Goal: Information Seeking & Learning: Learn about a topic

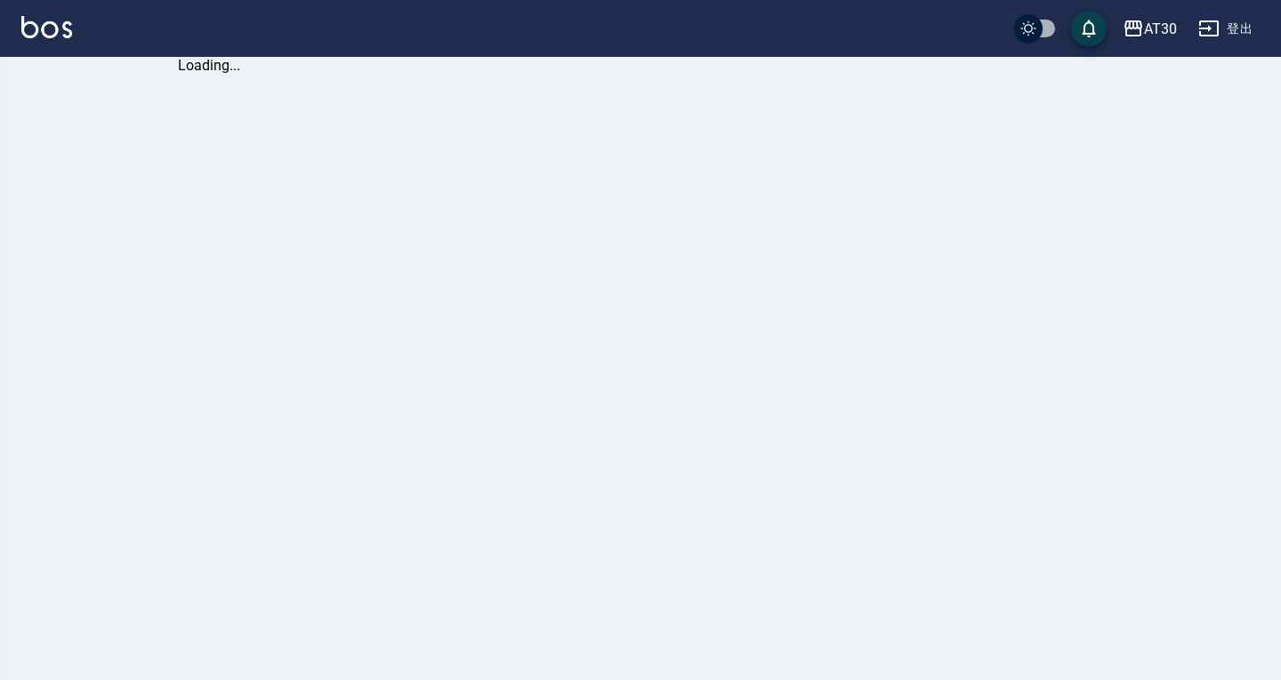
click at [1162, 25] on div "AT30" at bounding box center [1160, 29] width 33 height 22
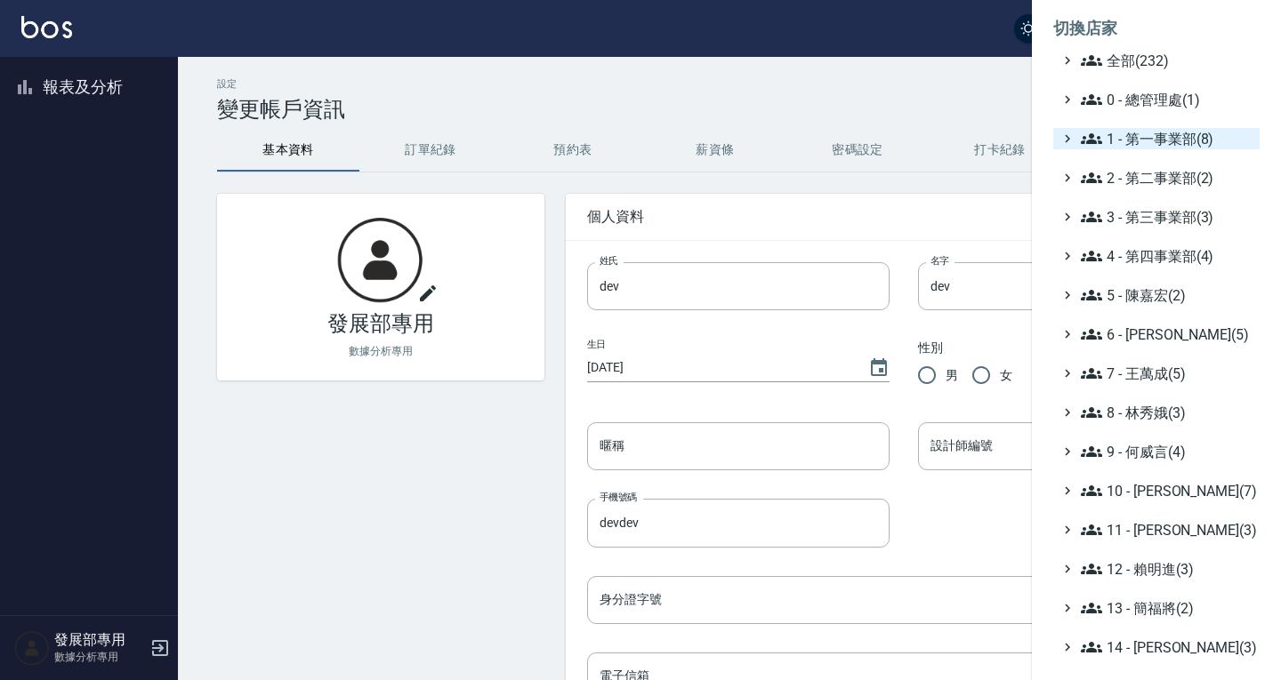
click at [1170, 133] on span "1 - 第一事業部(8)" at bounding box center [1167, 138] width 172 height 21
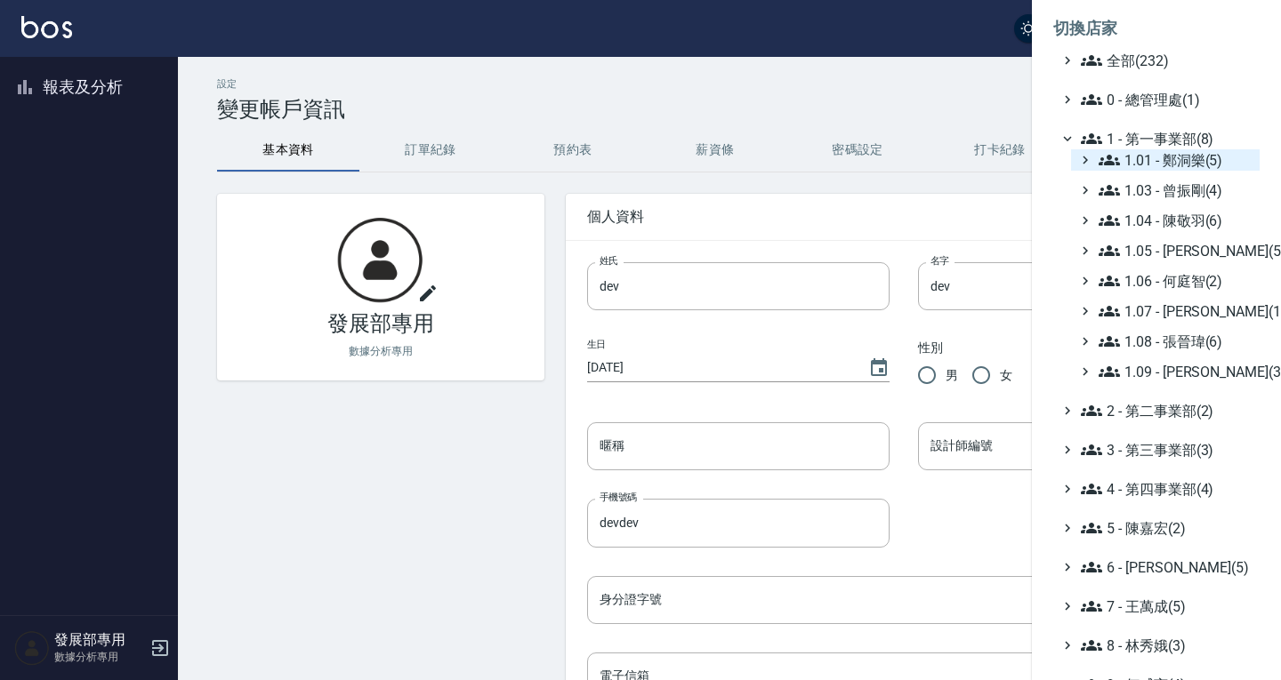
click at [1163, 157] on span "1.01 - 鄭洞樂(5)" at bounding box center [1175, 159] width 154 height 21
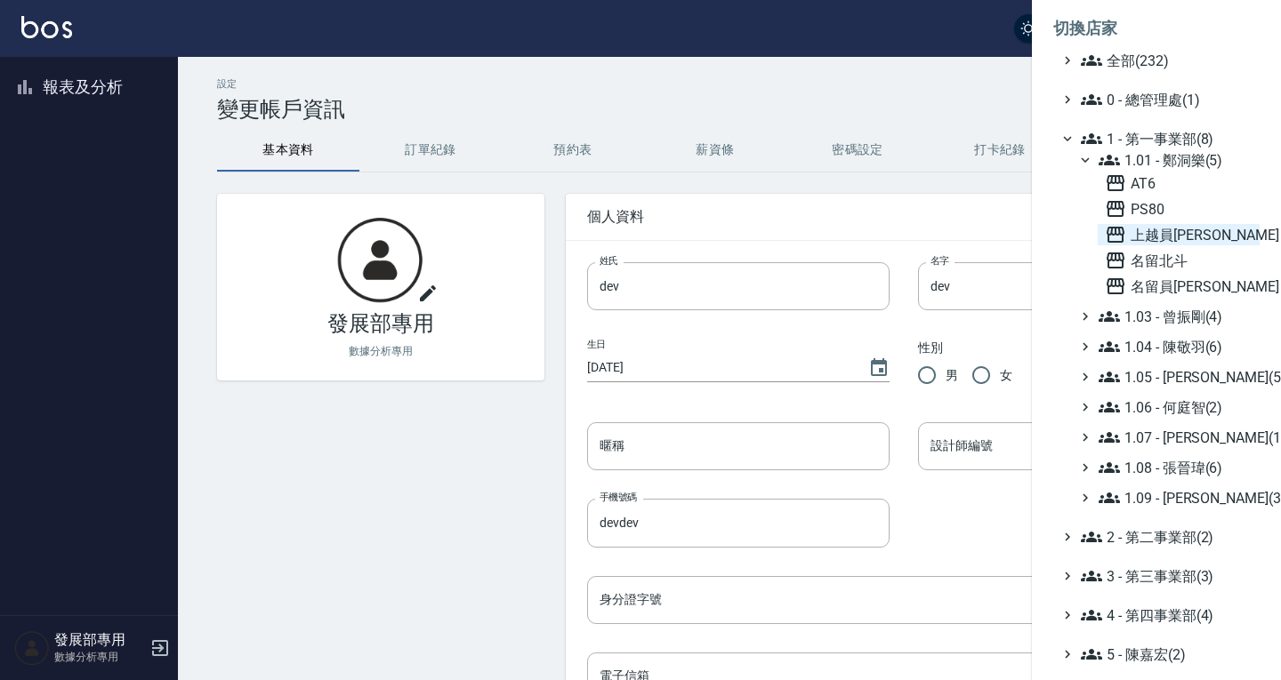
click at [1174, 236] on span "上越員林" at bounding box center [1179, 234] width 148 height 21
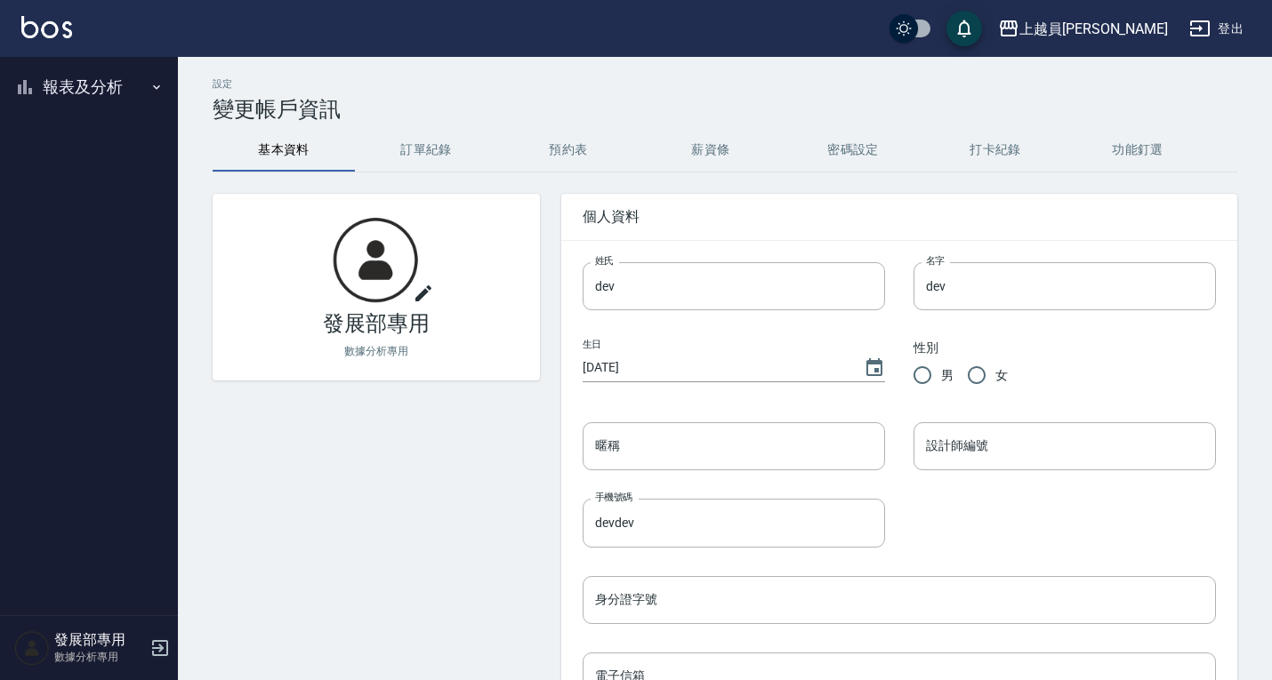
click at [101, 82] on button "報表及分析" at bounding box center [89, 87] width 164 height 46
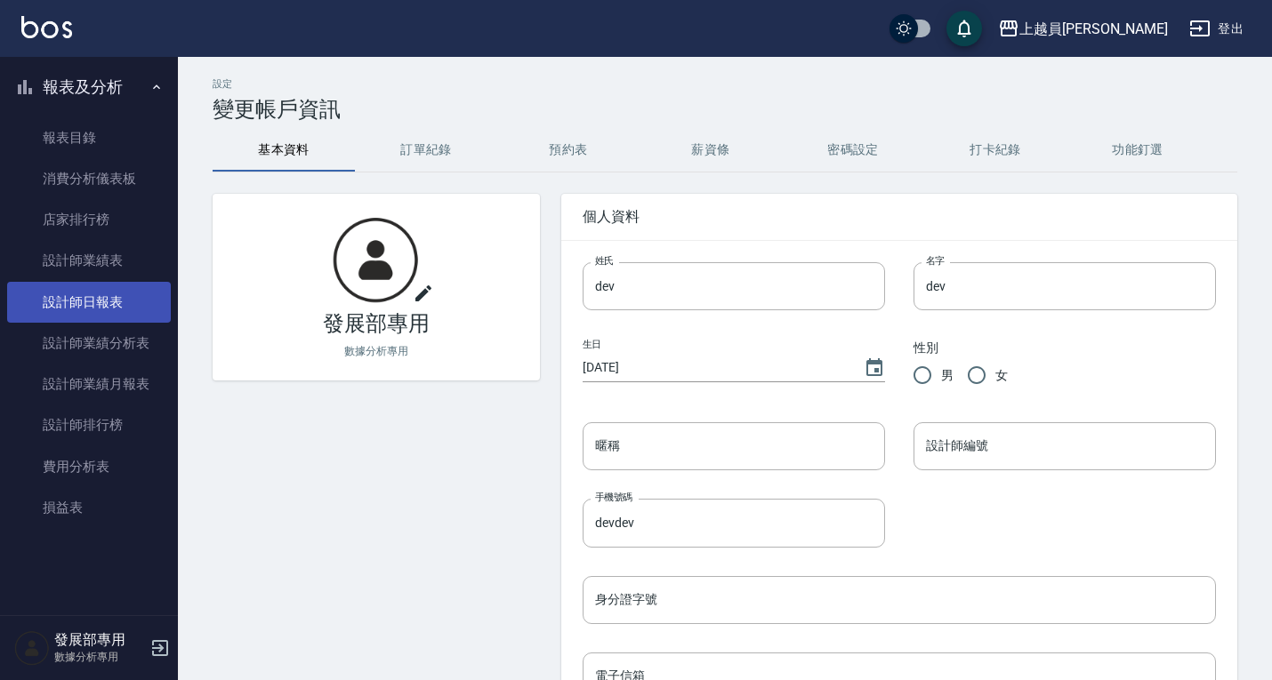
click at [100, 293] on link "設計師日報表" at bounding box center [89, 302] width 164 height 41
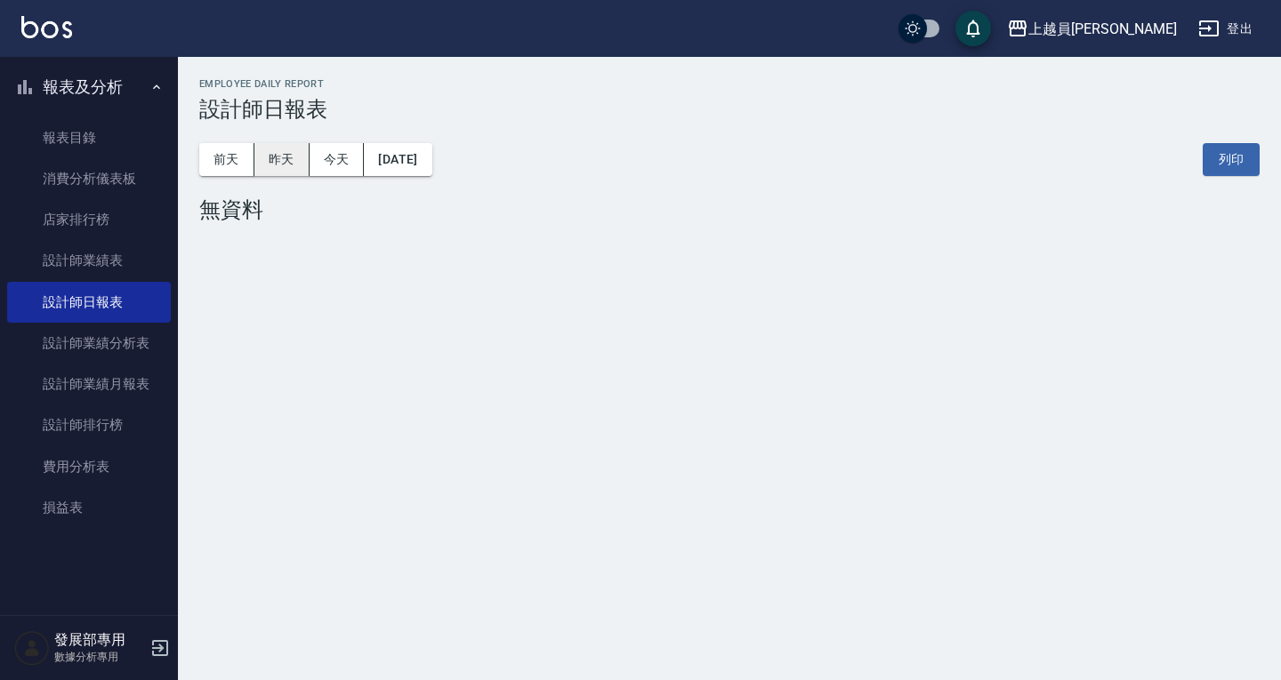
click at [283, 158] on button "昨天" at bounding box center [281, 159] width 55 height 33
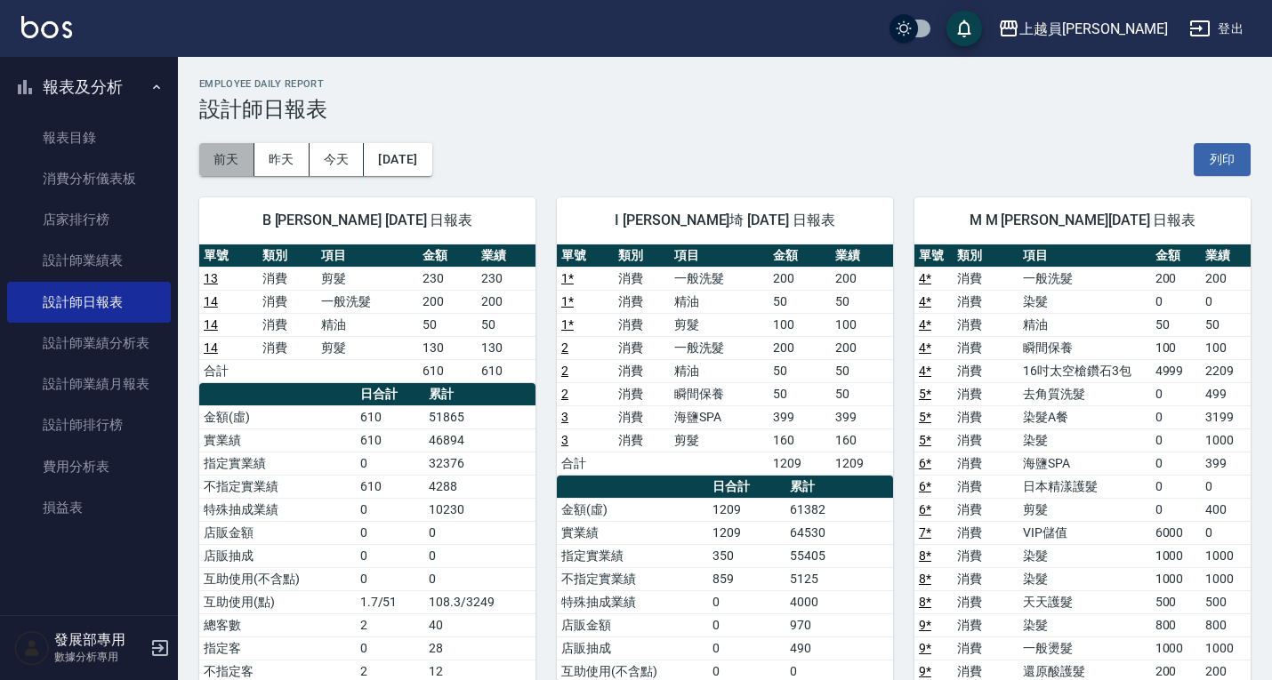
click at [244, 160] on button "前天" at bounding box center [226, 159] width 55 height 33
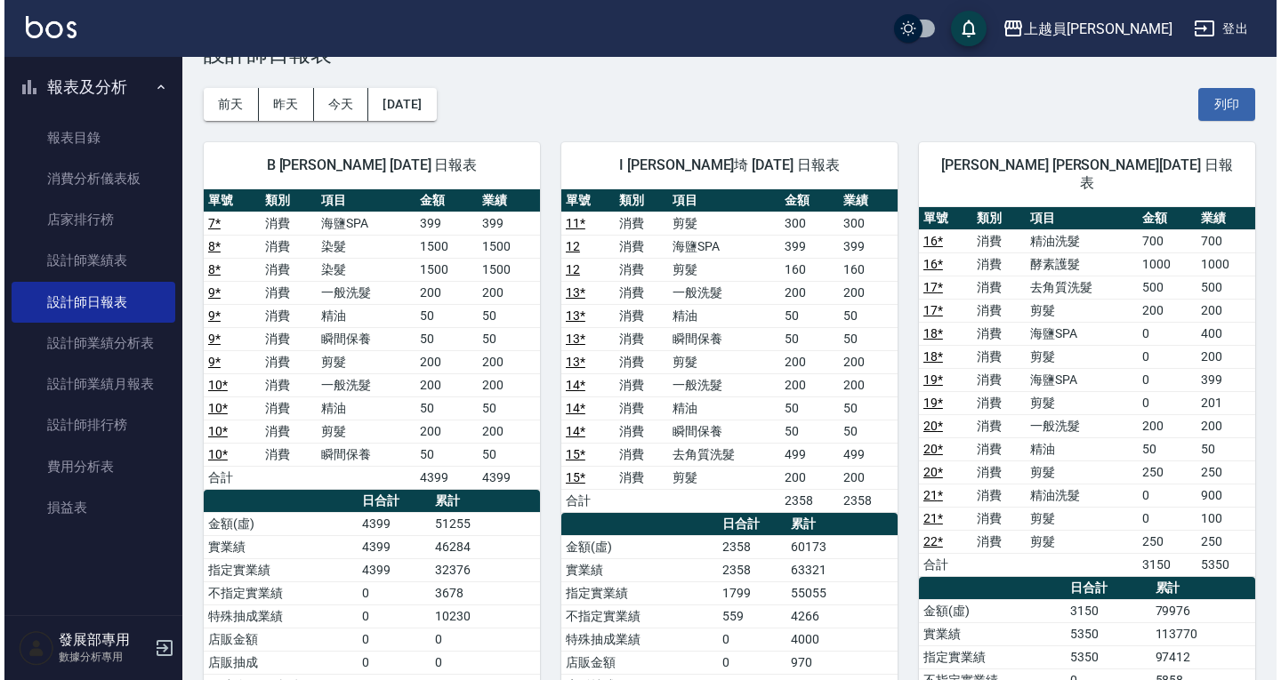
scroll to position [55, 0]
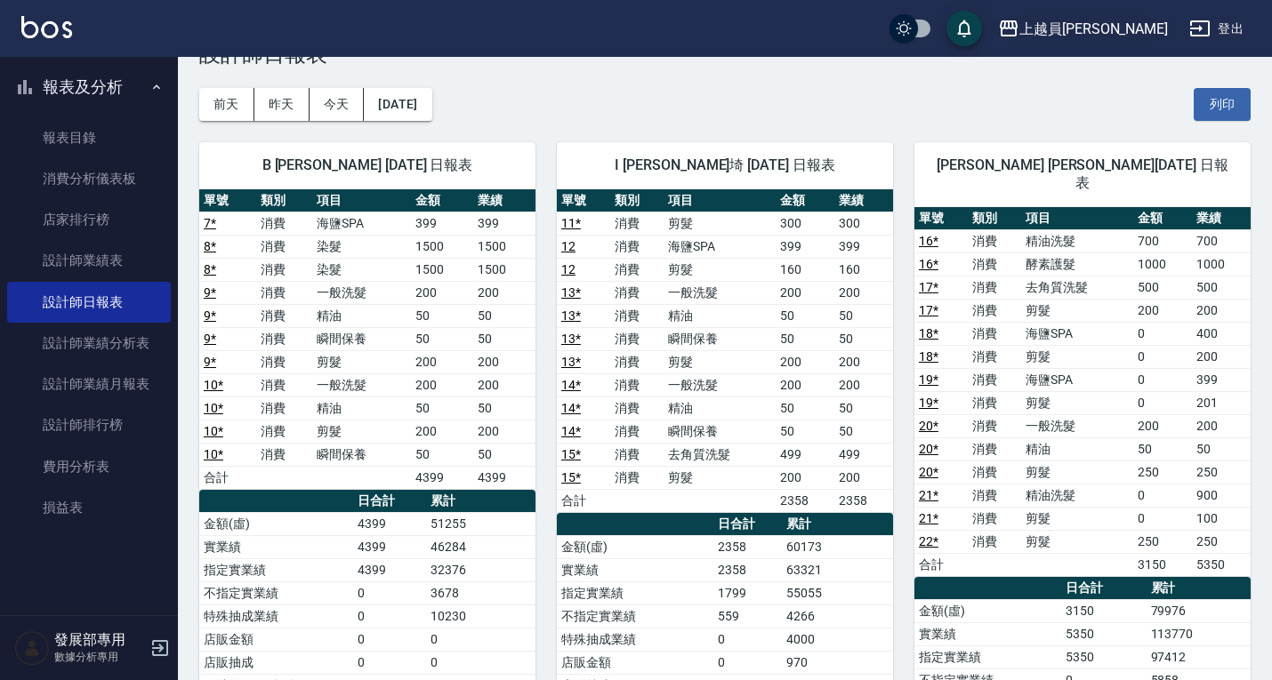
click at [1135, 41] on button "上越員林" at bounding box center [1083, 29] width 184 height 36
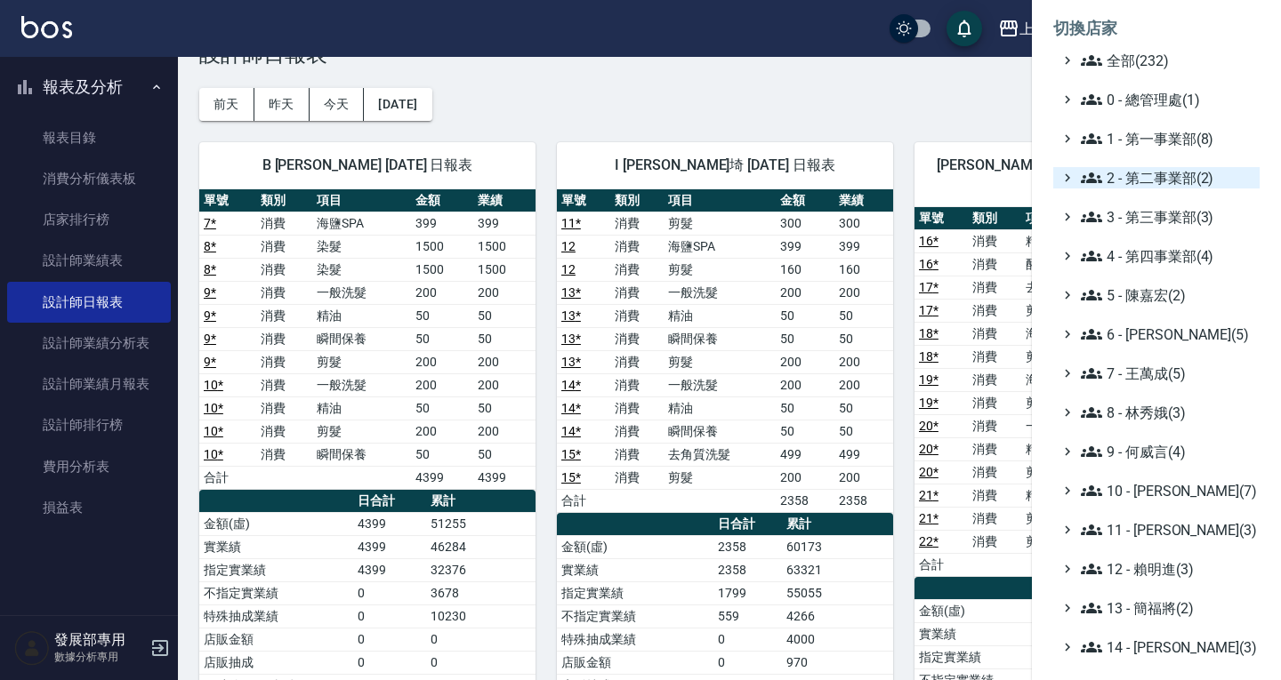
click at [1137, 181] on span "2 - 第二事業部(2)" at bounding box center [1167, 177] width 172 height 21
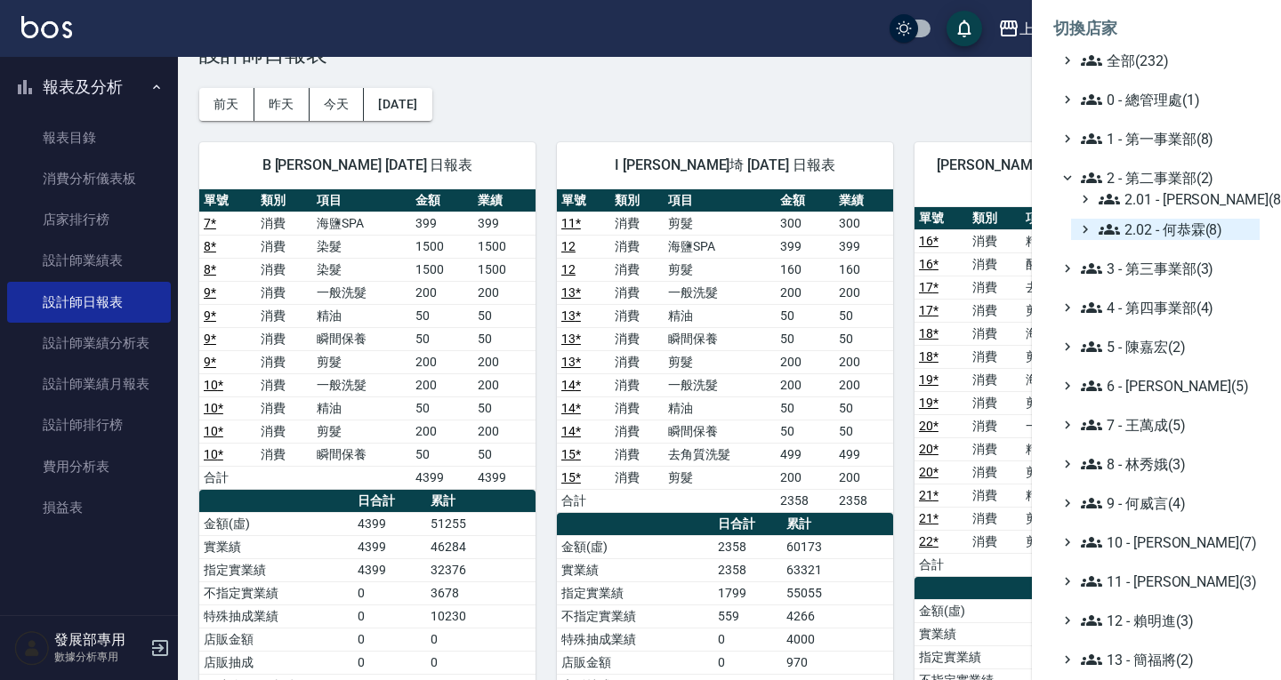
click at [1157, 225] on span "2.02 - 何恭霖(8)" at bounding box center [1175, 229] width 154 height 21
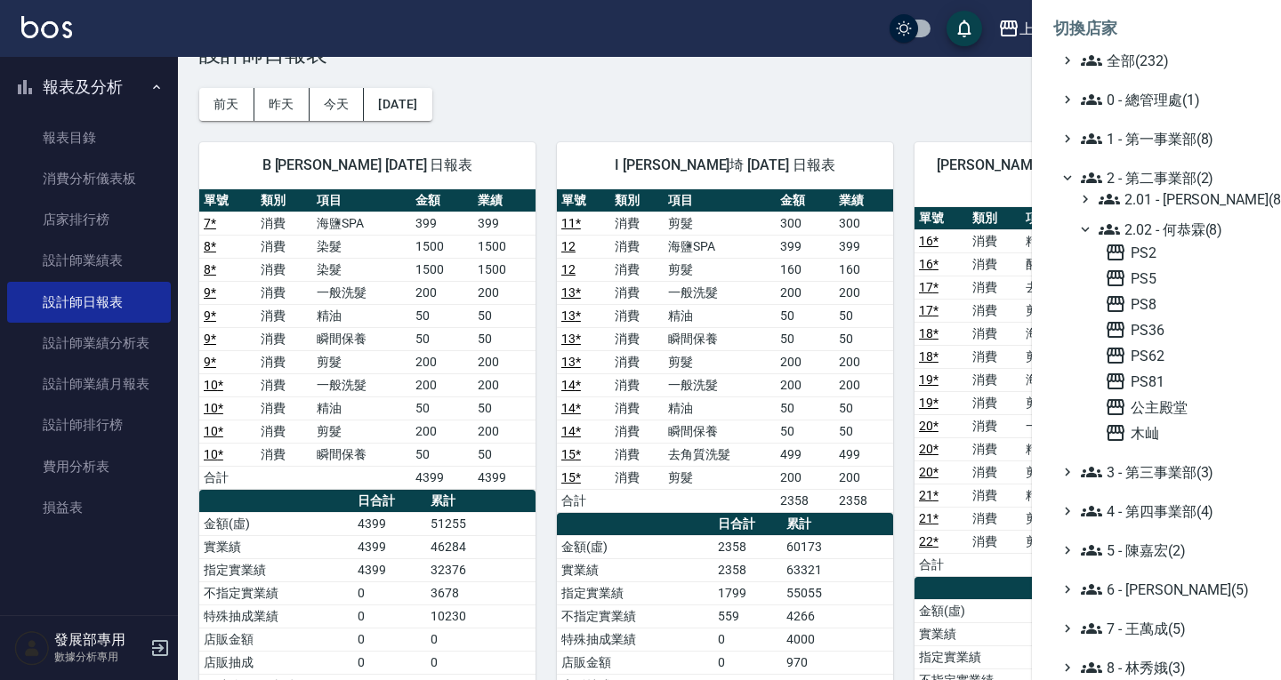
click at [1162, 229] on span "2.02 - 何恭霖(8)" at bounding box center [1175, 229] width 154 height 21
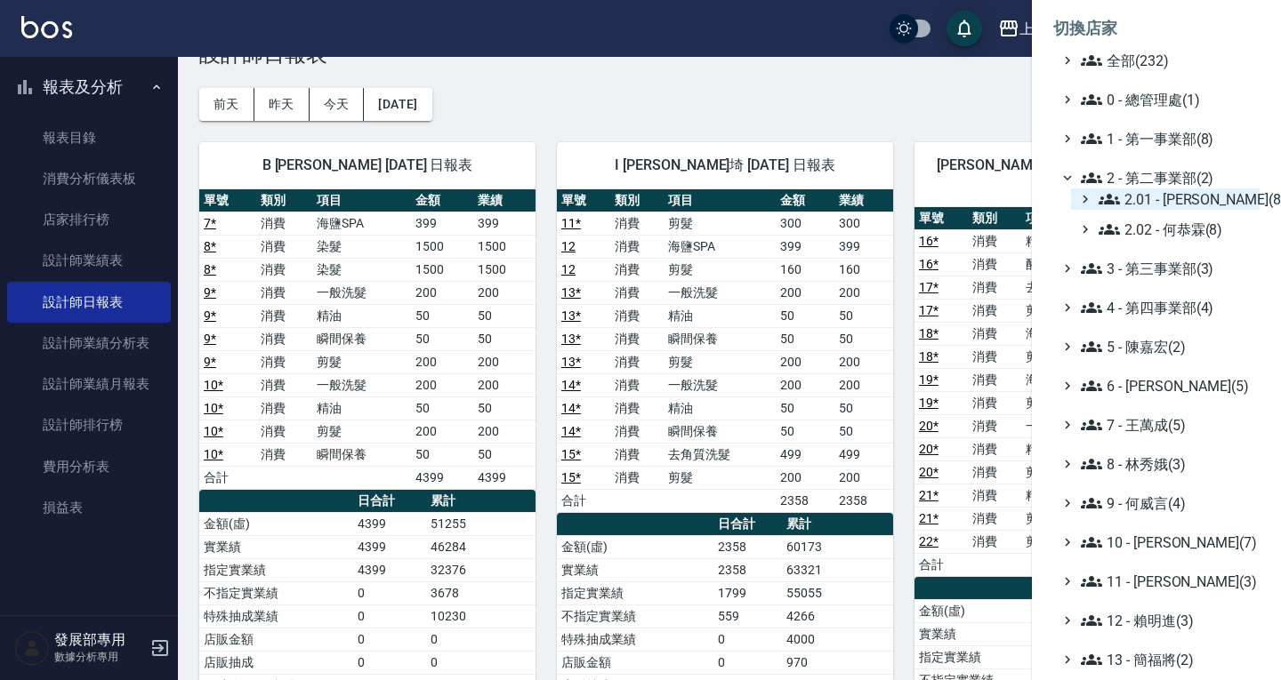
click at [1155, 196] on span "2.01 - 李思敏(8)" at bounding box center [1175, 199] width 154 height 21
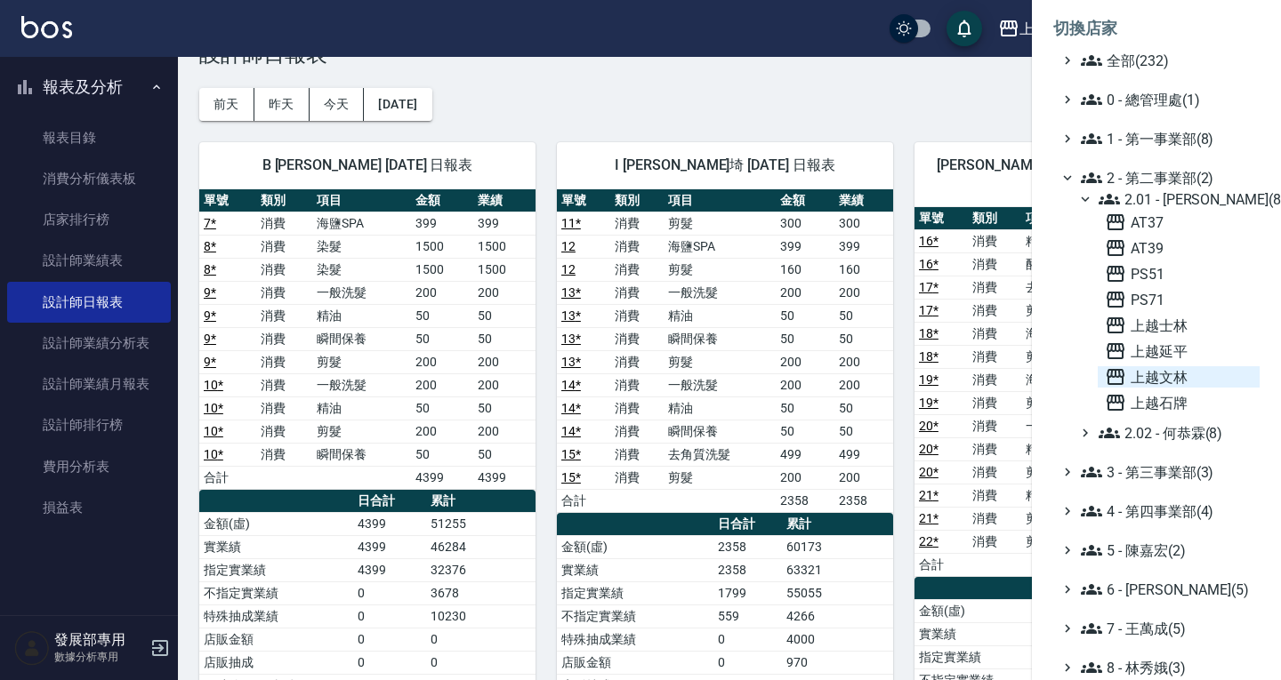
click at [1166, 382] on span "上越文林" at bounding box center [1179, 376] width 148 height 21
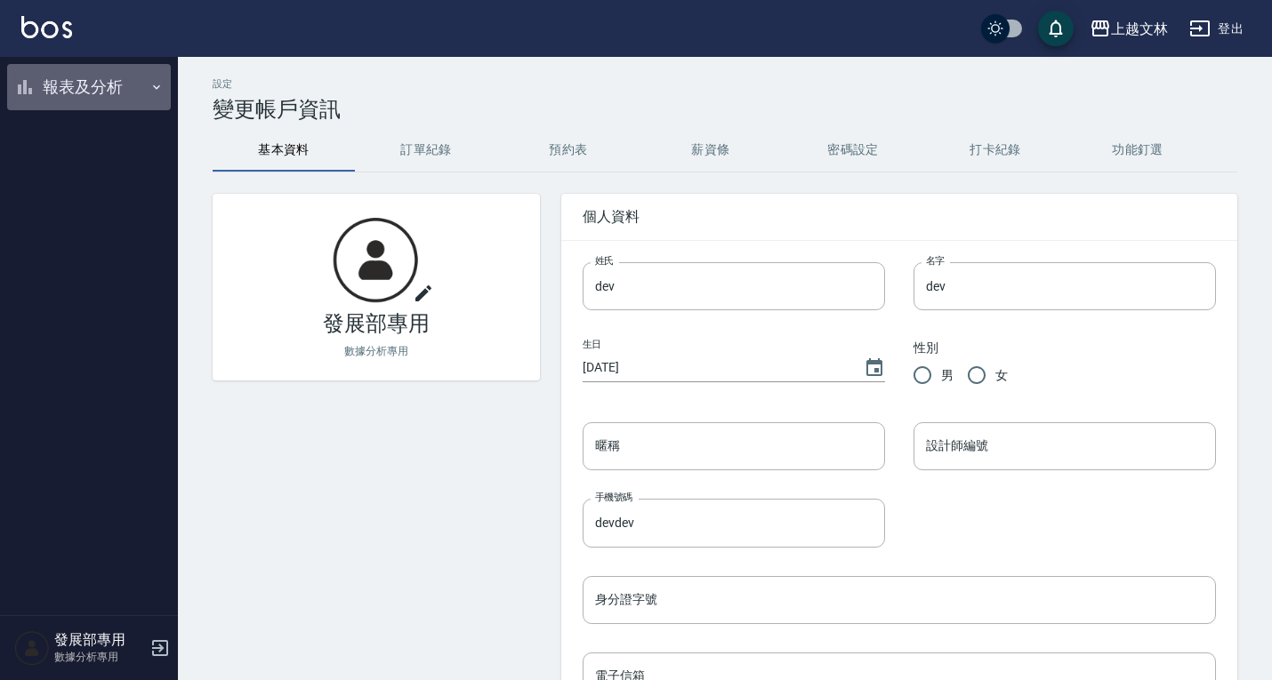
click at [78, 92] on button "報表及分析" at bounding box center [89, 87] width 164 height 46
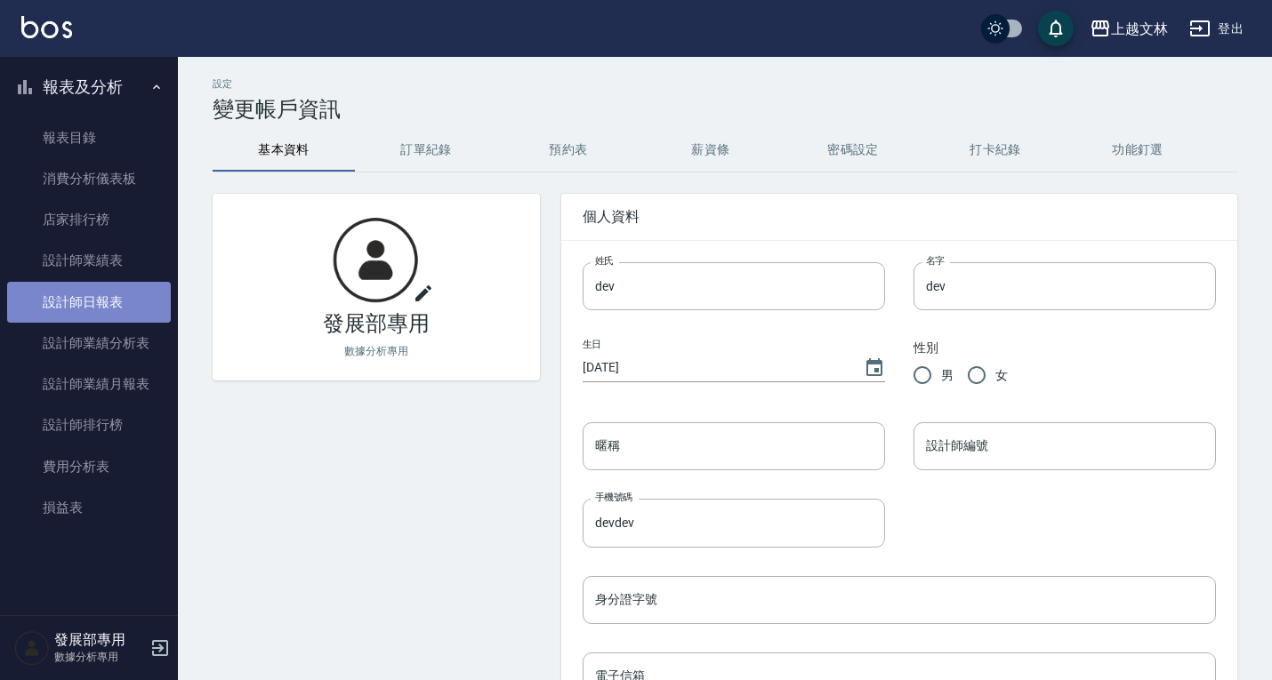
click at [93, 296] on link "設計師日報表" at bounding box center [89, 302] width 164 height 41
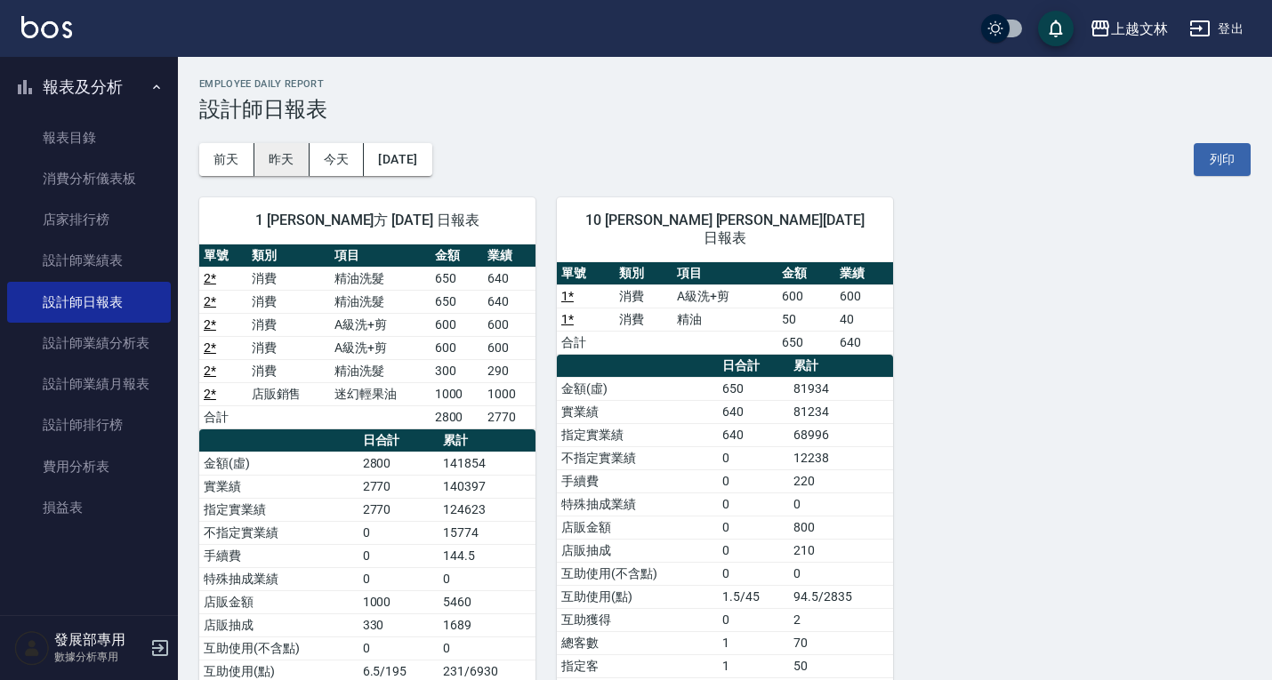
click at [301, 155] on button "昨天" at bounding box center [281, 159] width 55 height 33
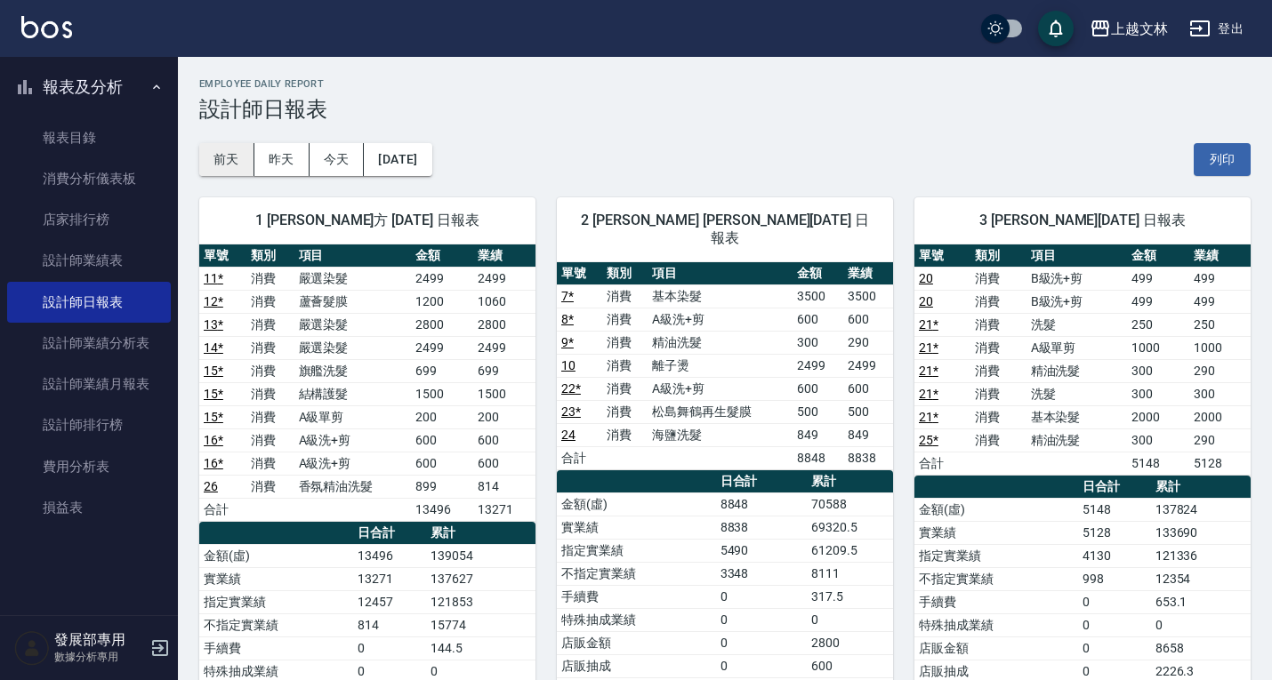
click at [240, 168] on button "前天" at bounding box center [226, 159] width 55 height 33
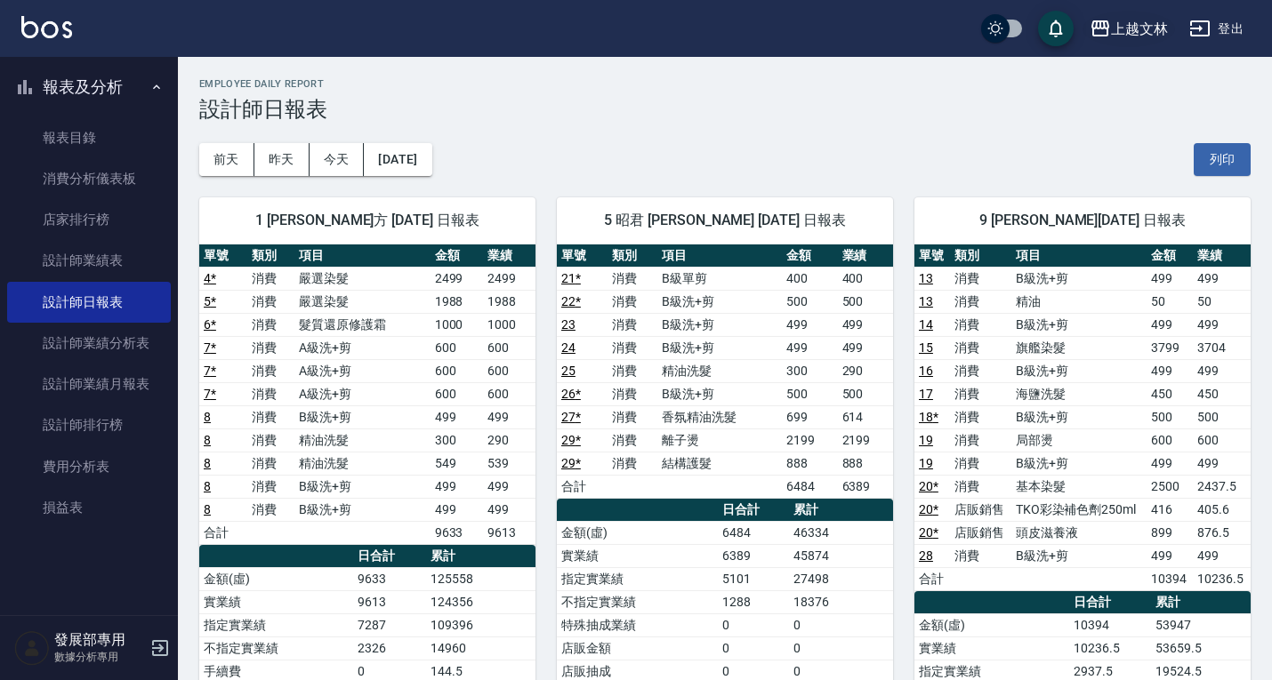
click at [1130, 35] on div "上越文林" at bounding box center [1139, 29] width 57 height 22
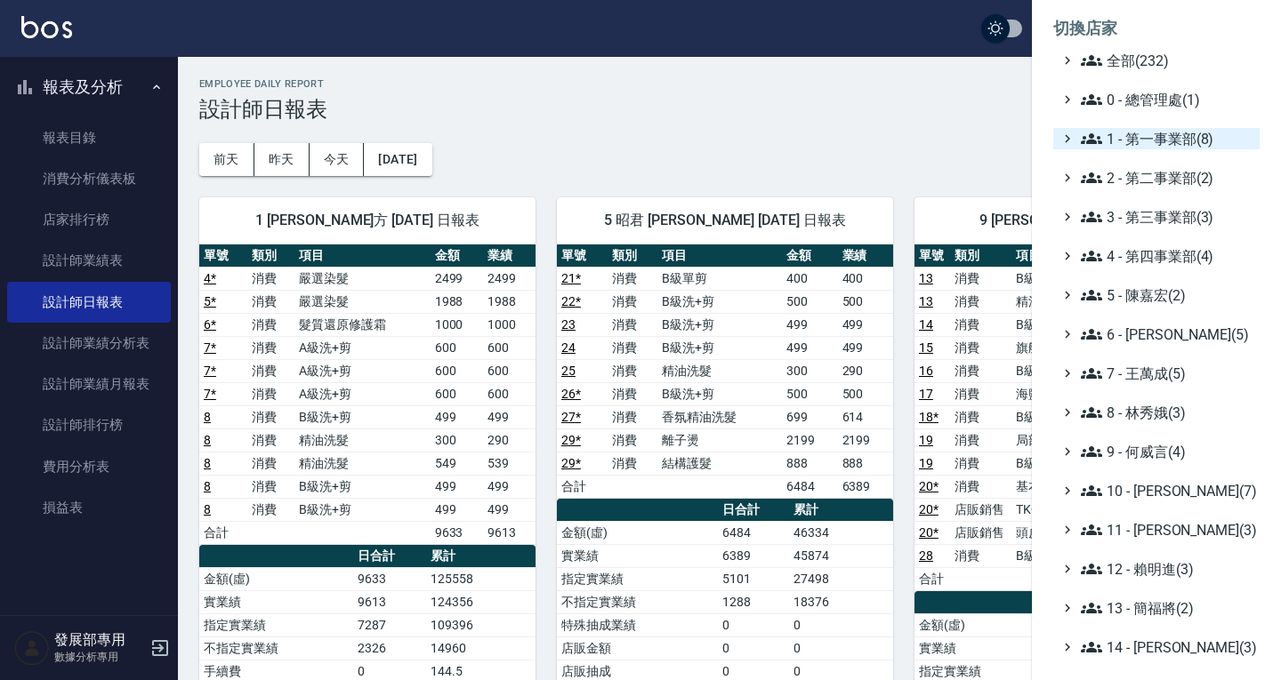
click at [1148, 145] on span "1 - 第一事業部(8)" at bounding box center [1167, 138] width 172 height 21
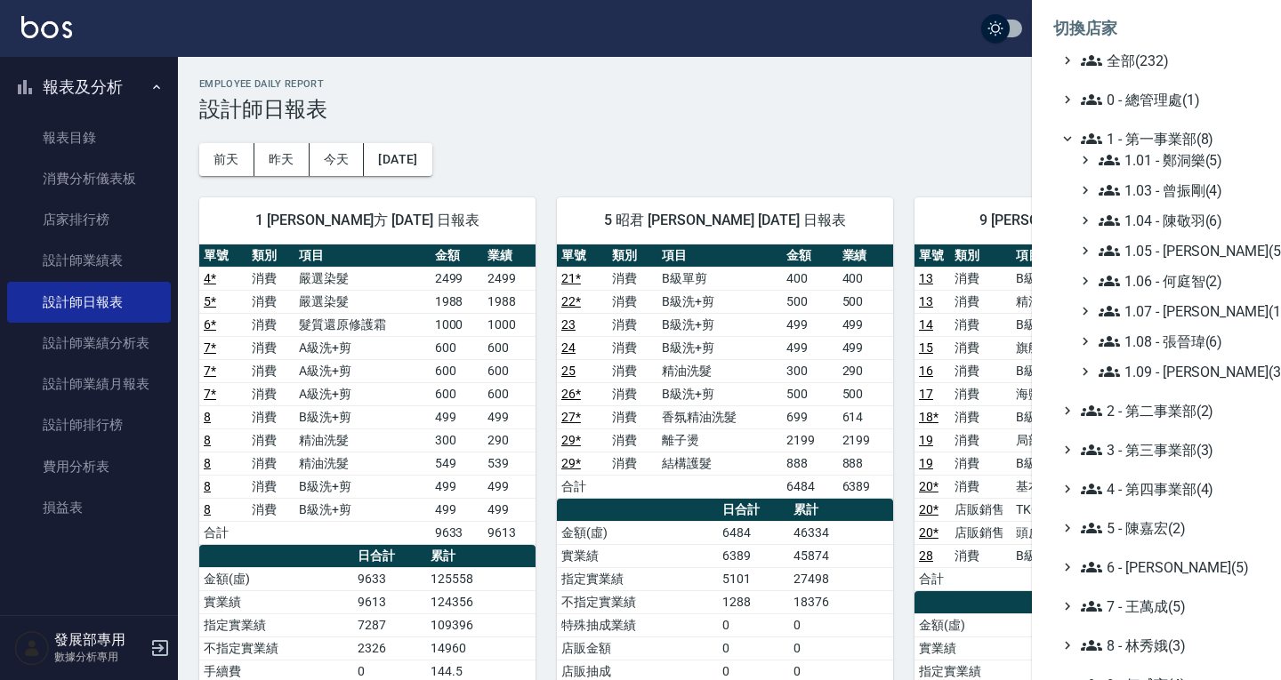
click at [1152, 131] on span "1 - 第一事業部(8)" at bounding box center [1167, 138] width 172 height 21
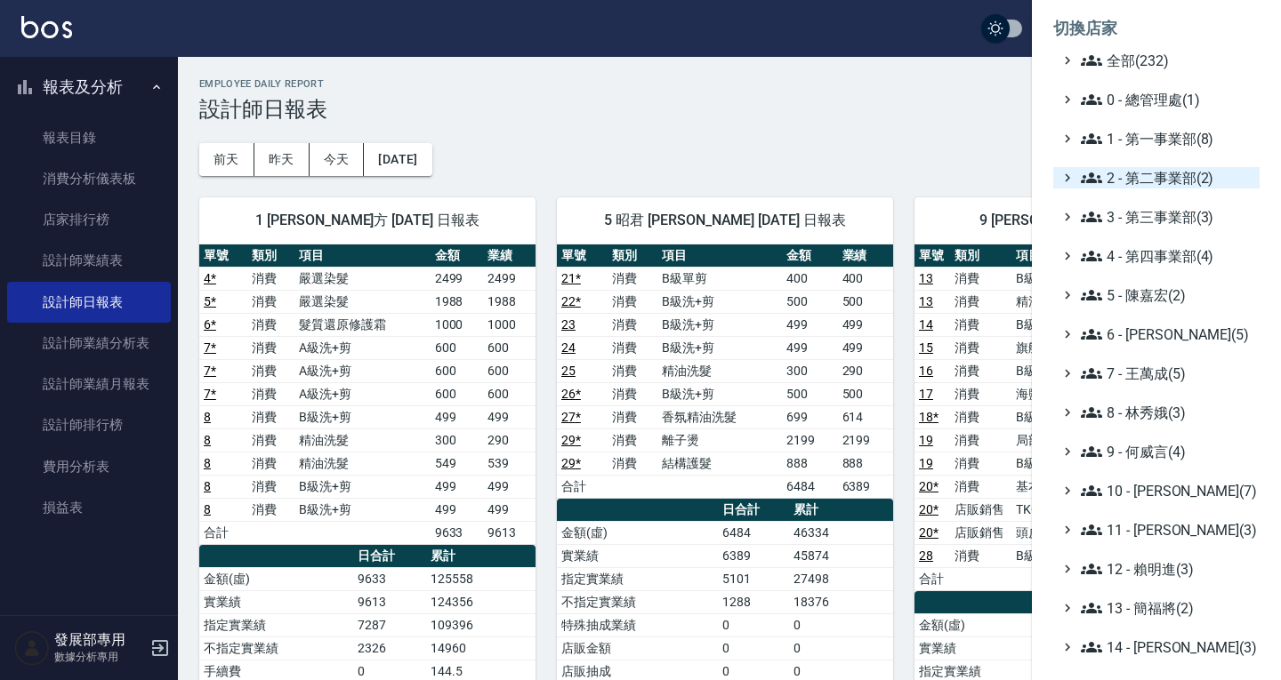
click at [1152, 173] on span "2 - 第二事業部(2)" at bounding box center [1167, 177] width 172 height 21
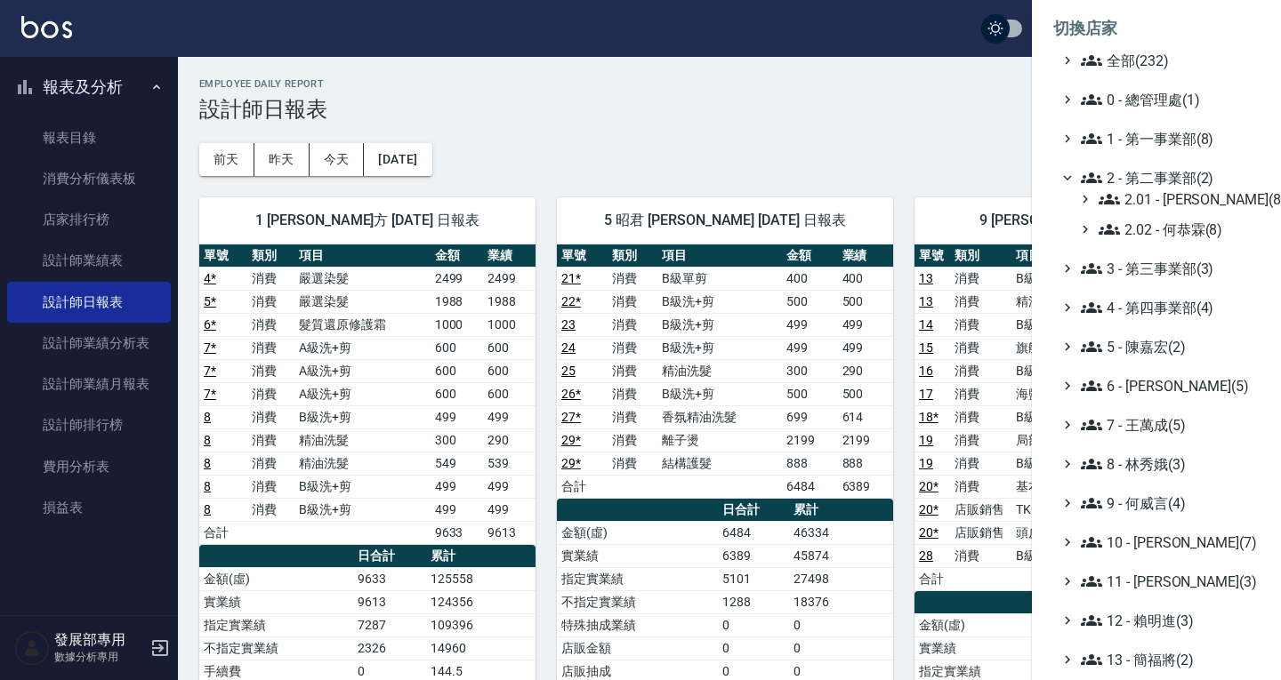
click at [1152, 173] on span "2 - 第二事業部(2)" at bounding box center [1167, 177] width 172 height 21
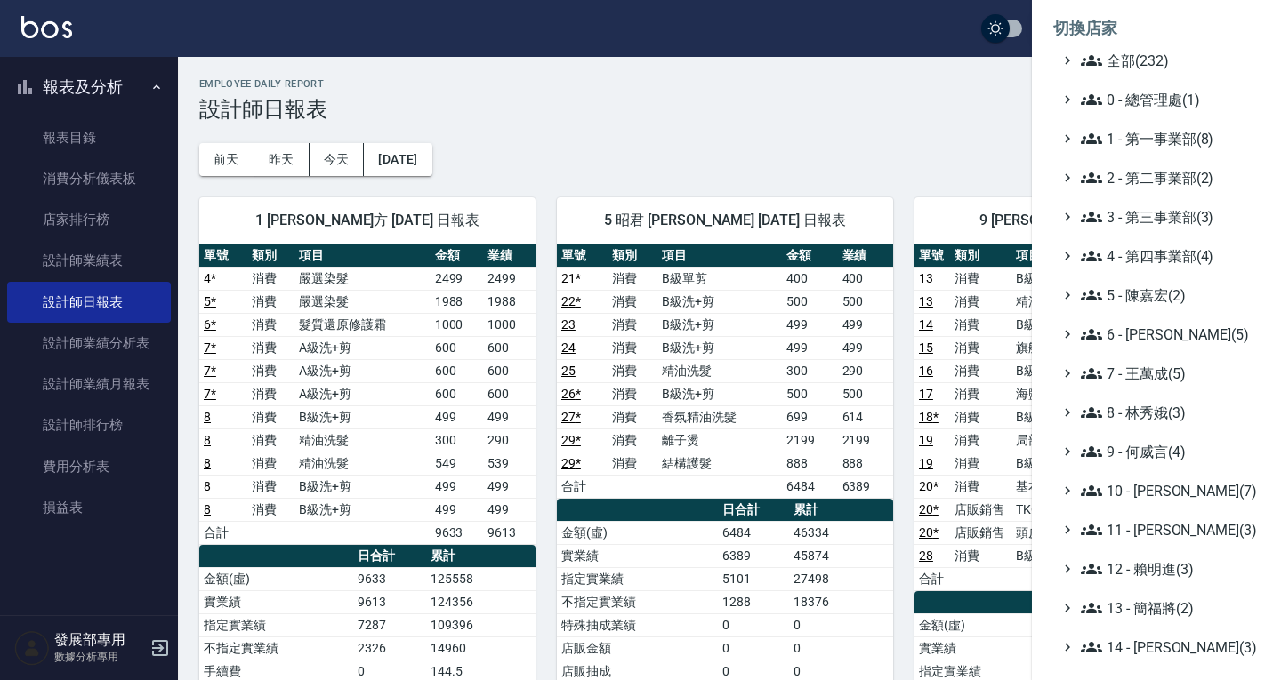
click at [1168, 182] on span "2 - 第二事業部(2)" at bounding box center [1167, 177] width 172 height 21
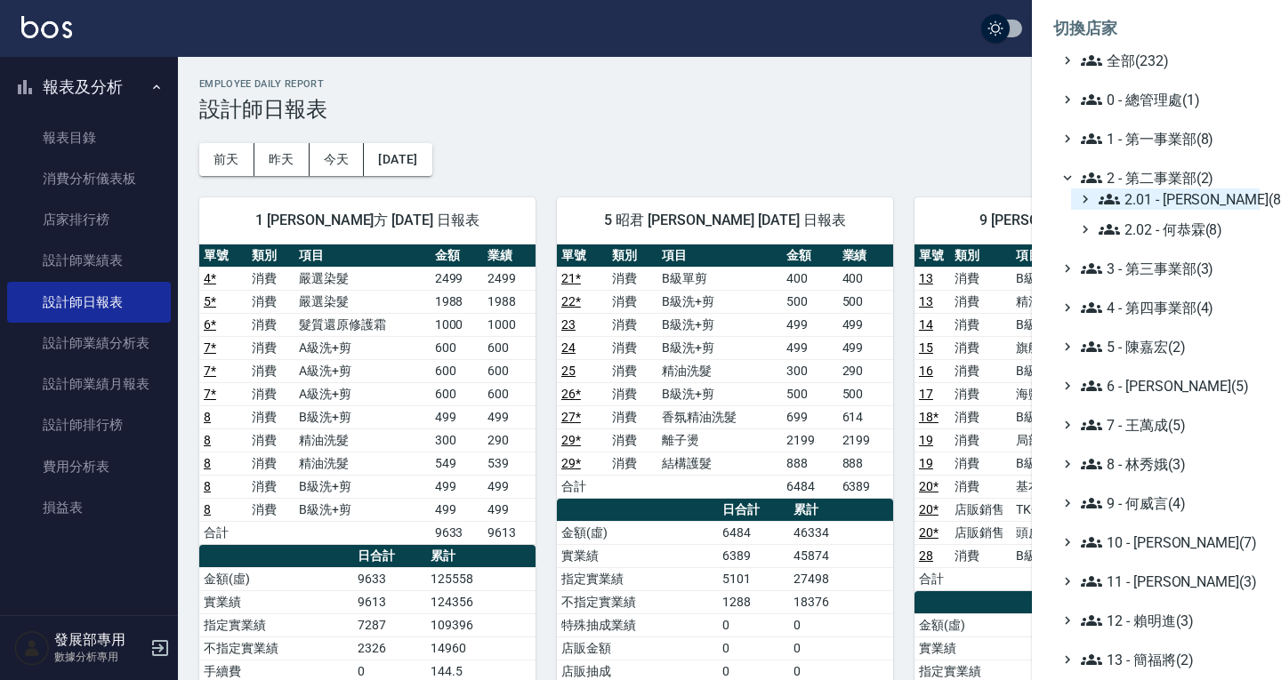
click at [1157, 199] on span "2.01 - 李思敏(8)" at bounding box center [1175, 199] width 154 height 21
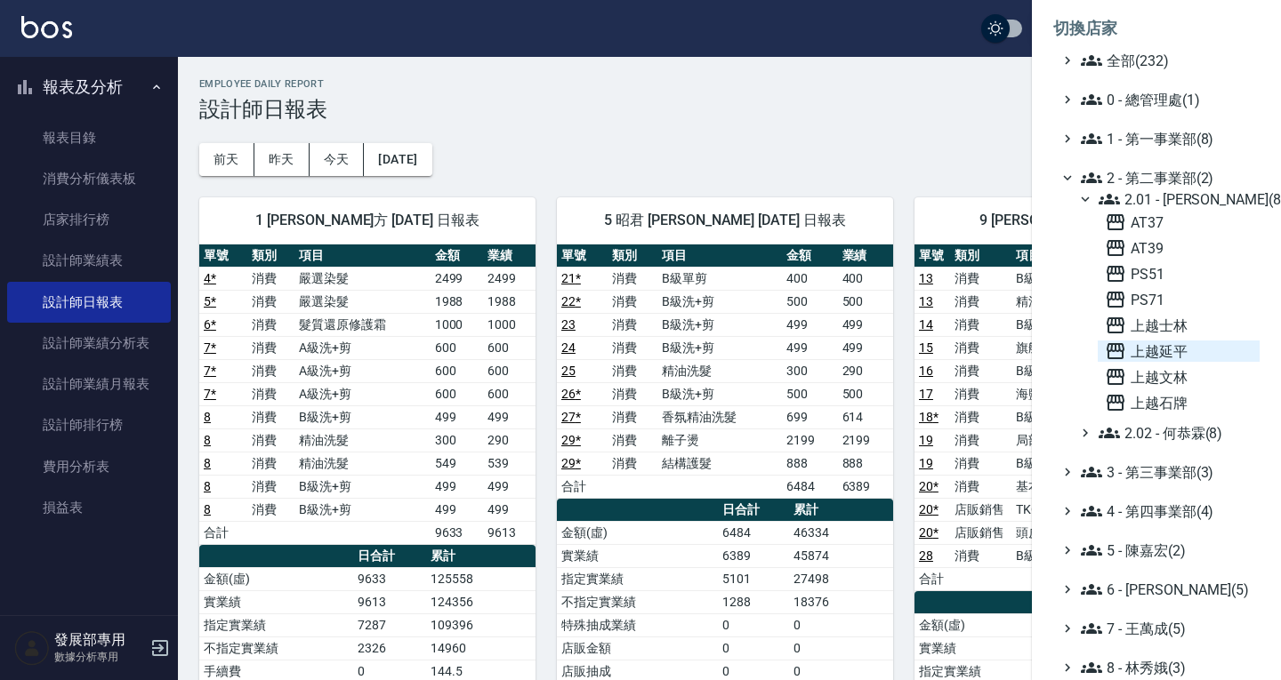
click at [1152, 349] on span "上越延平" at bounding box center [1179, 351] width 148 height 21
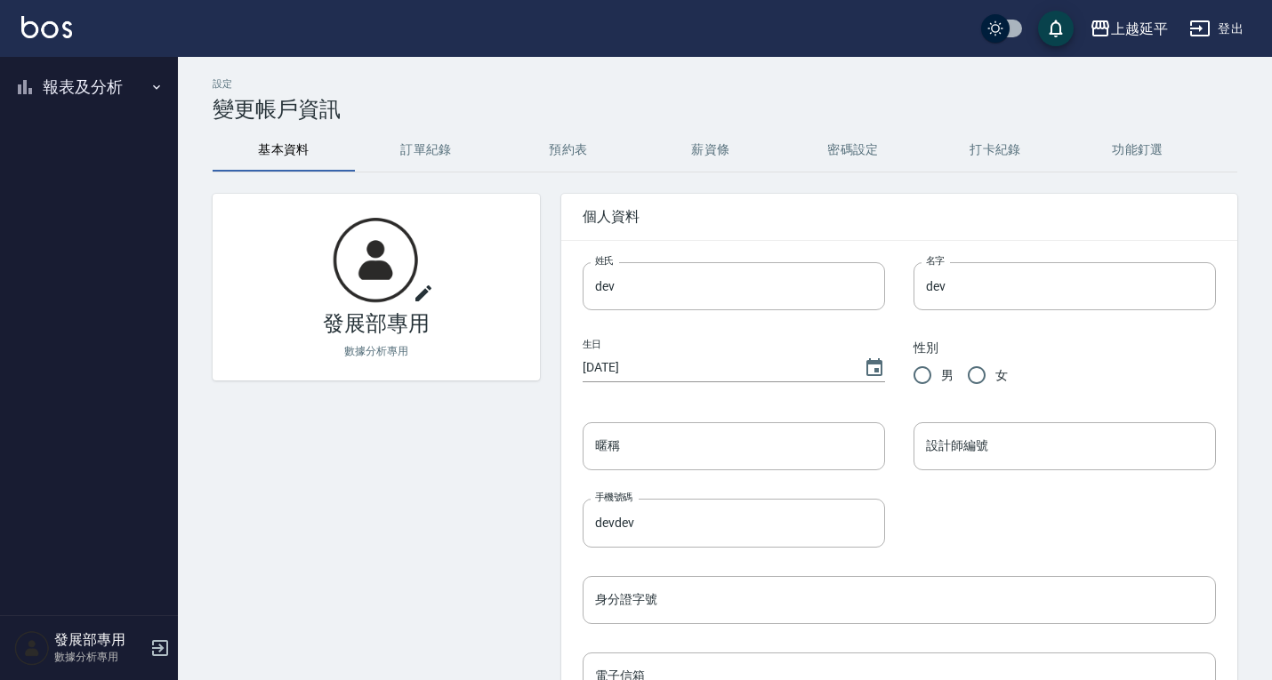
click at [123, 99] on button "報表及分析" at bounding box center [89, 87] width 164 height 46
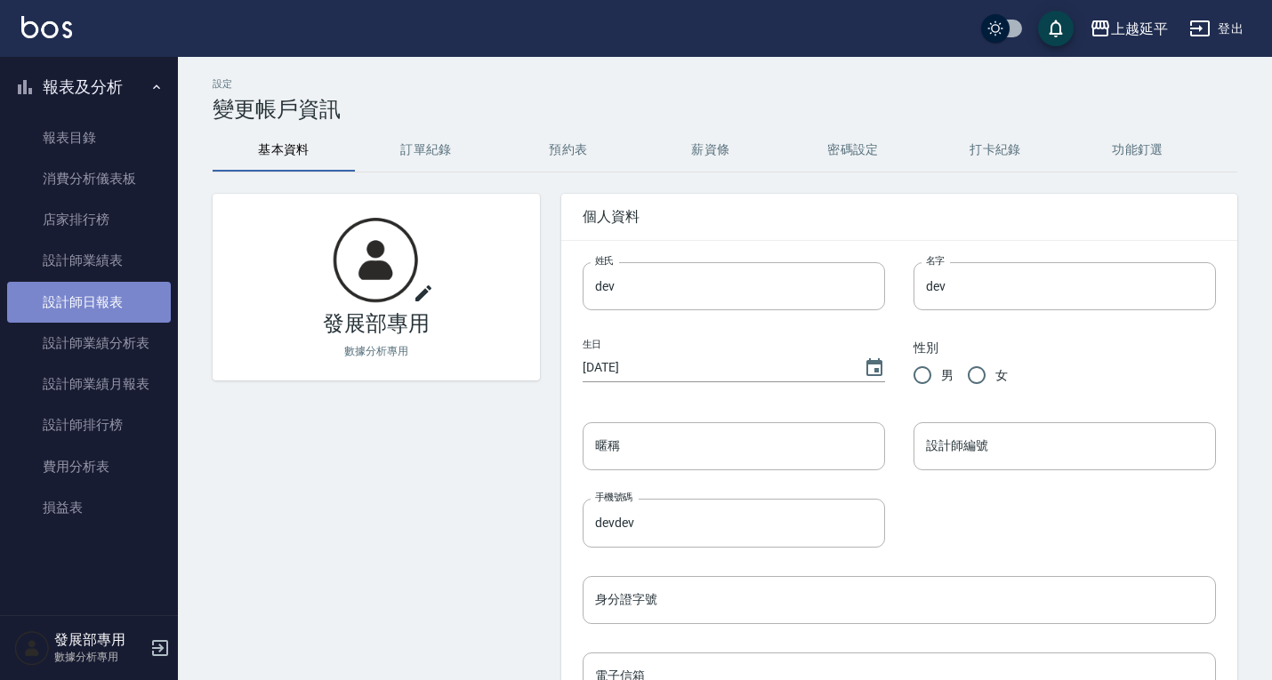
click at [100, 300] on link "設計師日報表" at bounding box center [89, 302] width 164 height 41
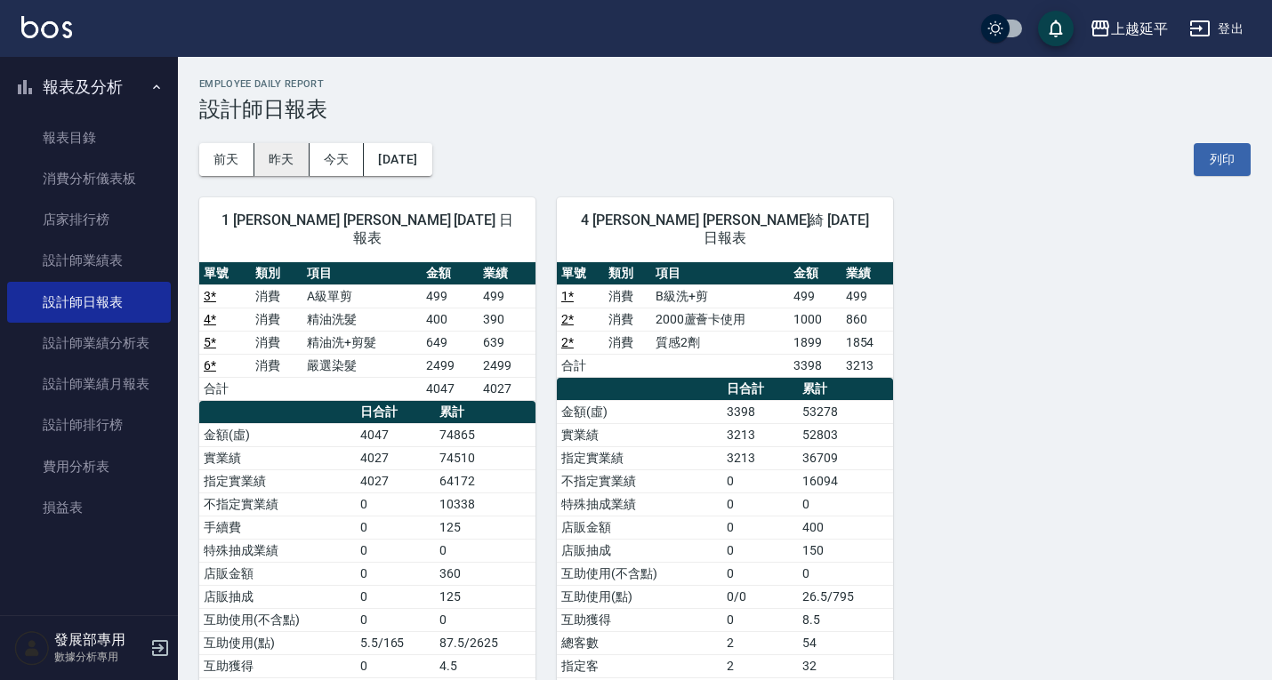
click at [296, 154] on button "昨天" at bounding box center [281, 159] width 55 height 33
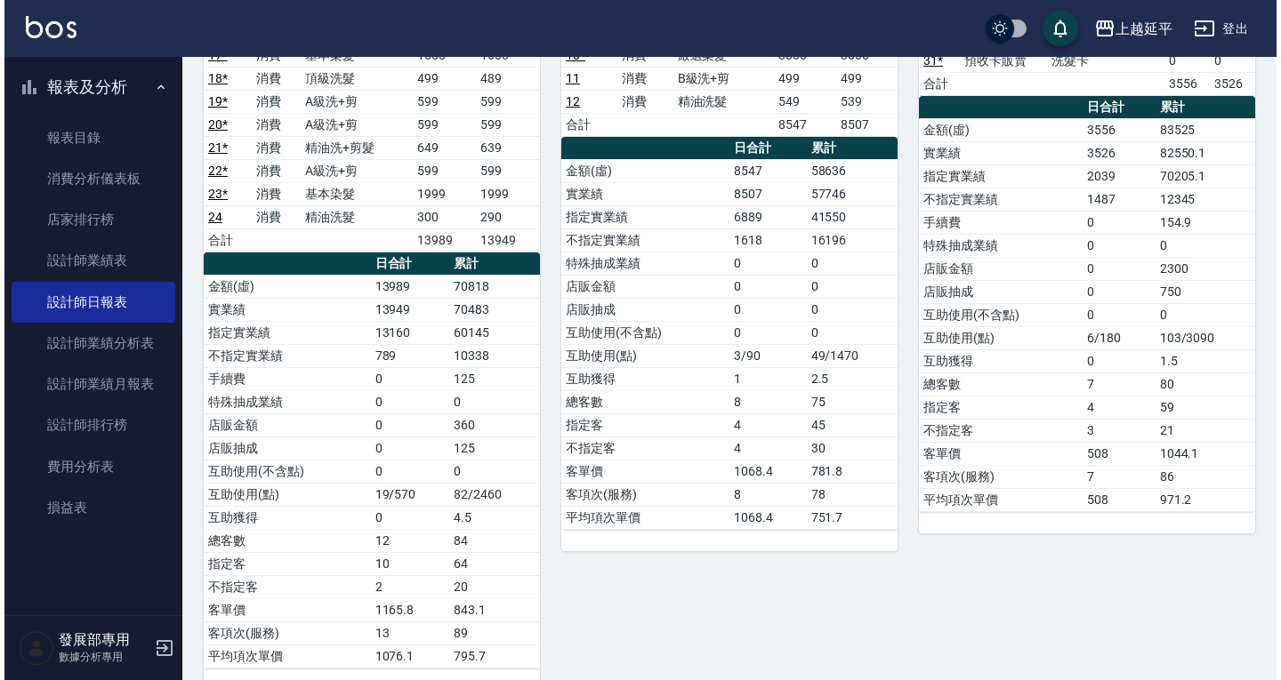
scroll to position [356, 0]
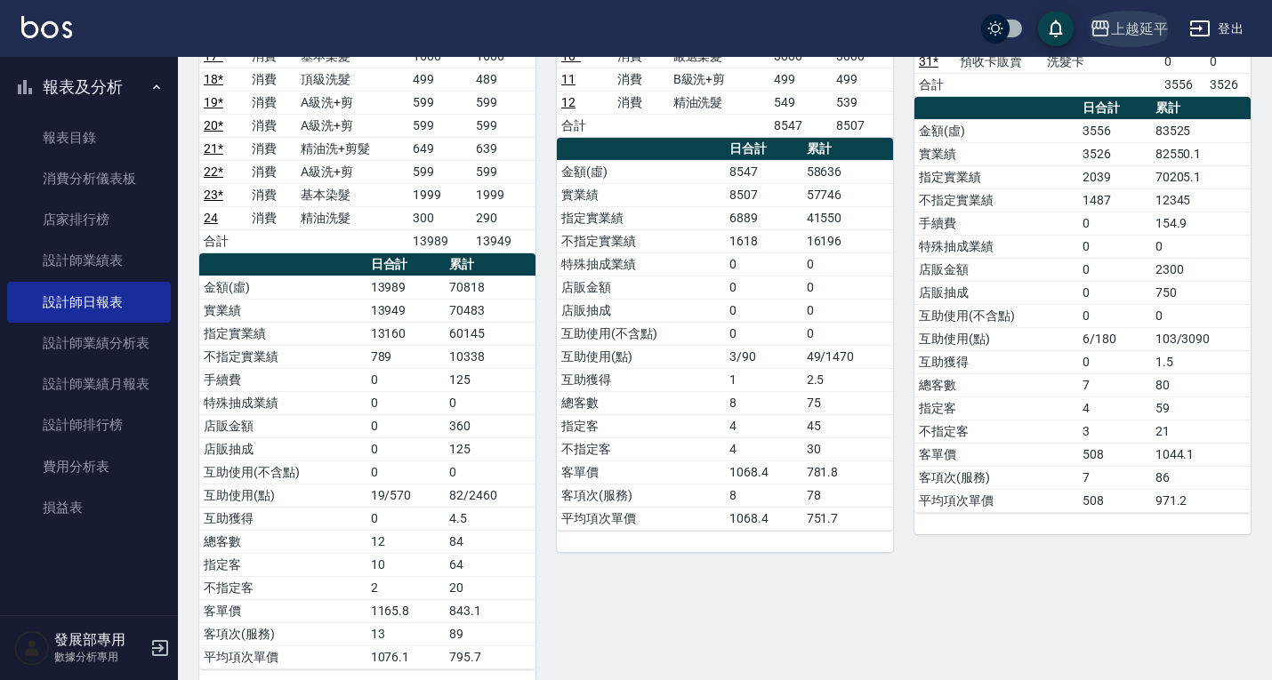
click at [1154, 29] on div "上越延平" at bounding box center [1139, 29] width 57 height 22
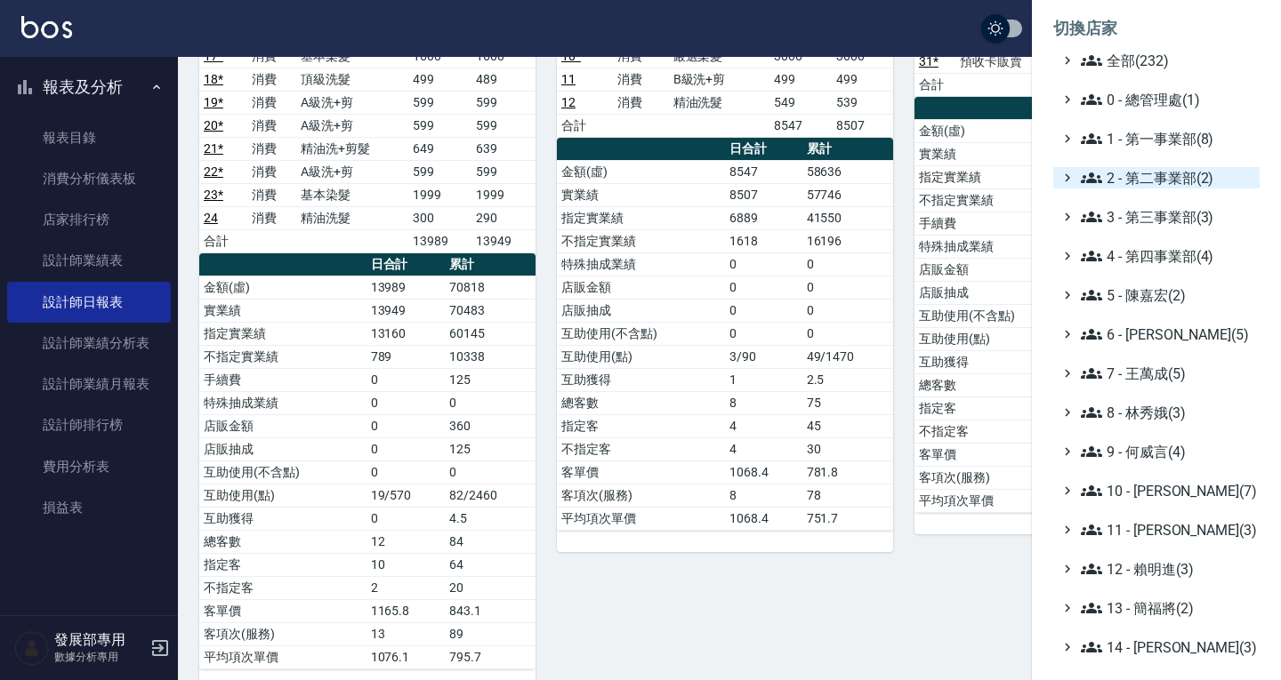
click at [1145, 173] on span "2 - 第二事業部(2)" at bounding box center [1167, 177] width 172 height 21
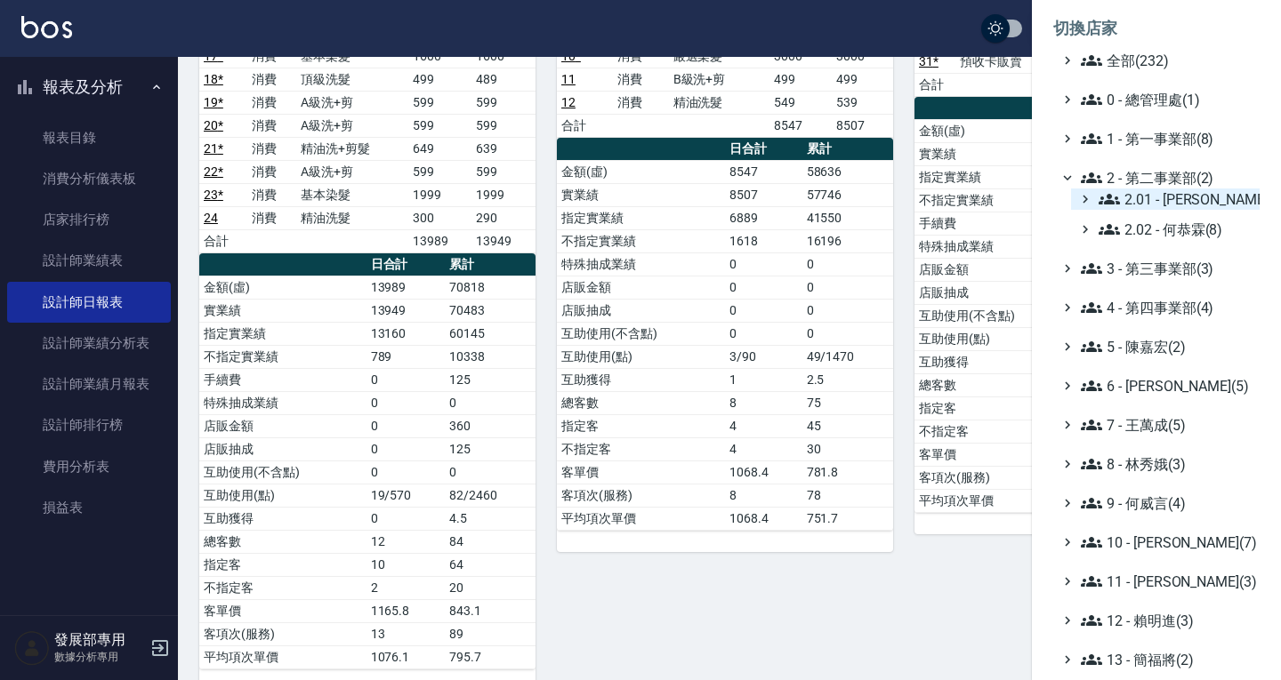
click at [1157, 194] on span "2.01 - 李思敏(8)" at bounding box center [1175, 199] width 154 height 21
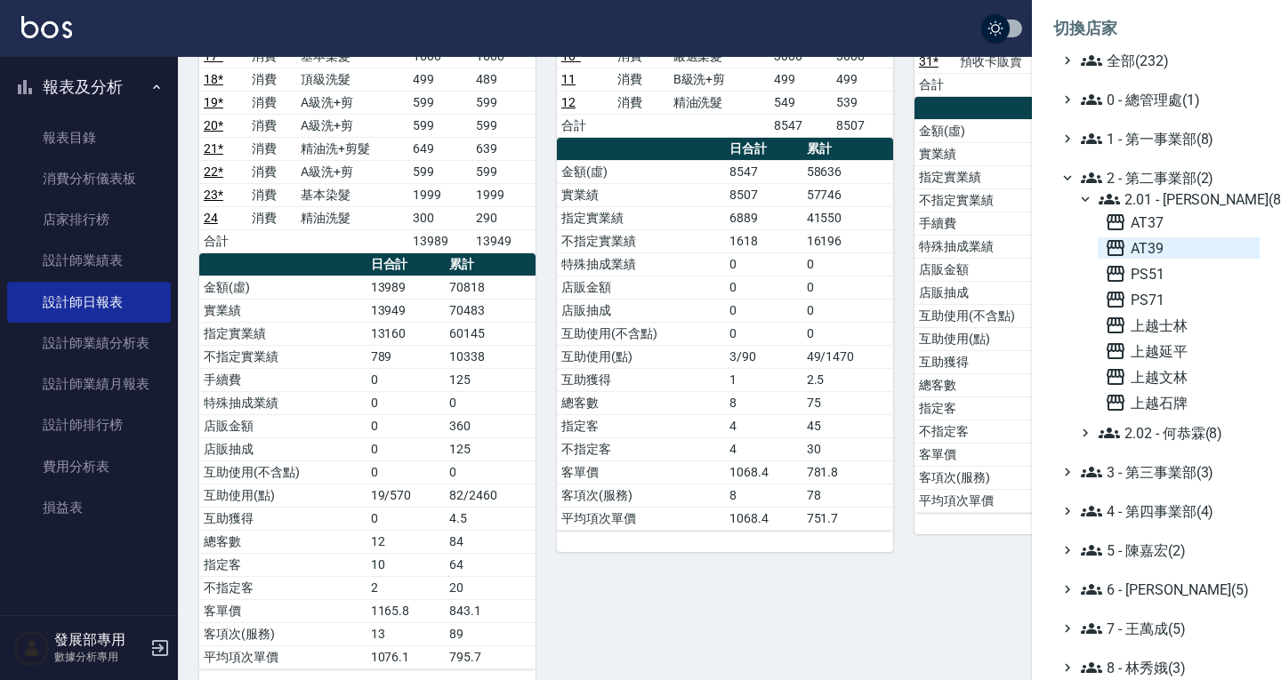
click at [1159, 247] on span "AT39" at bounding box center [1179, 247] width 148 height 21
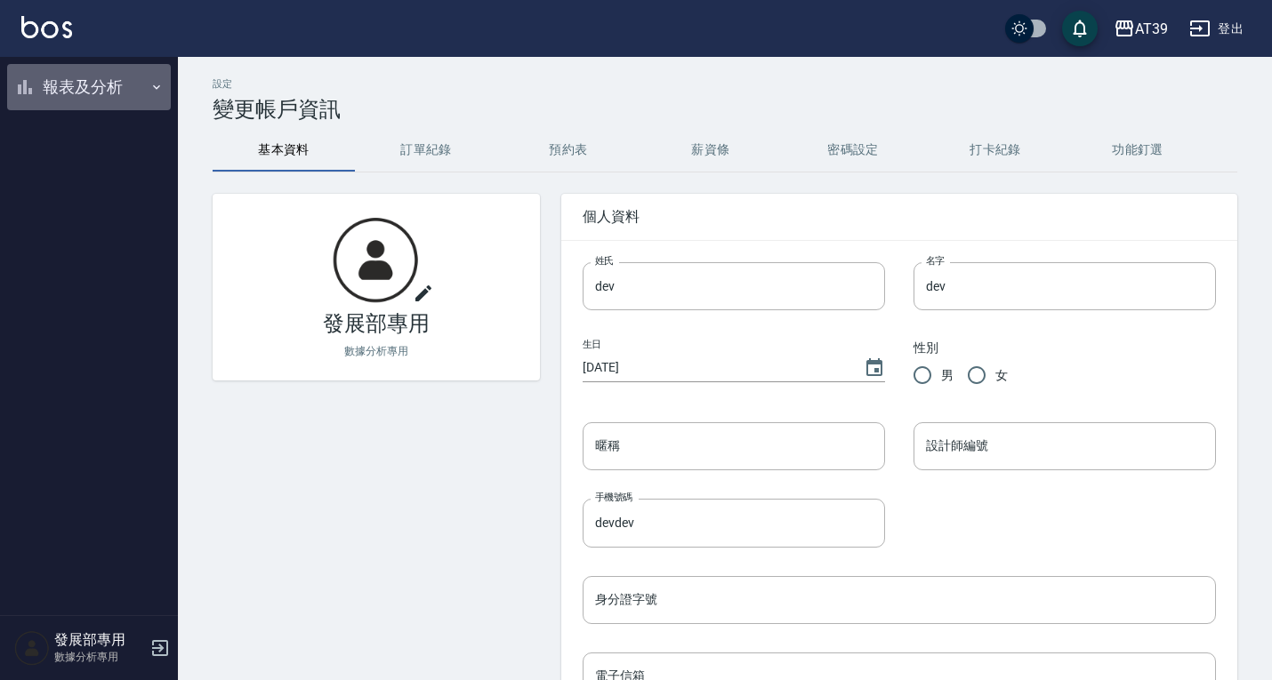
click at [75, 91] on button "報表及分析" at bounding box center [89, 87] width 164 height 46
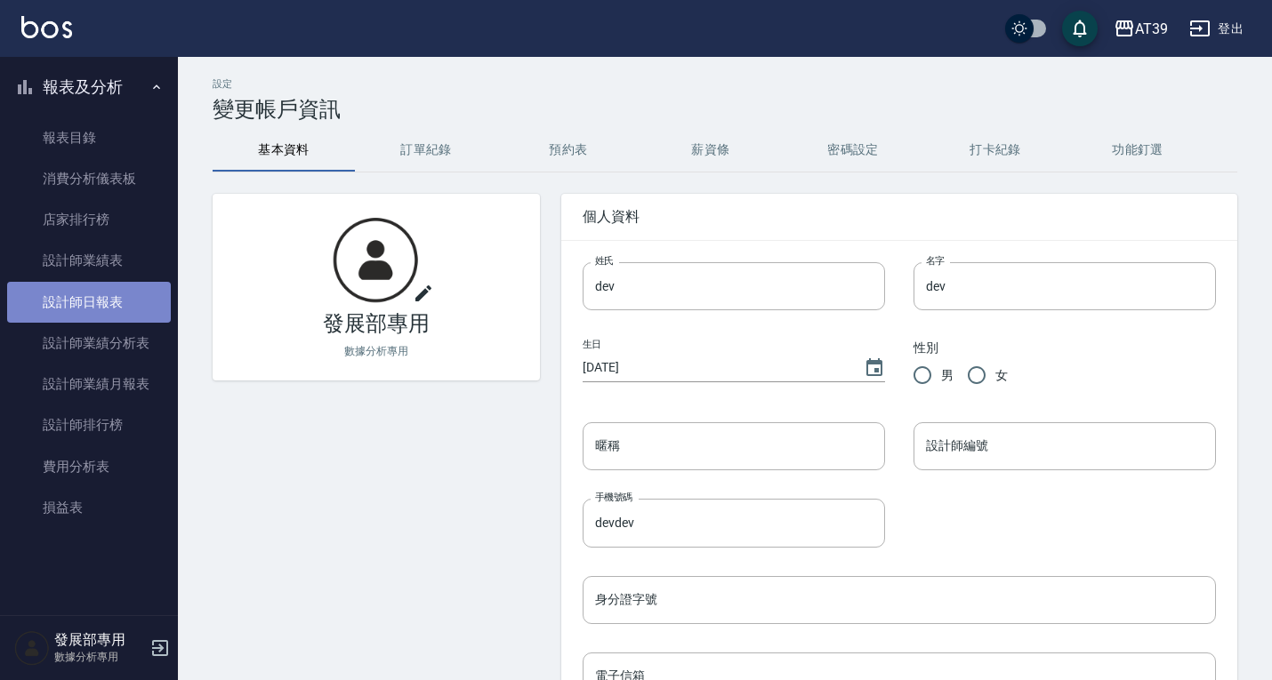
click at [96, 293] on link "設計師日報表" at bounding box center [89, 302] width 164 height 41
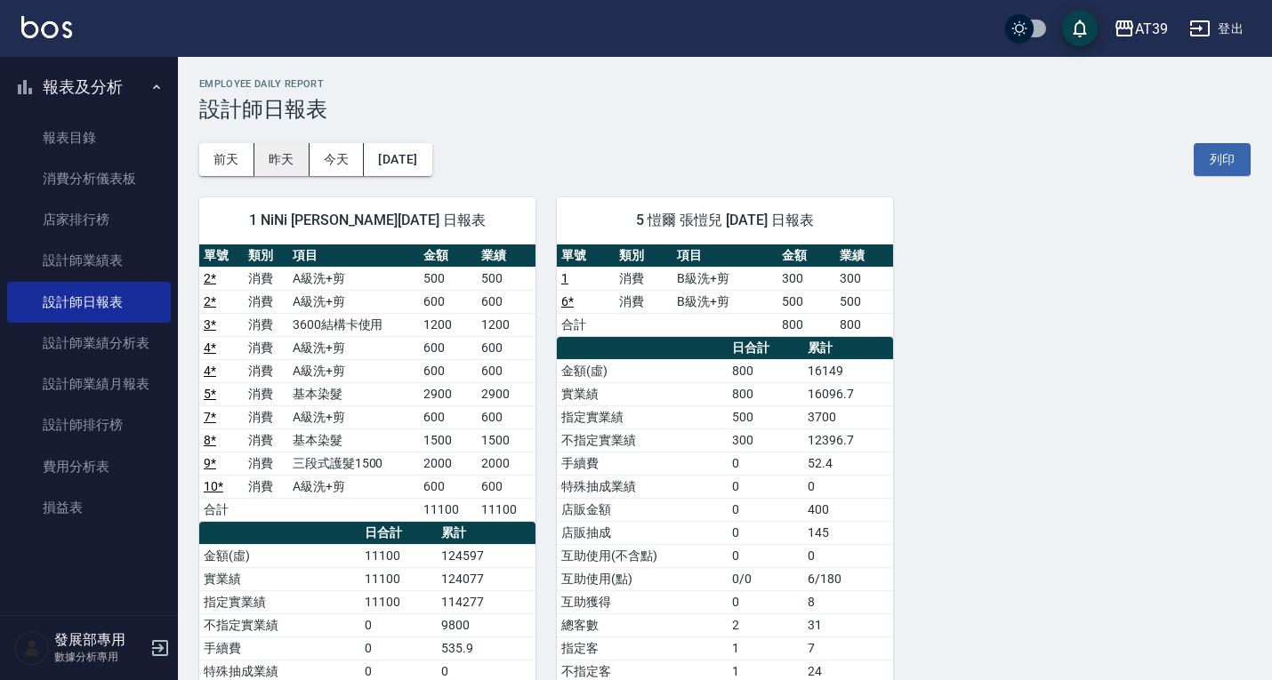
click at [284, 156] on button "昨天" at bounding box center [281, 159] width 55 height 33
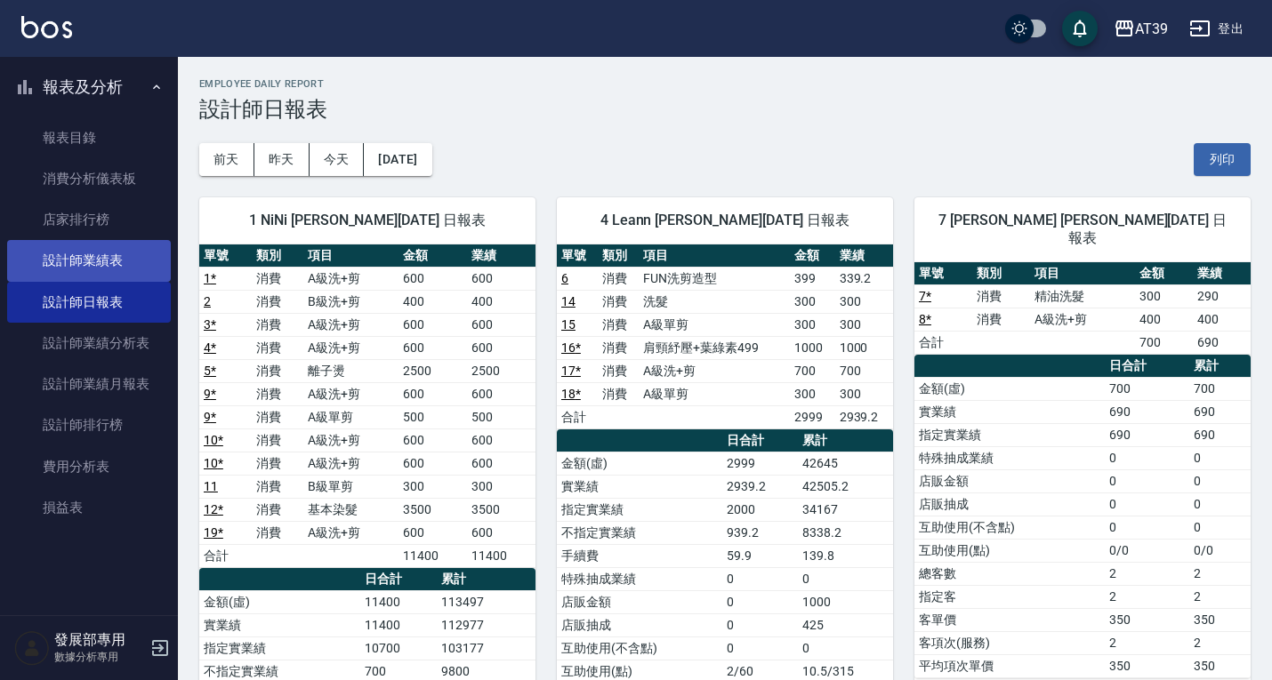
click at [78, 266] on link "設計師業績表" at bounding box center [89, 260] width 164 height 41
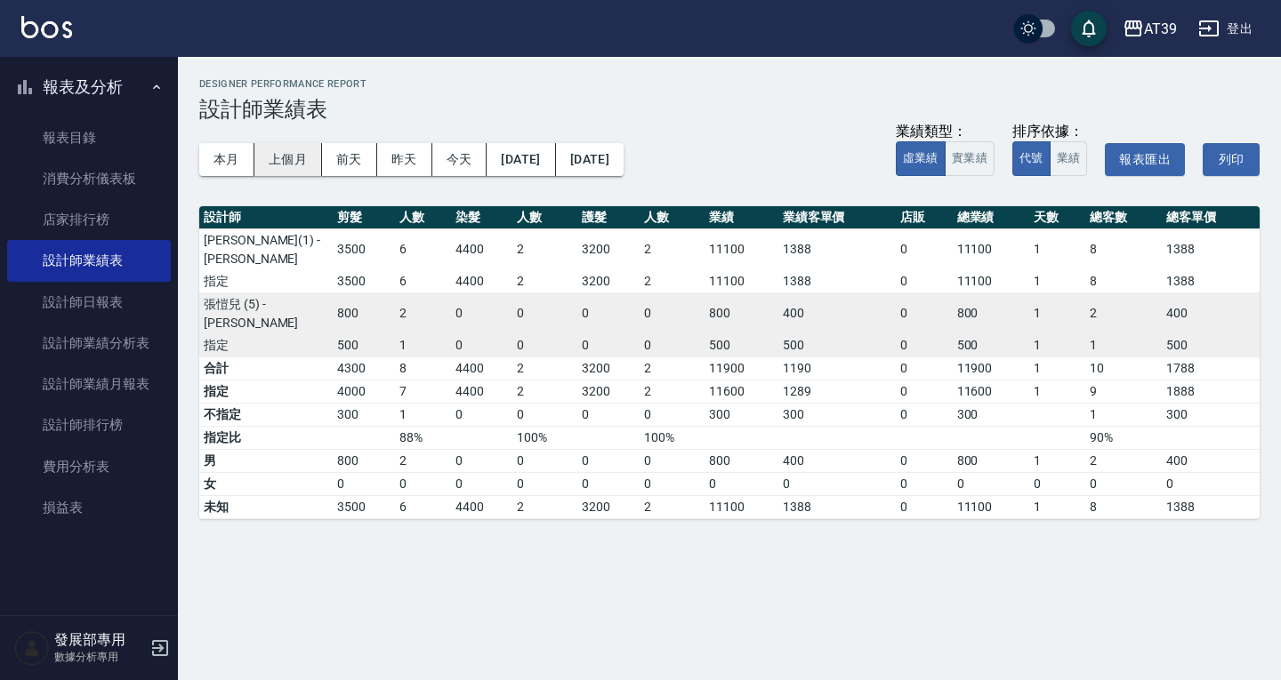
click at [291, 157] on button "上個月" at bounding box center [288, 159] width 68 height 33
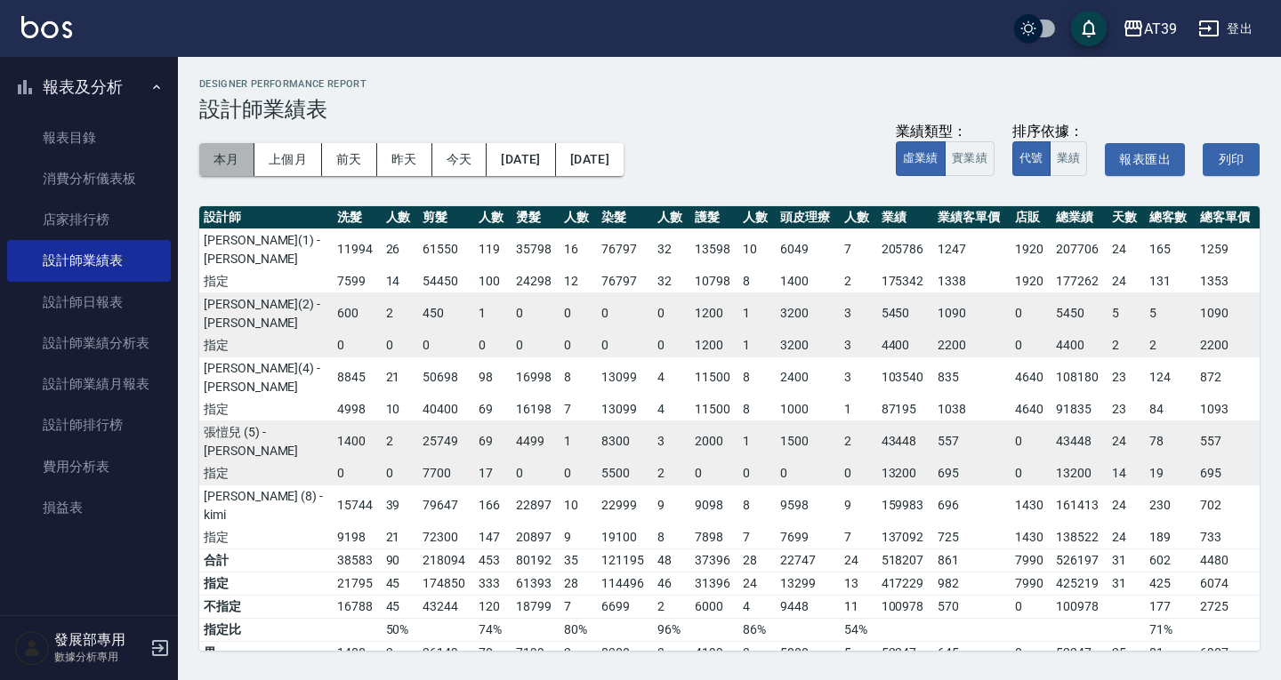
click at [231, 161] on button "本月" at bounding box center [226, 159] width 55 height 33
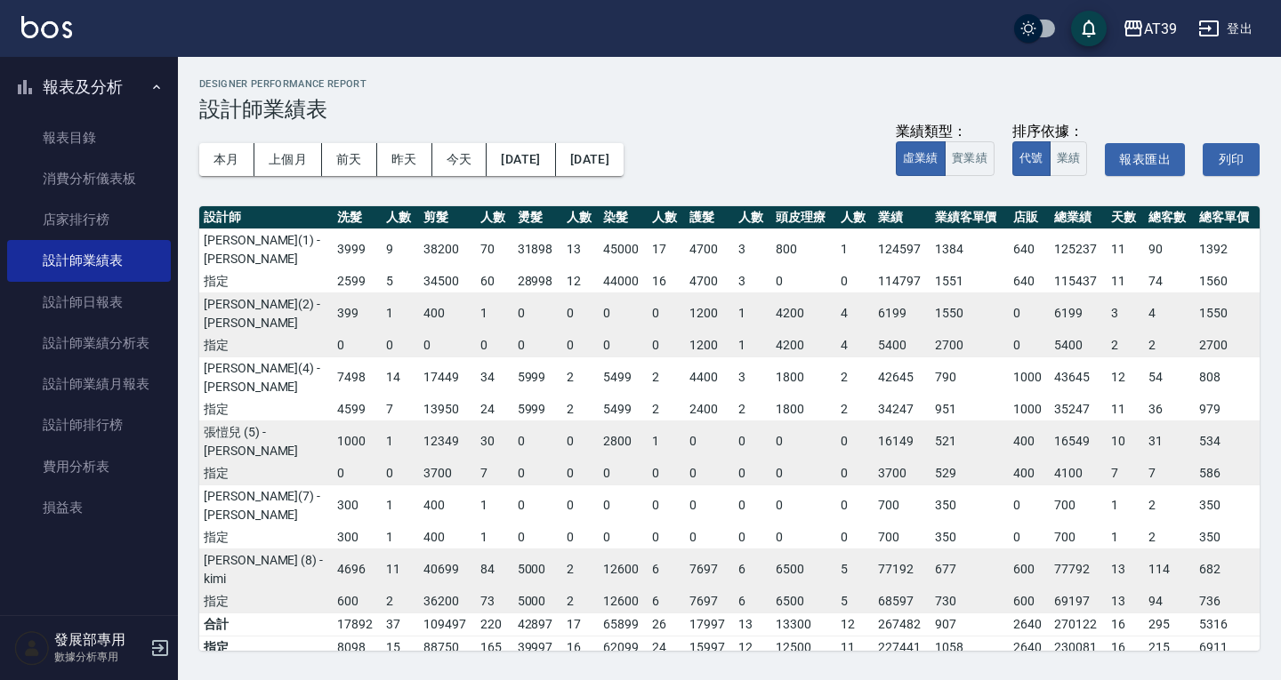
click at [779, 421] on td "0" at bounding box center [803, 442] width 65 height 42
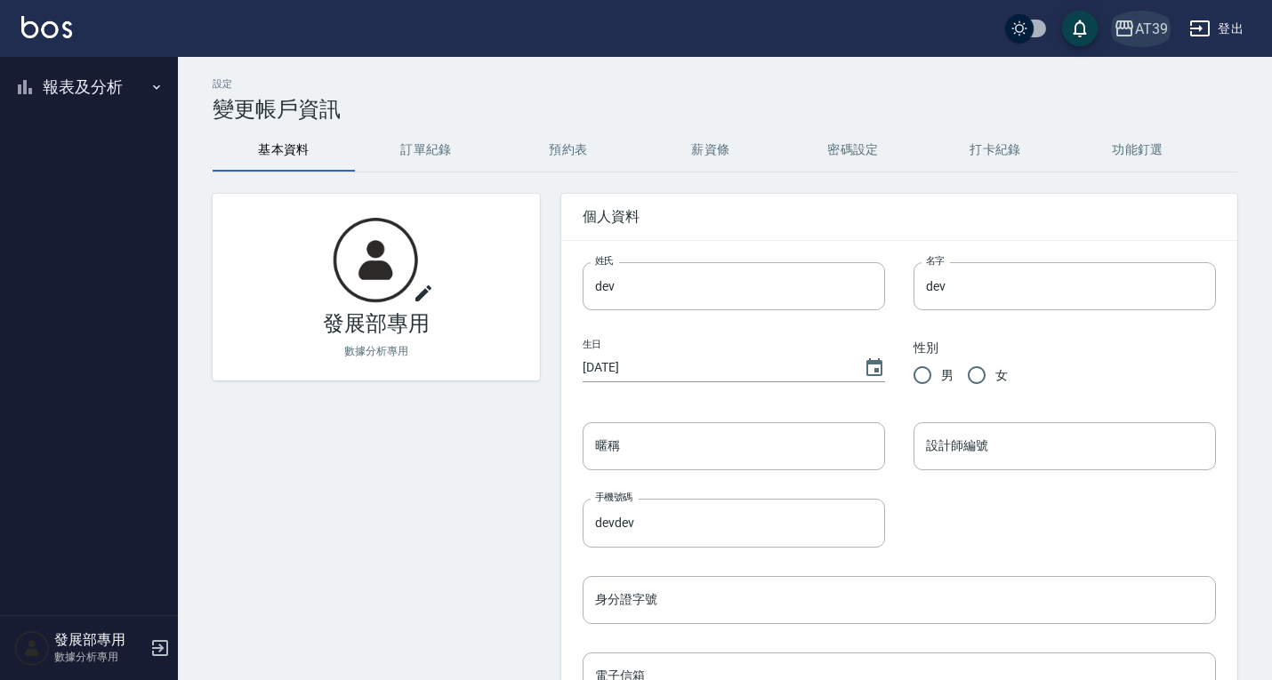
click at [1146, 27] on div "AT39" at bounding box center [1151, 29] width 33 height 22
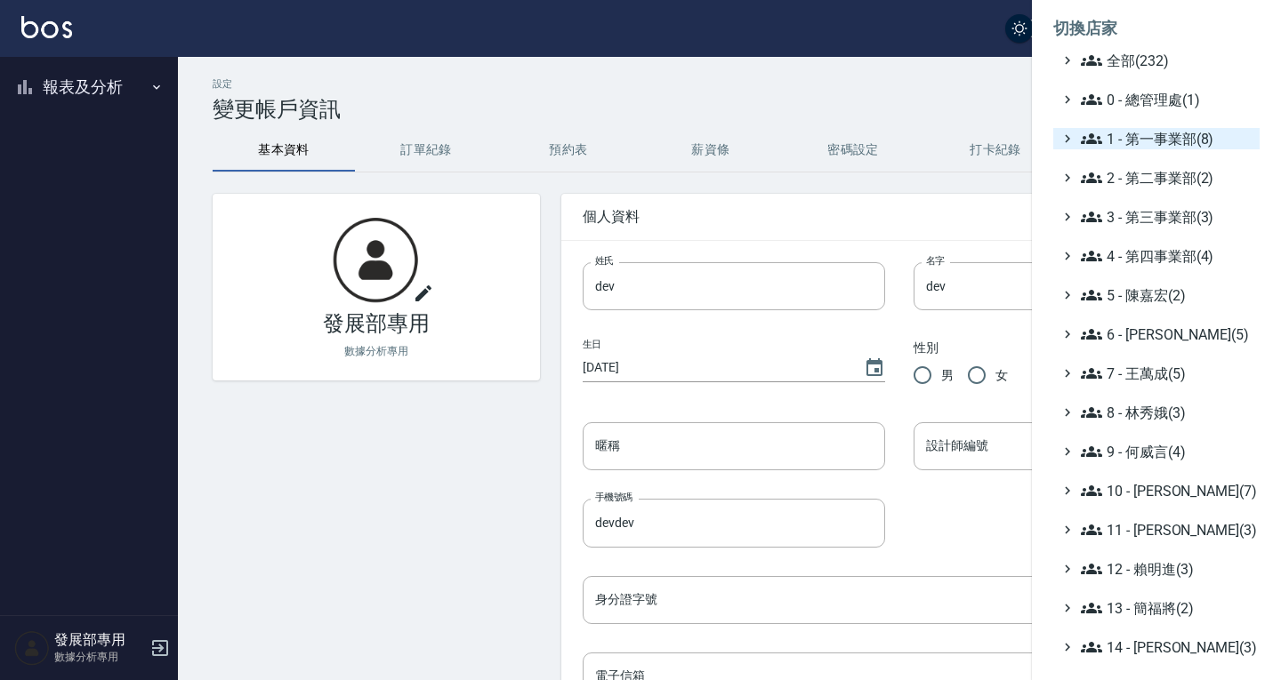
click at [1142, 147] on span "1 - 第一事業部(8)" at bounding box center [1167, 138] width 172 height 21
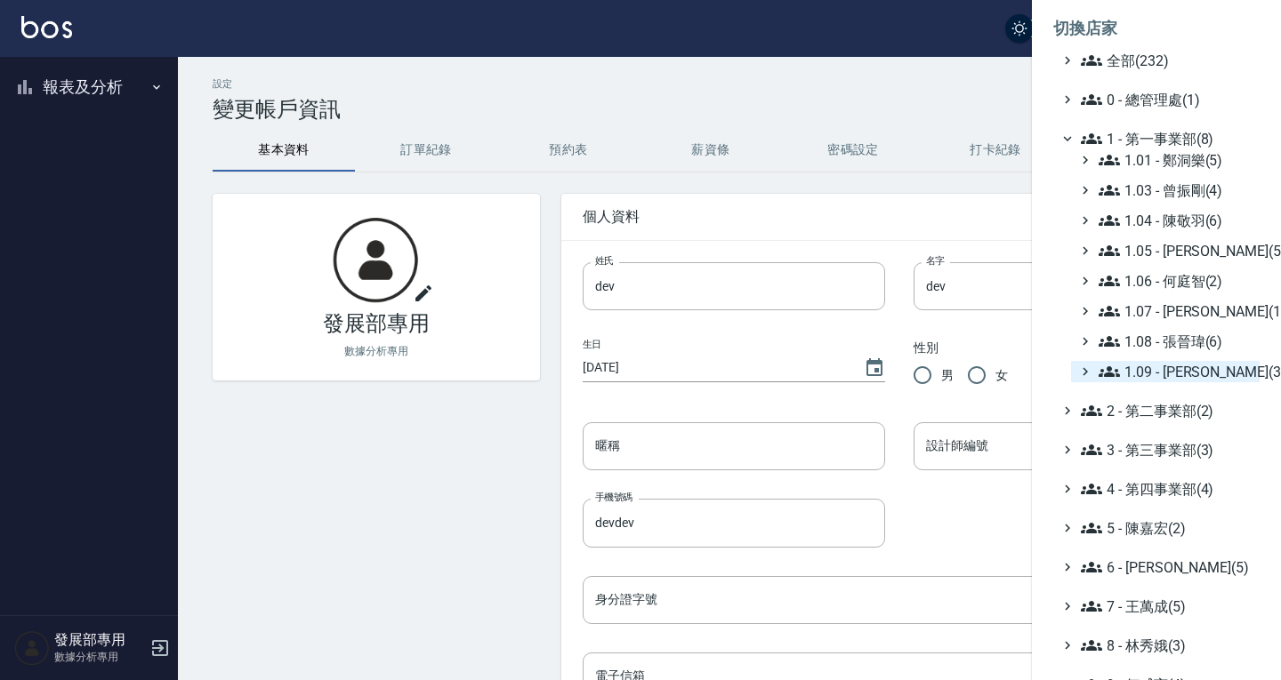
click at [1174, 375] on span "1.09 - 劉純億(3)" at bounding box center [1175, 371] width 154 height 21
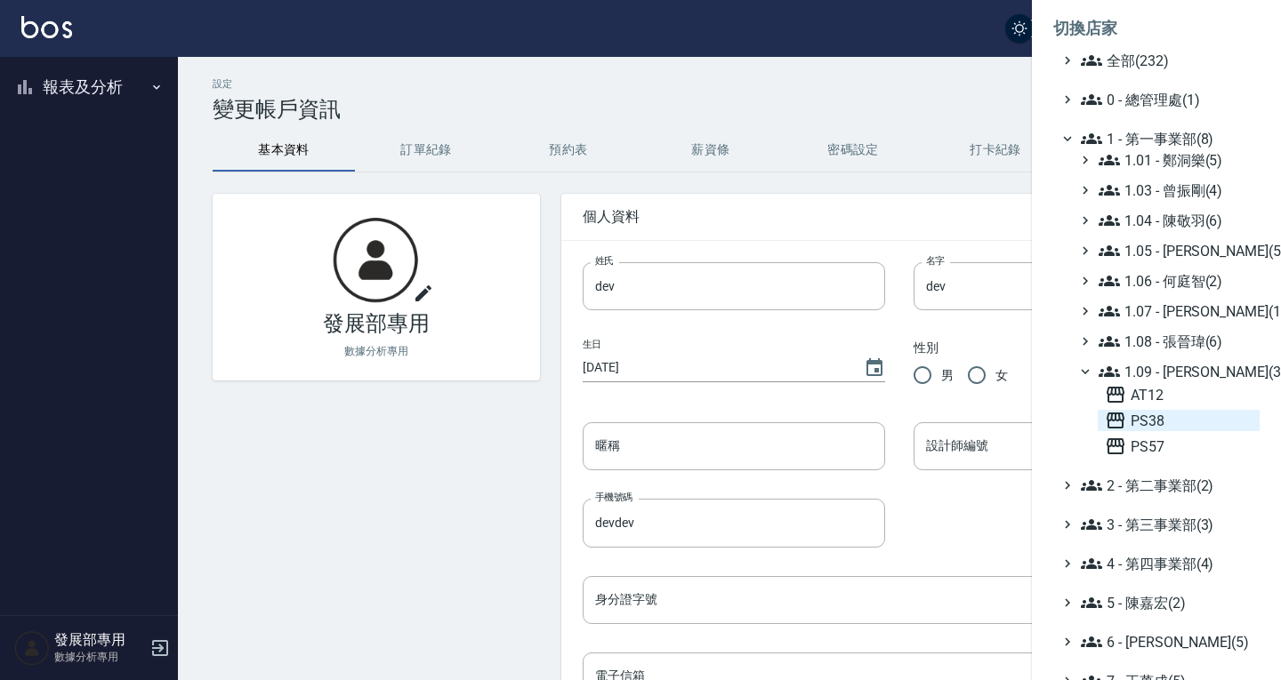
click at [1156, 420] on span "PS38" at bounding box center [1179, 420] width 148 height 21
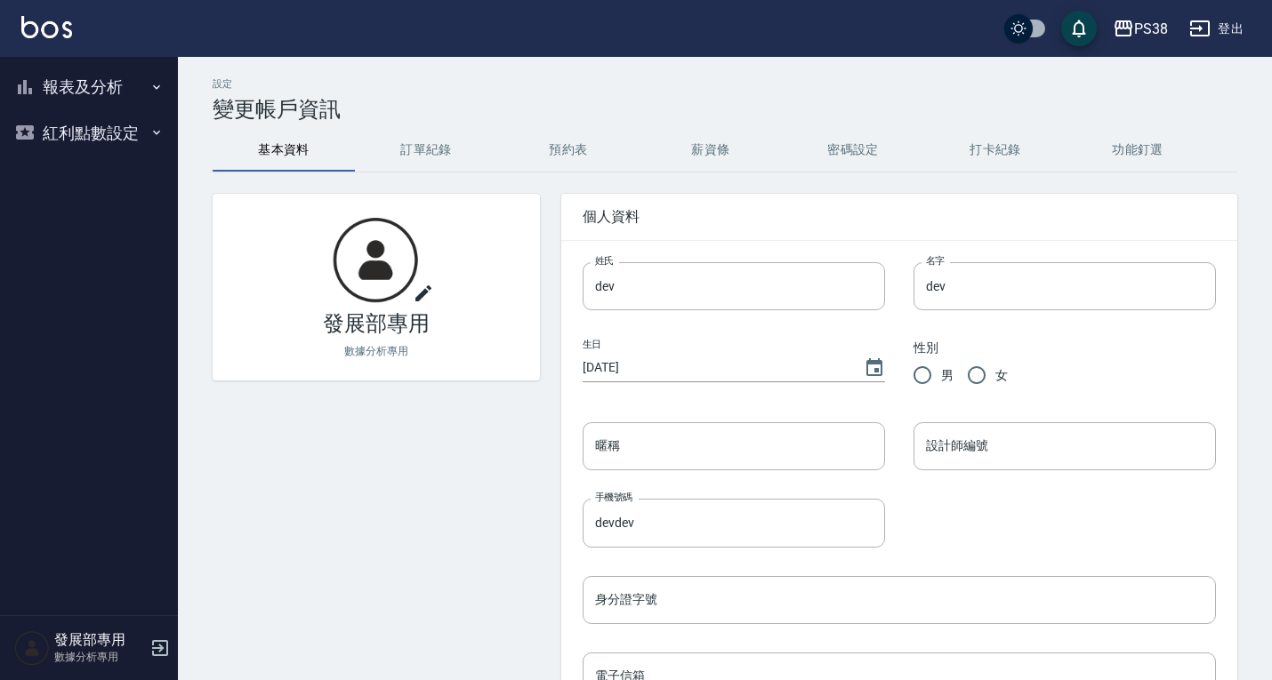
click at [104, 87] on button "報表及分析" at bounding box center [89, 87] width 164 height 46
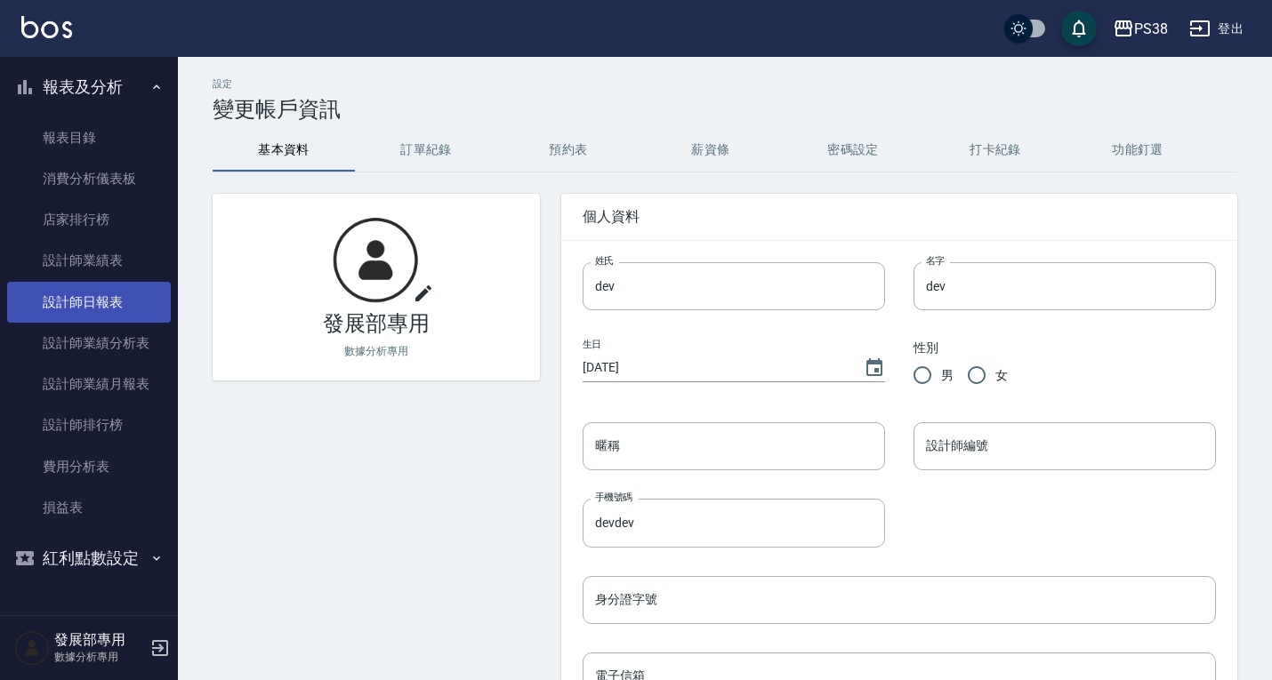
drag, startPoint x: 117, startPoint y: 311, endPoint x: 141, endPoint y: 295, distance: 28.9
click at [117, 311] on link "設計師日報表" at bounding box center [89, 302] width 164 height 41
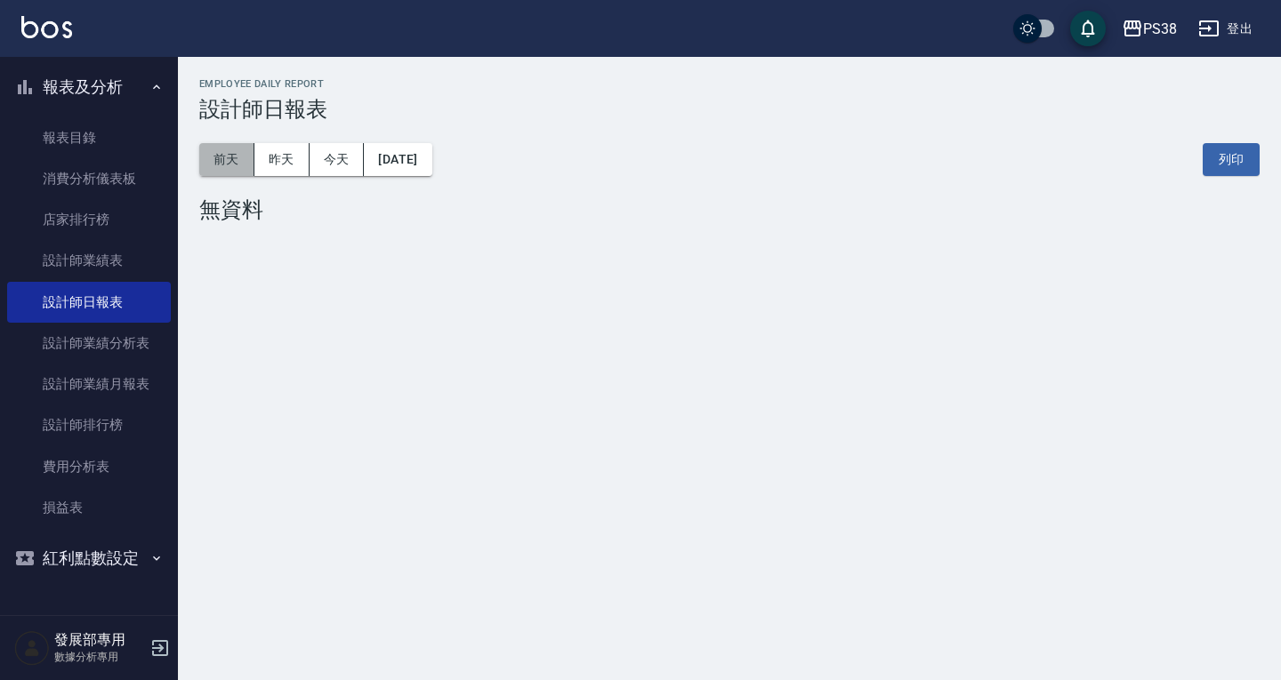
click at [240, 149] on button "前天" at bounding box center [226, 159] width 55 height 33
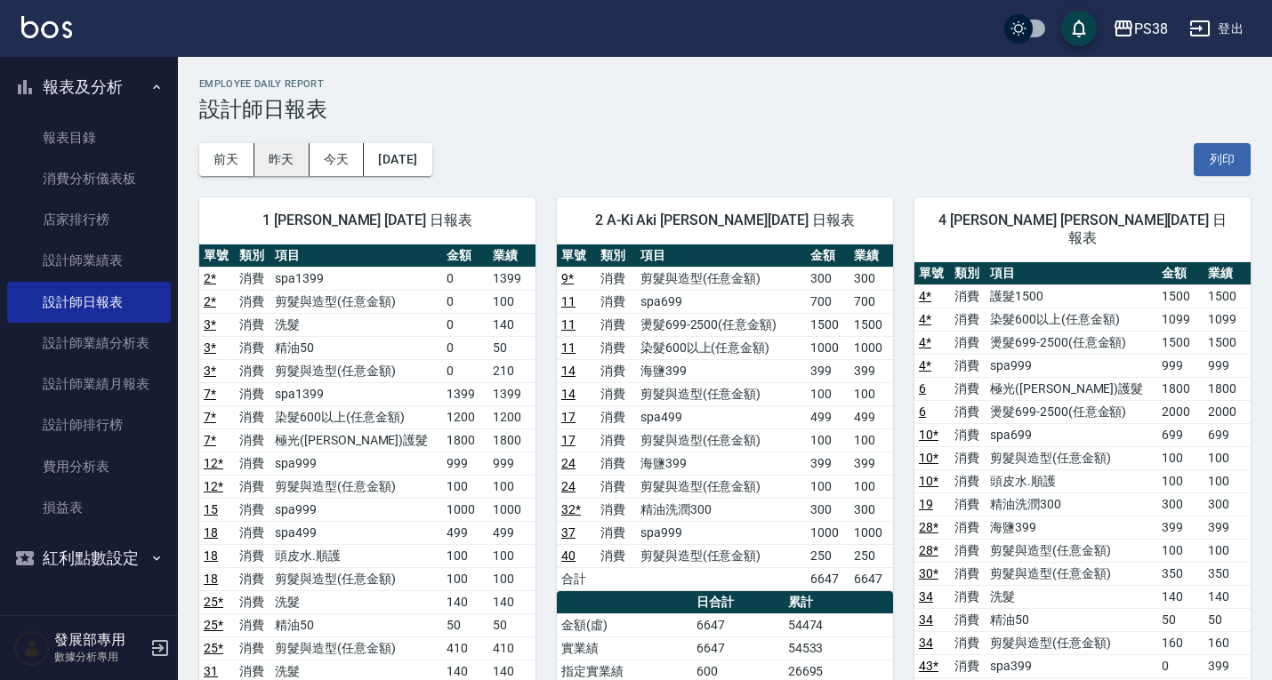
click at [293, 166] on button "昨天" at bounding box center [281, 159] width 55 height 33
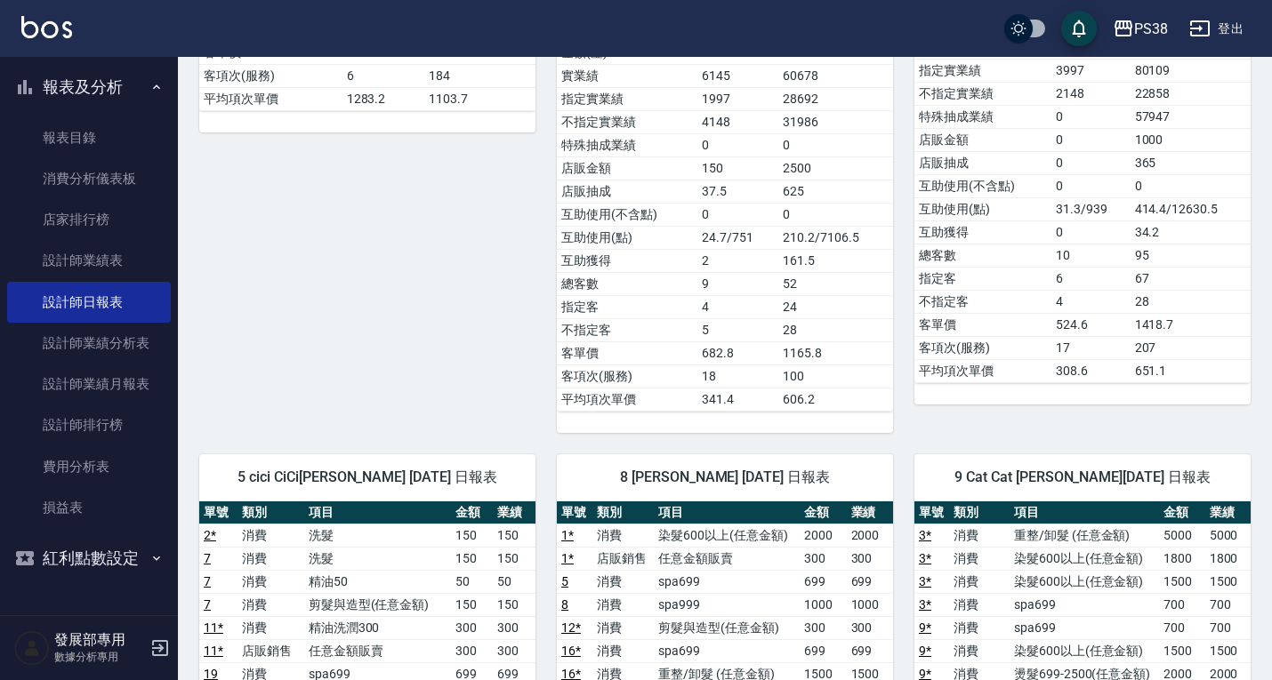
scroll to position [978, 0]
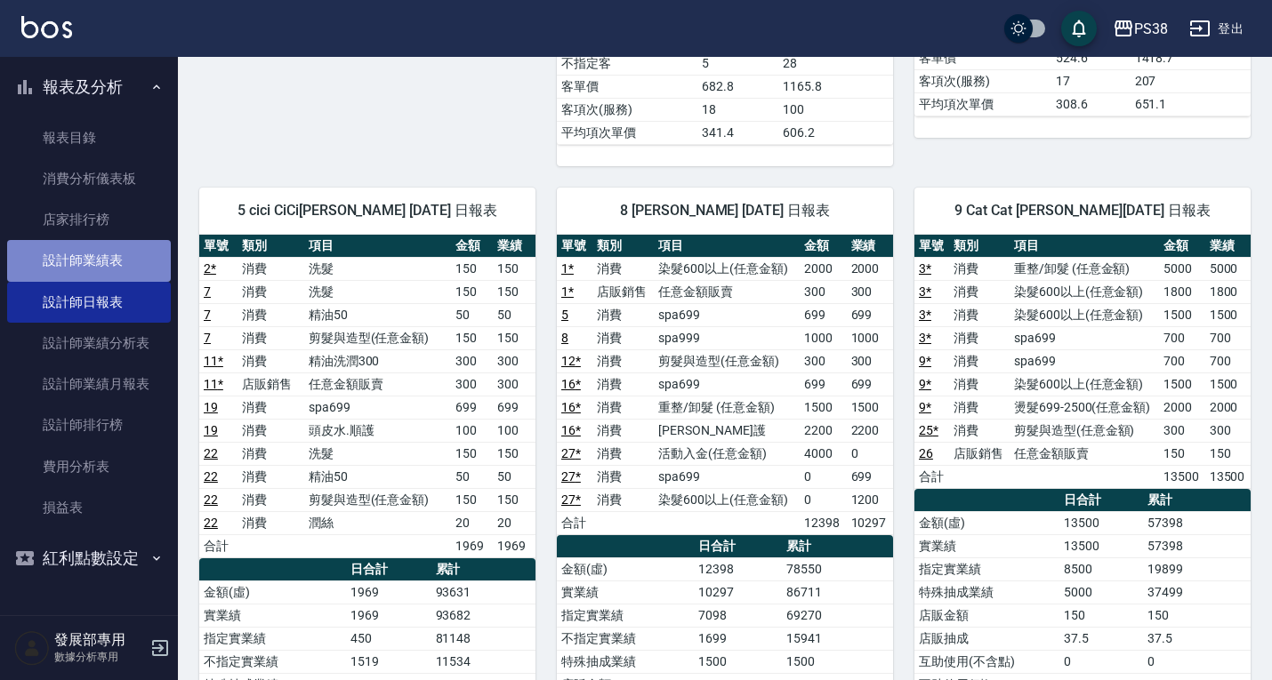
click at [80, 245] on link "設計師業績表" at bounding box center [89, 260] width 164 height 41
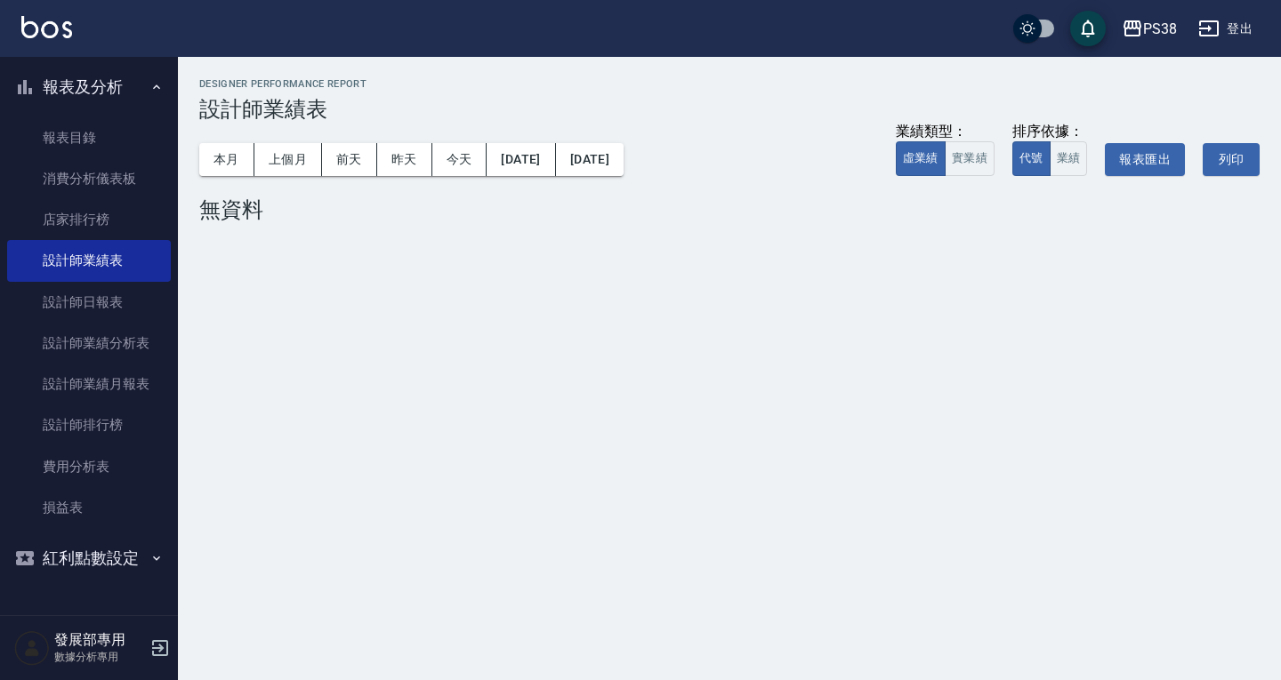
click at [230, 142] on div "本月 上個月 前天 昨天 今天 2025/09/16 2025/09/16 業績類型： 虛業績 實業績 排序依據： 代號 業績 報表匯出 列印" at bounding box center [729, 160] width 1060 height 76
click at [234, 157] on button "本月" at bounding box center [226, 159] width 55 height 33
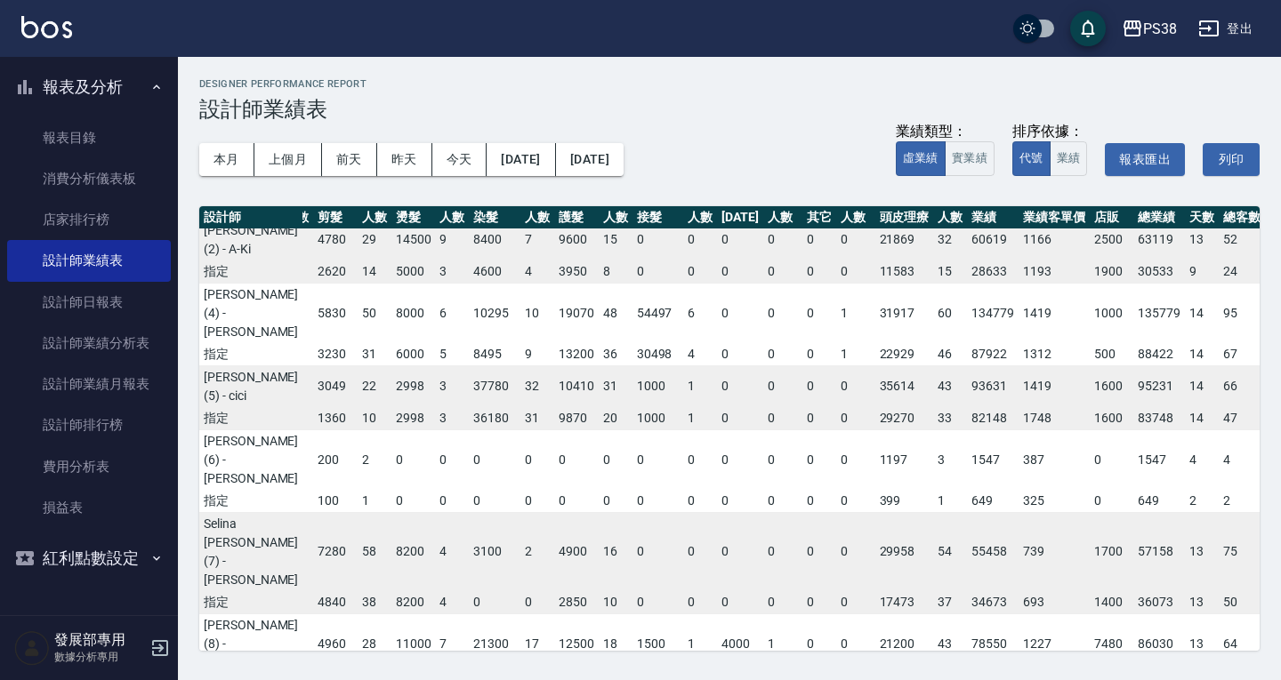
scroll to position [70, 68]
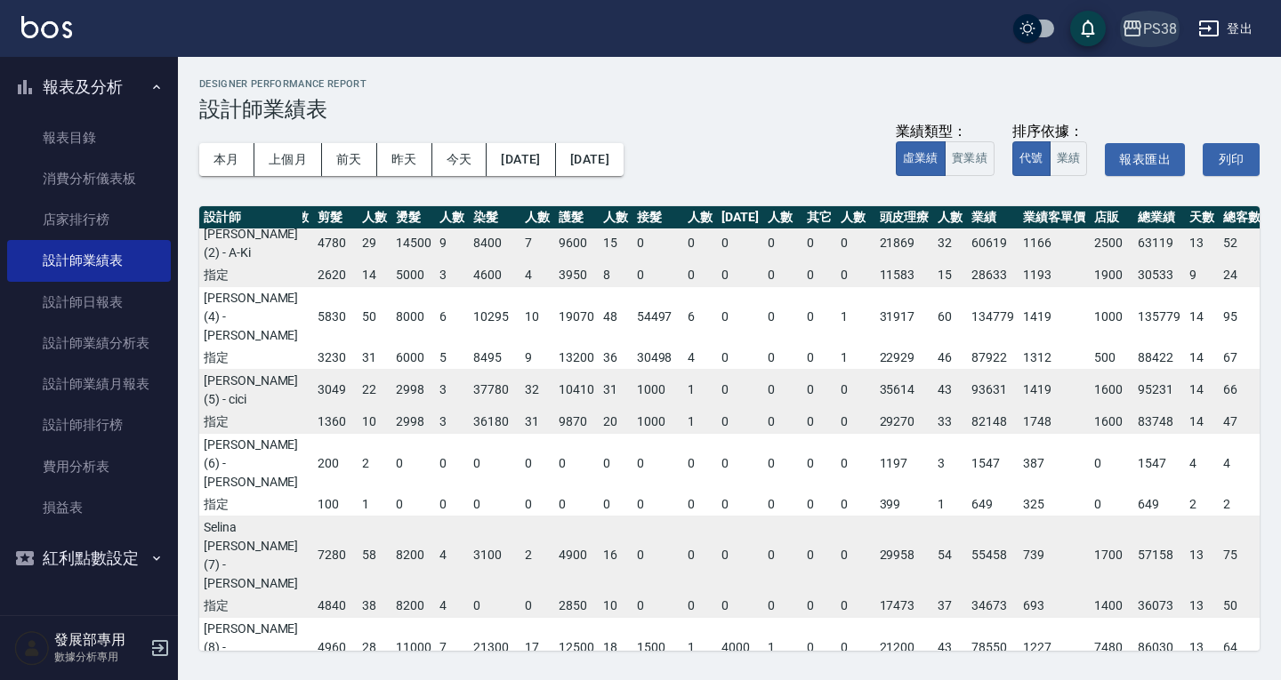
click at [1157, 30] on div "PS38" at bounding box center [1160, 29] width 34 height 22
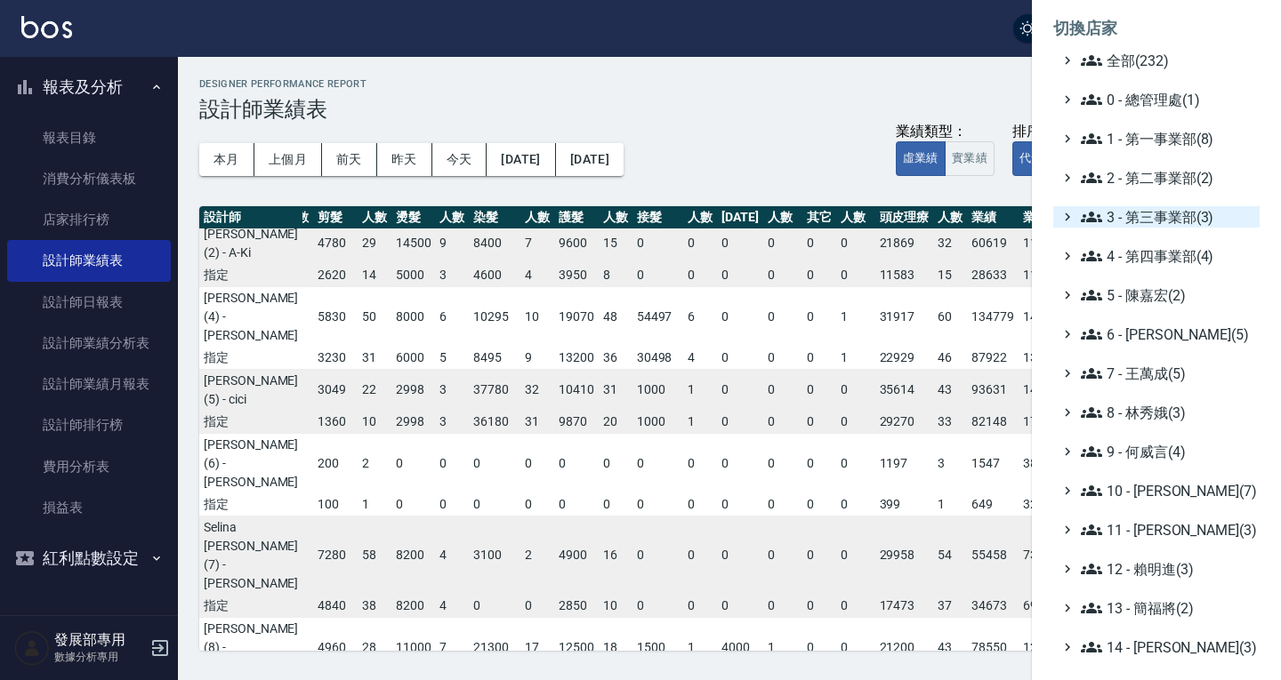
click at [1149, 210] on span "3 - 第三事業部(3)" at bounding box center [1167, 216] width 172 height 21
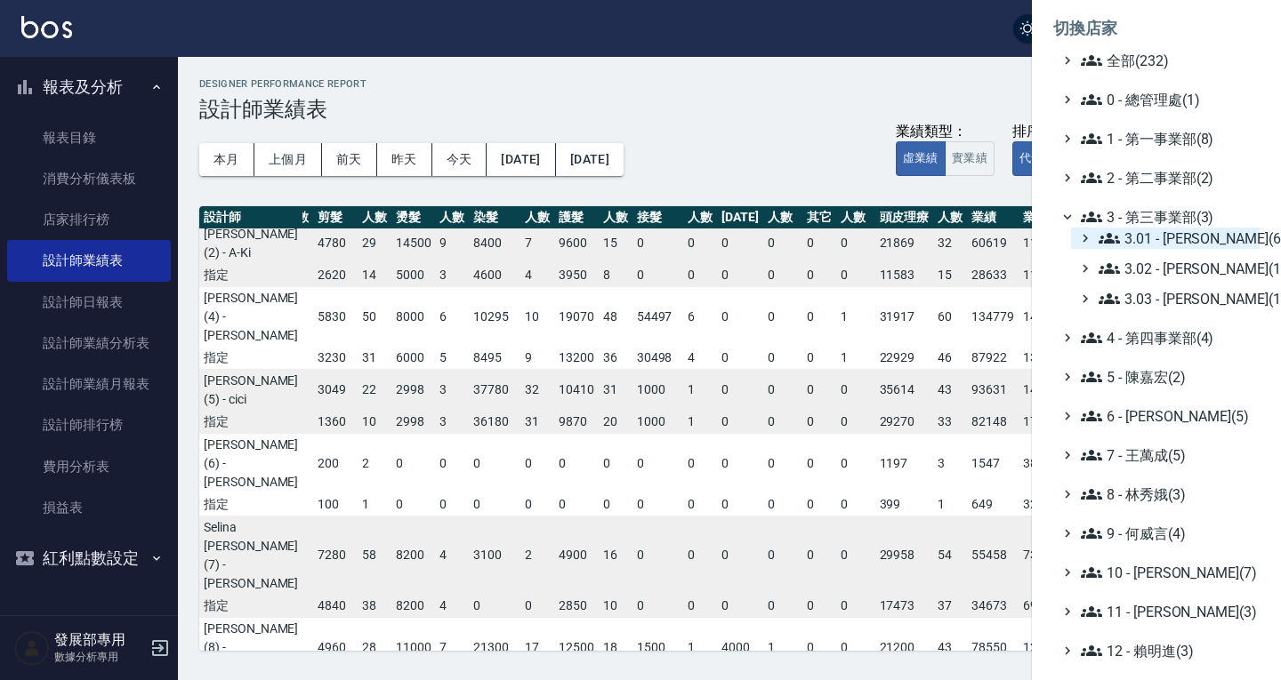
click at [1155, 237] on span "3.01 - 蔡承翰(6)" at bounding box center [1175, 238] width 154 height 21
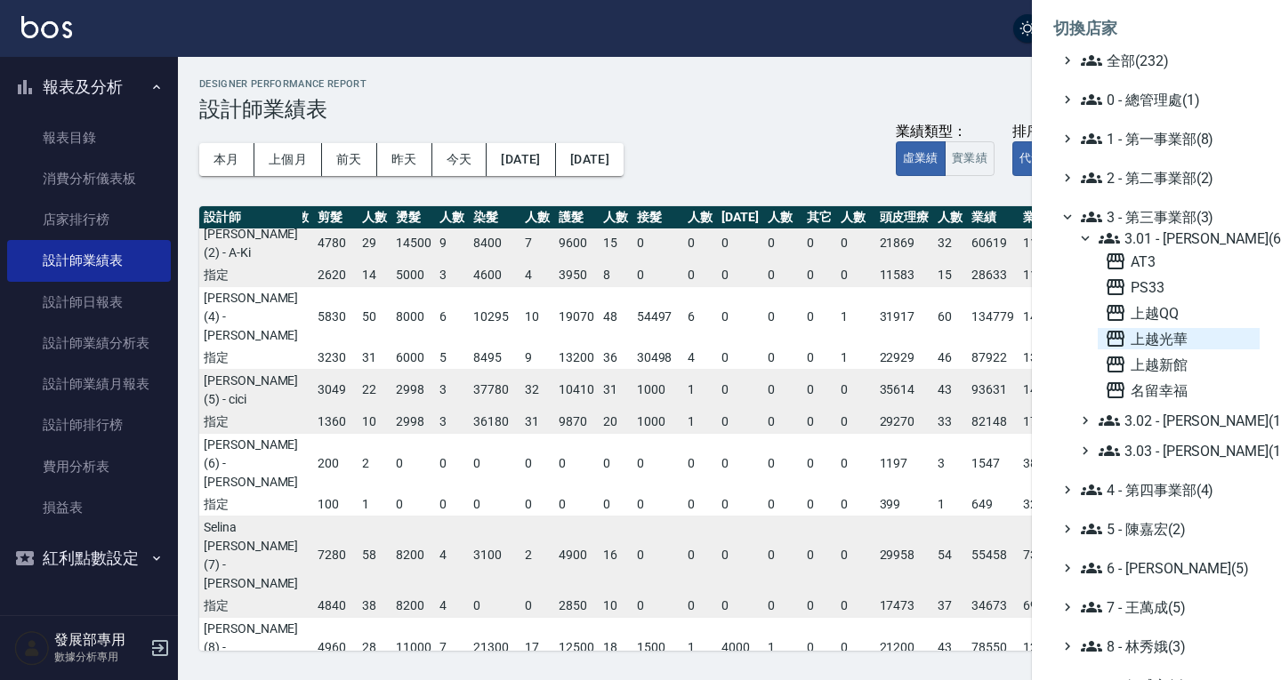
click at [1173, 342] on span "上越光華" at bounding box center [1179, 338] width 148 height 21
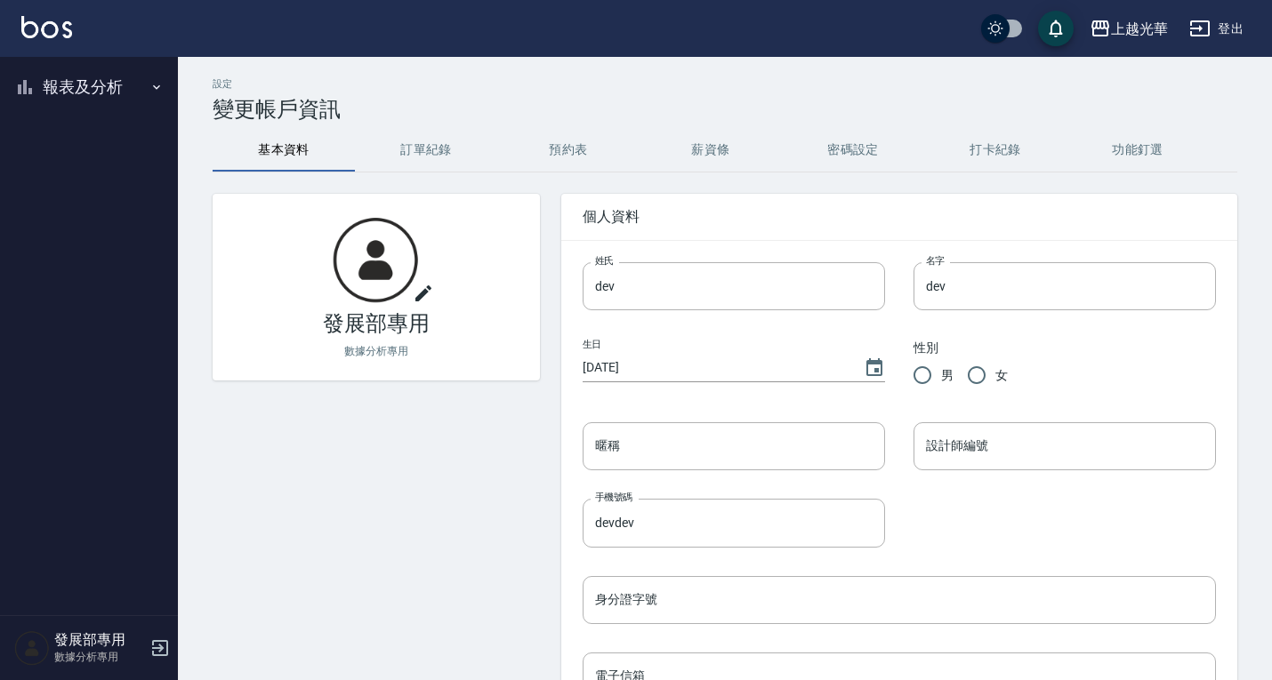
click at [106, 80] on button "報表及分析" at bounding box center [89, 87] width 164 height 46
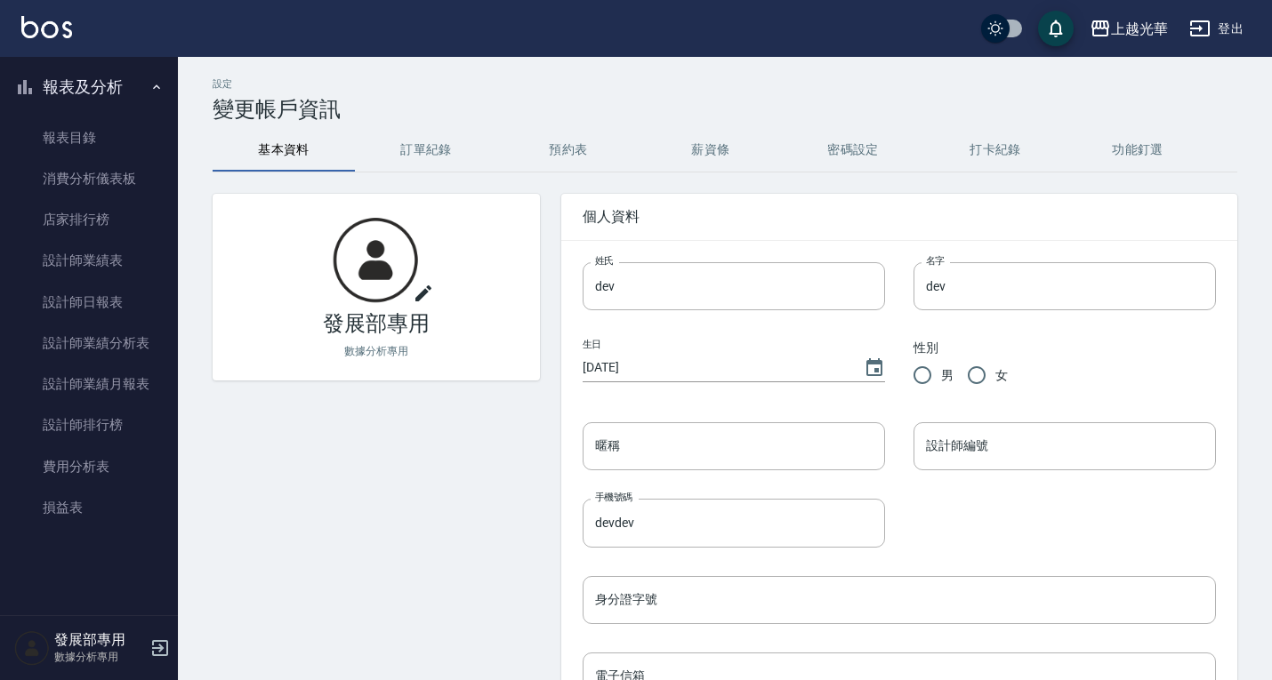
drag, startPoint x: 110, startPoint y: 293, endPoint x: 172, endPoint y: 266, distance: 67.3
click at [110, 293] on link "設計師日報表" at bounding box center [89, 302] width 164 height 41
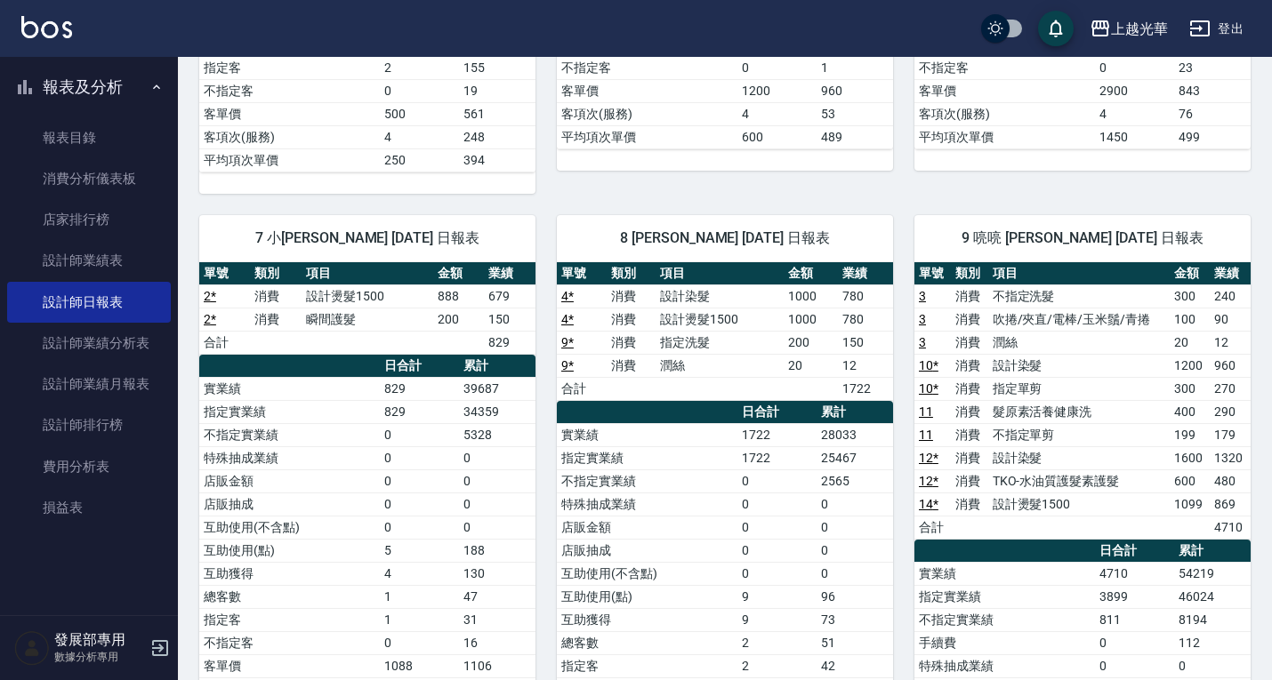
scroll to position [623, 0]
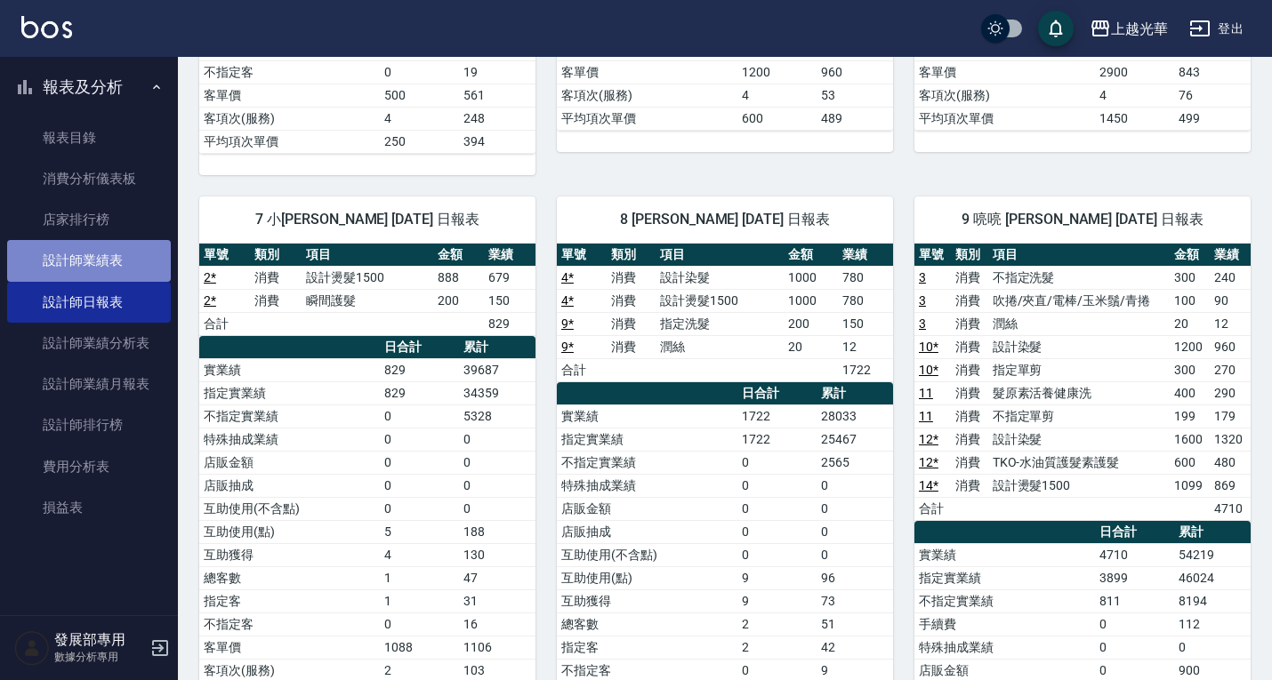
click at [79, 264] on link "設計師業績表" at bounding box center [89, 260] width 164 height 41
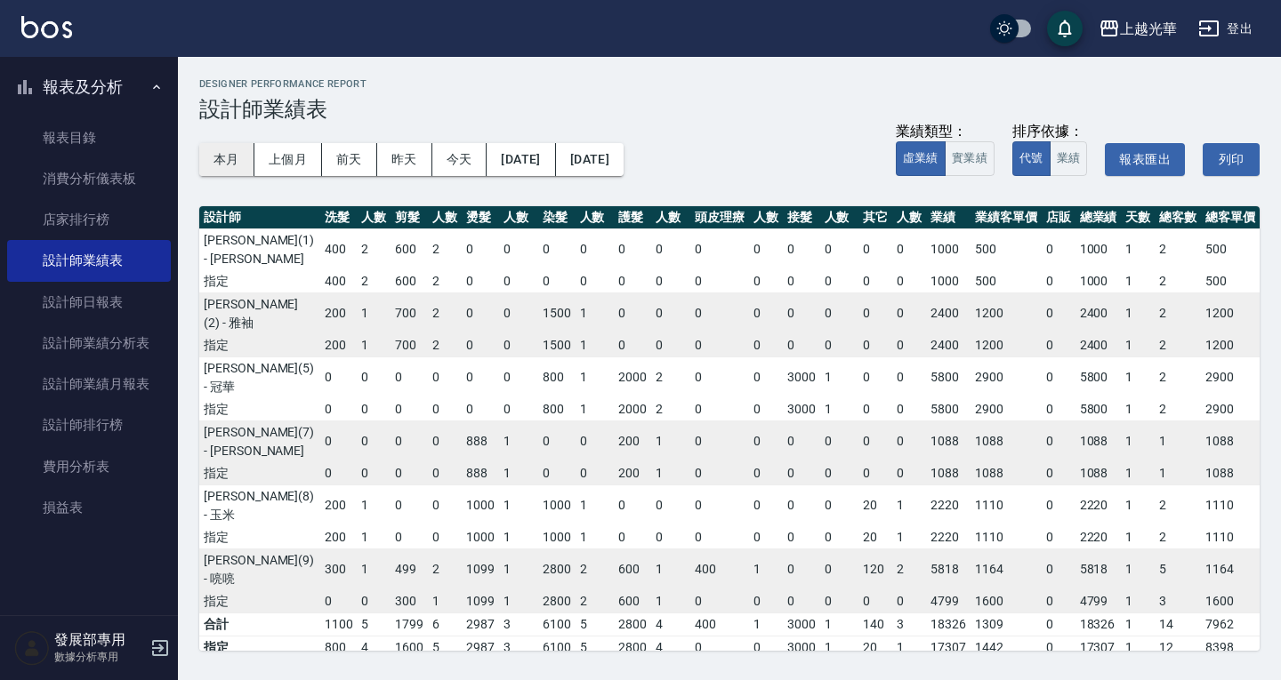
click at [213, 164] on button "本月" at bounding box center [226, 159] width 55 height 33
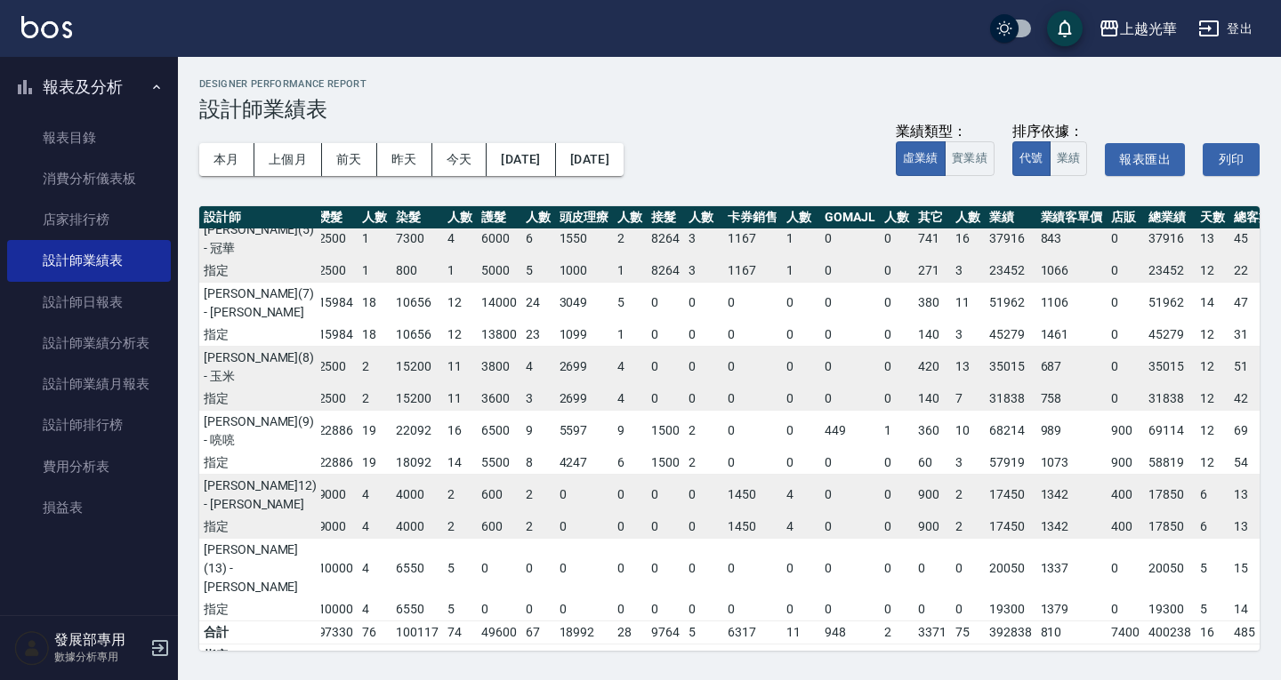
scroll to position [198, 164]
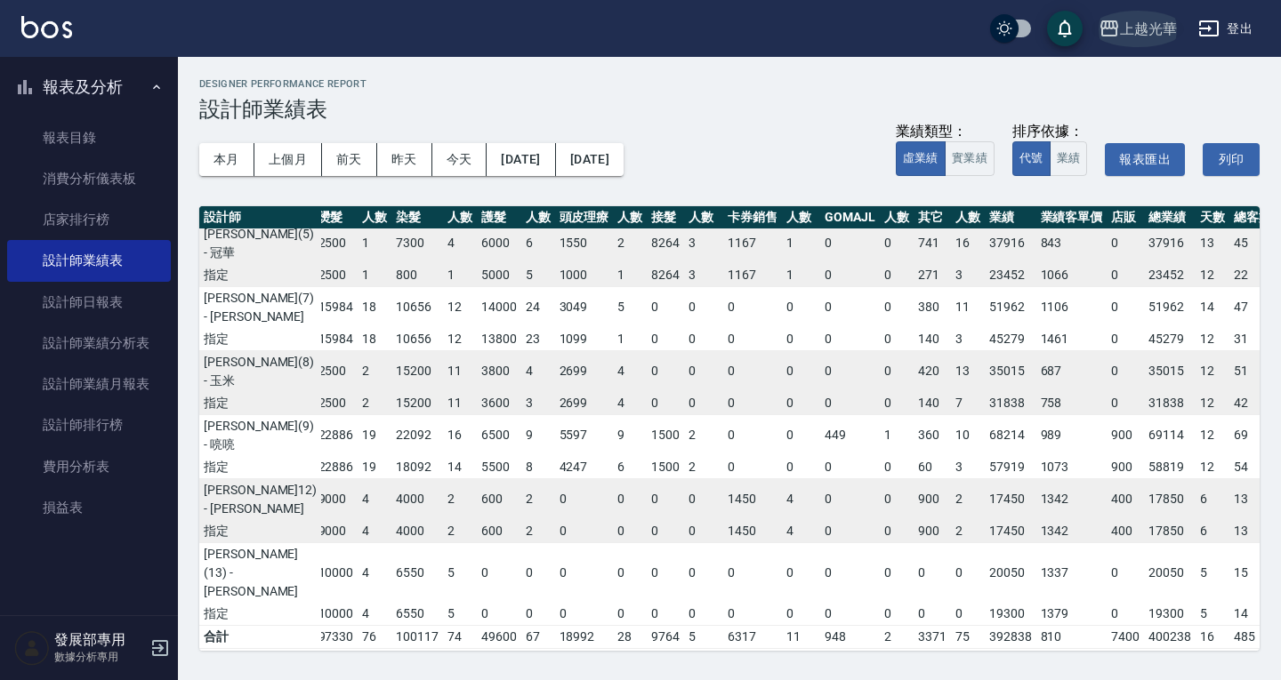
click at [1132, 22] on div "上越光華" at bounding box center [1148, 29] width 57 height 22
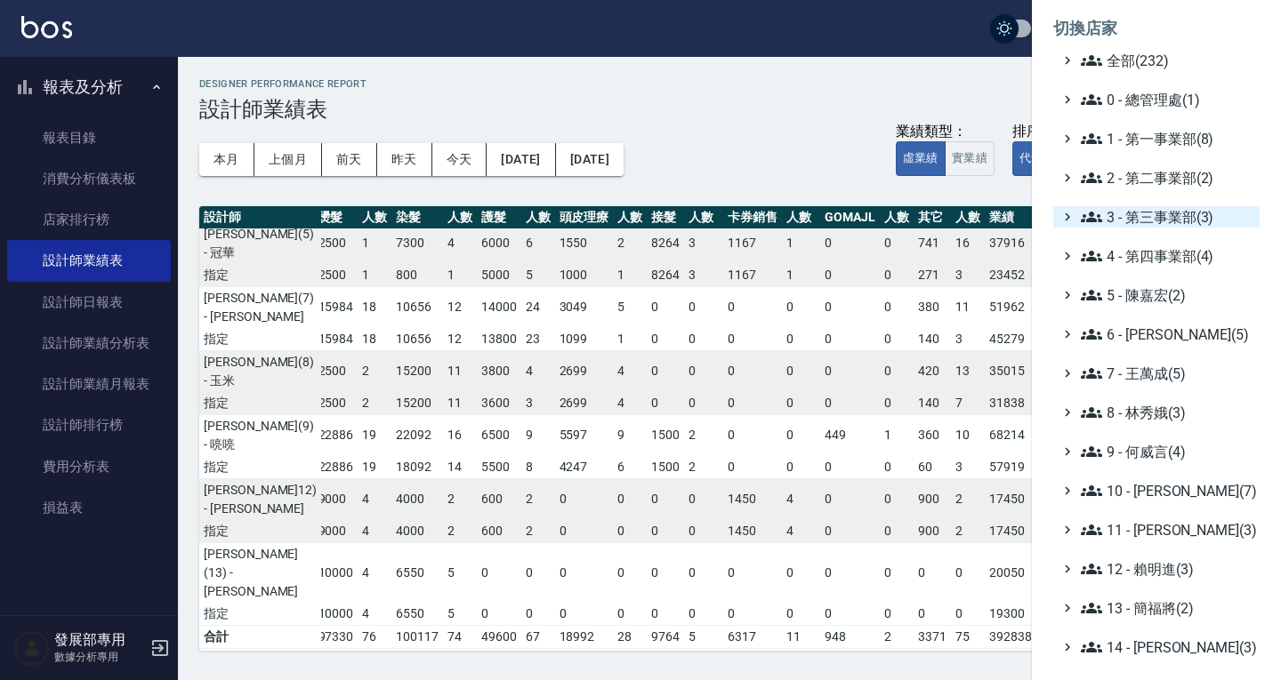
click at [1158, 216] on span "3 - 第三事業部(3)" at bounding box center [1167, 216] width 172 height 21
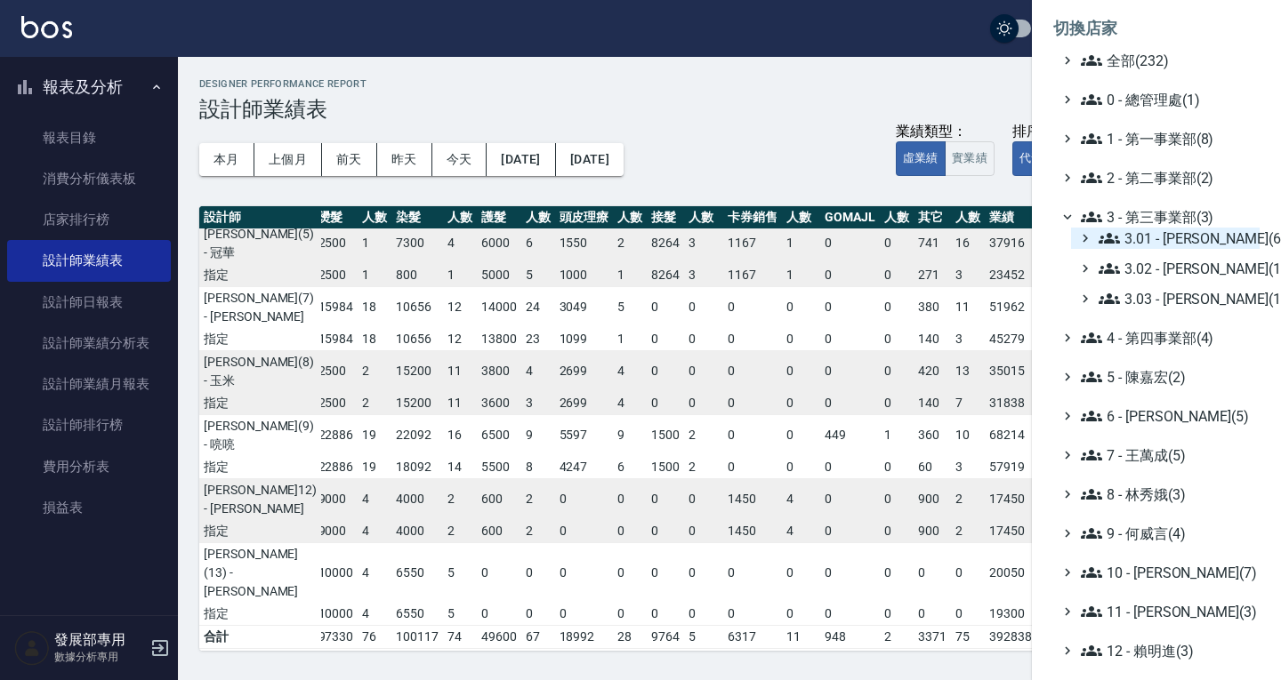
click at [1164, 231] on span "3.01 - 蔡承翰(6)" at bounding box center [1175, 238] width 154 height 21
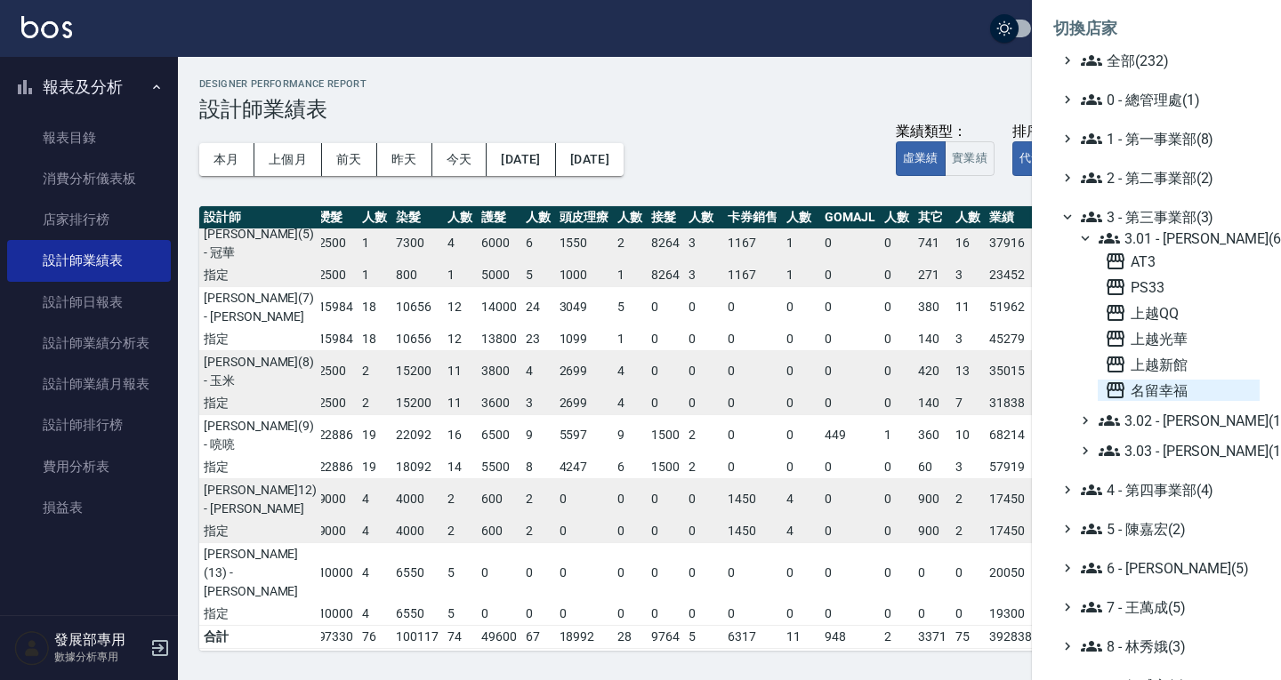
click at [1167, 386] on span "名留幸福" at bounding box center [1179, 390] width 148 height 21
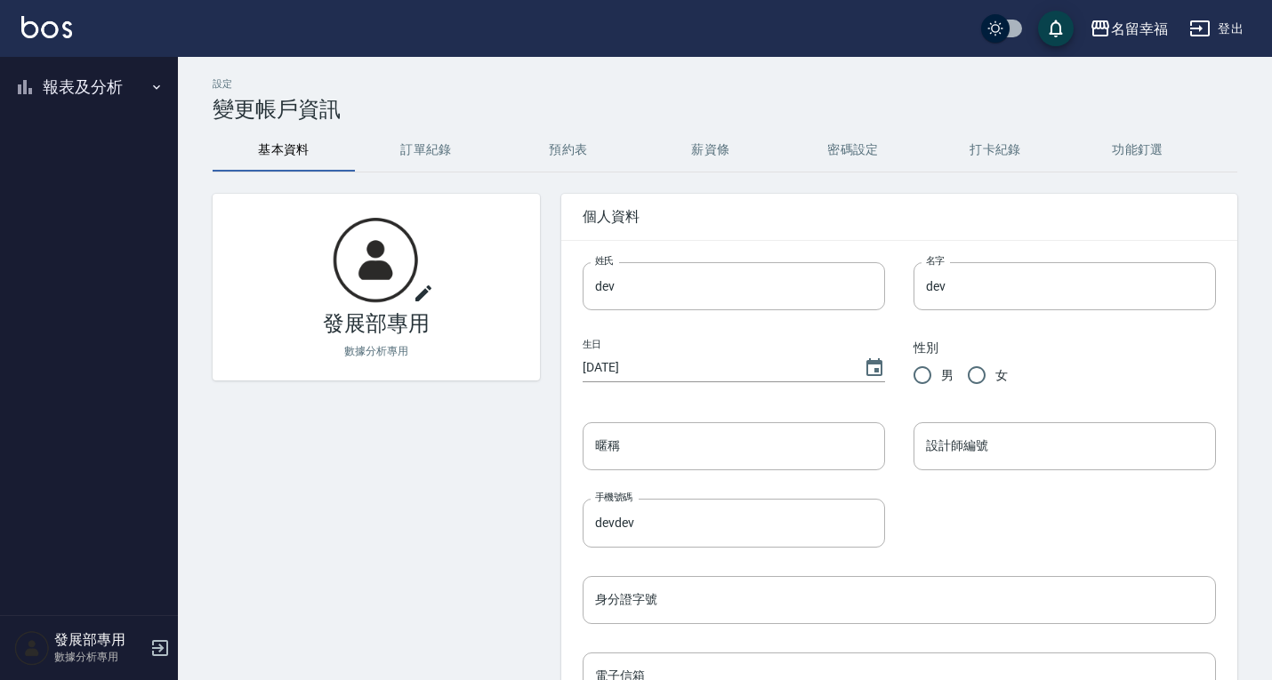
click at [102, 103] on button "報表及分析" at bounding box center [89, 87] width 164 height 46
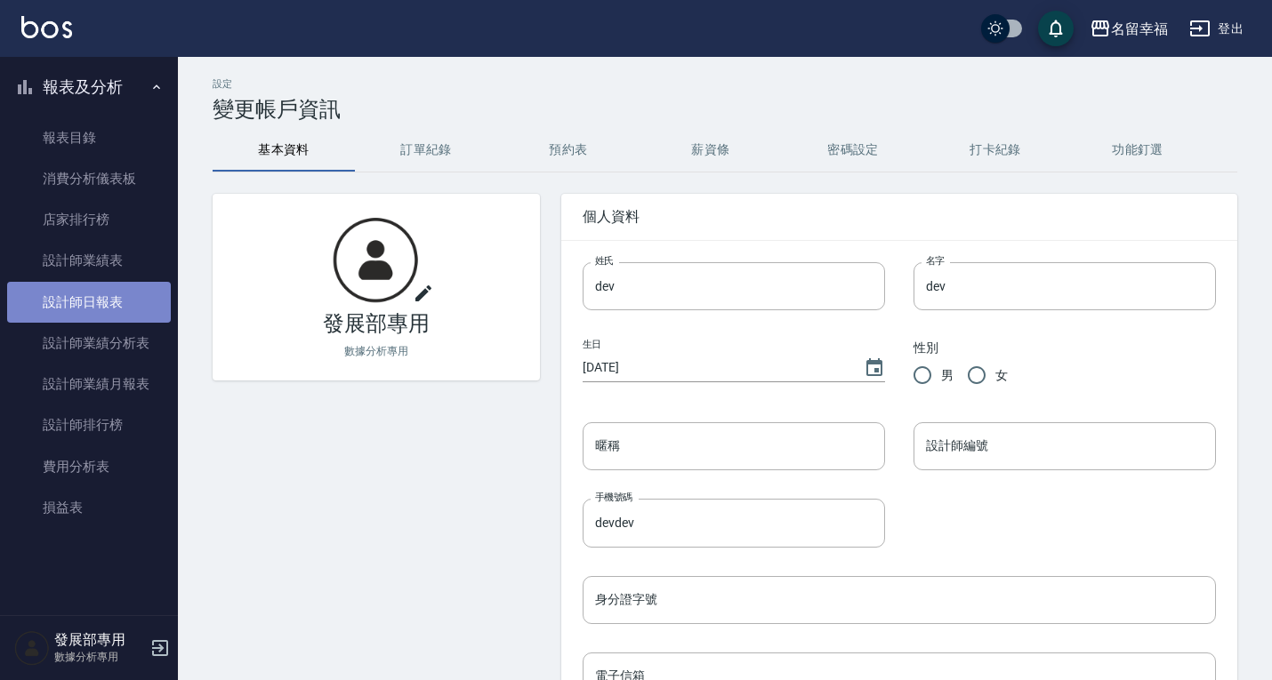
click at [92, 312] on link "設計師日報表" at bounding box center [89, 302] width 164 height 41
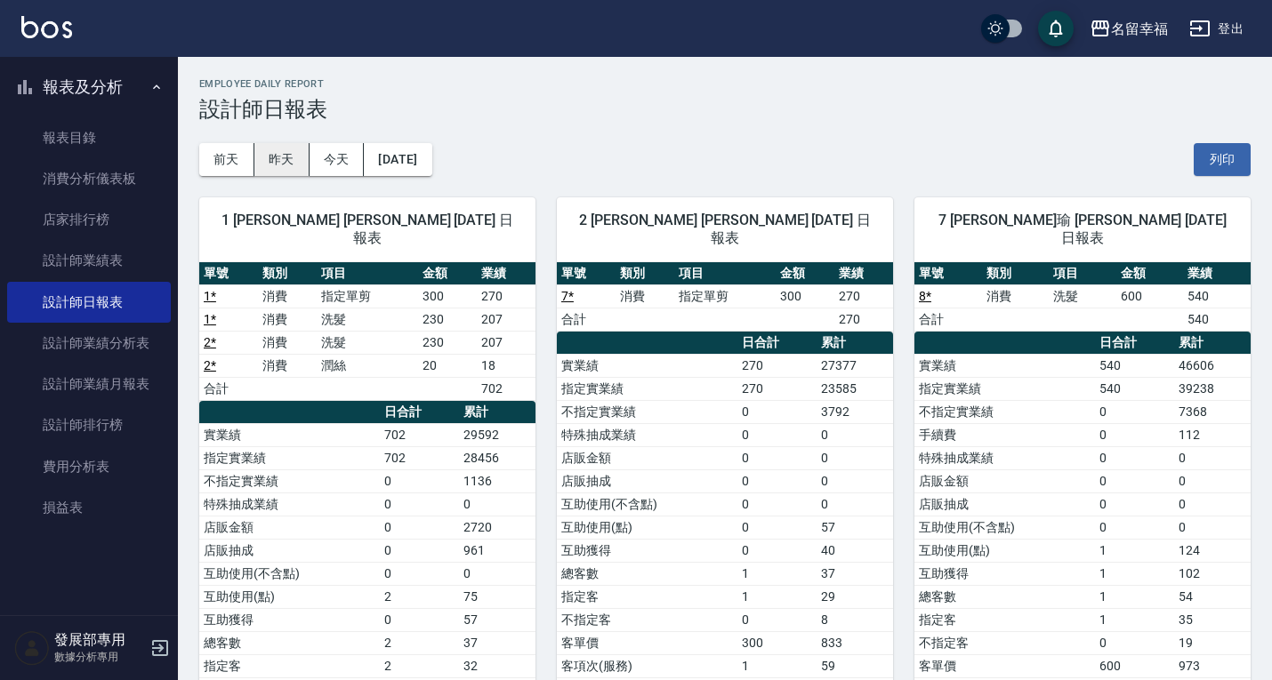
click at [283, 166] on button "昨天" at bounding box center [281, 159] width 55 height 33
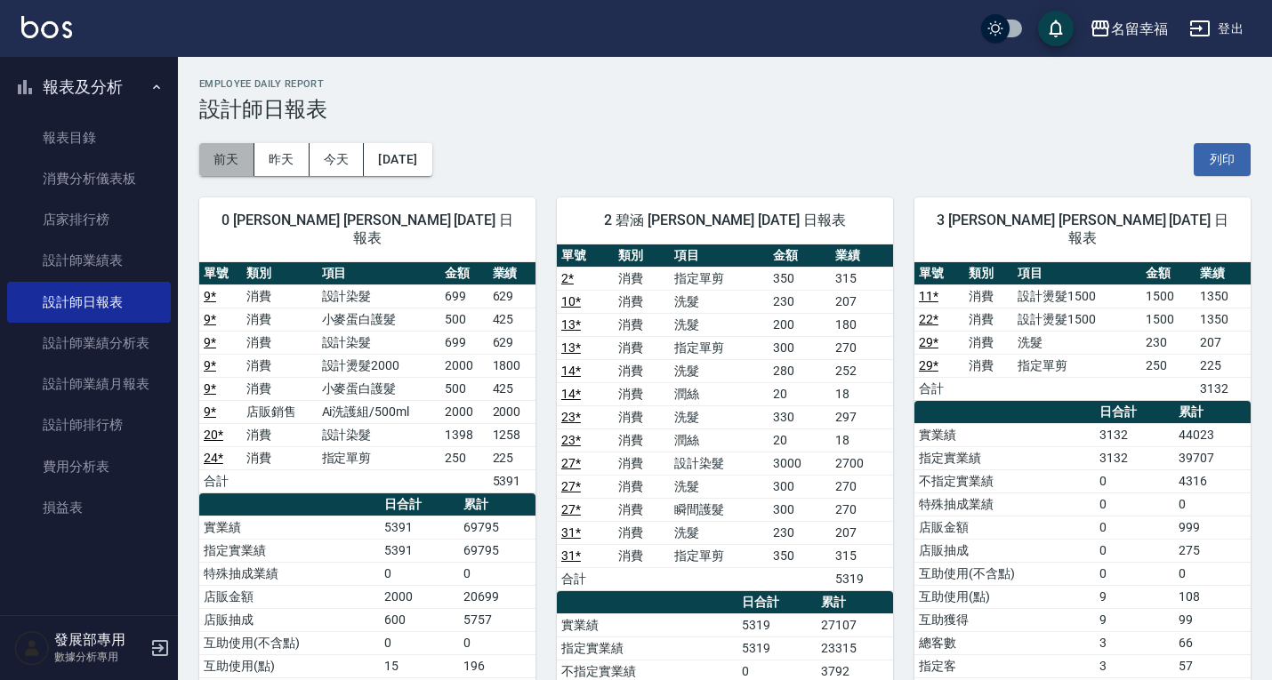
click at [224, 169] on button "前天" at bounding box center [226, 159] width 55 height 33
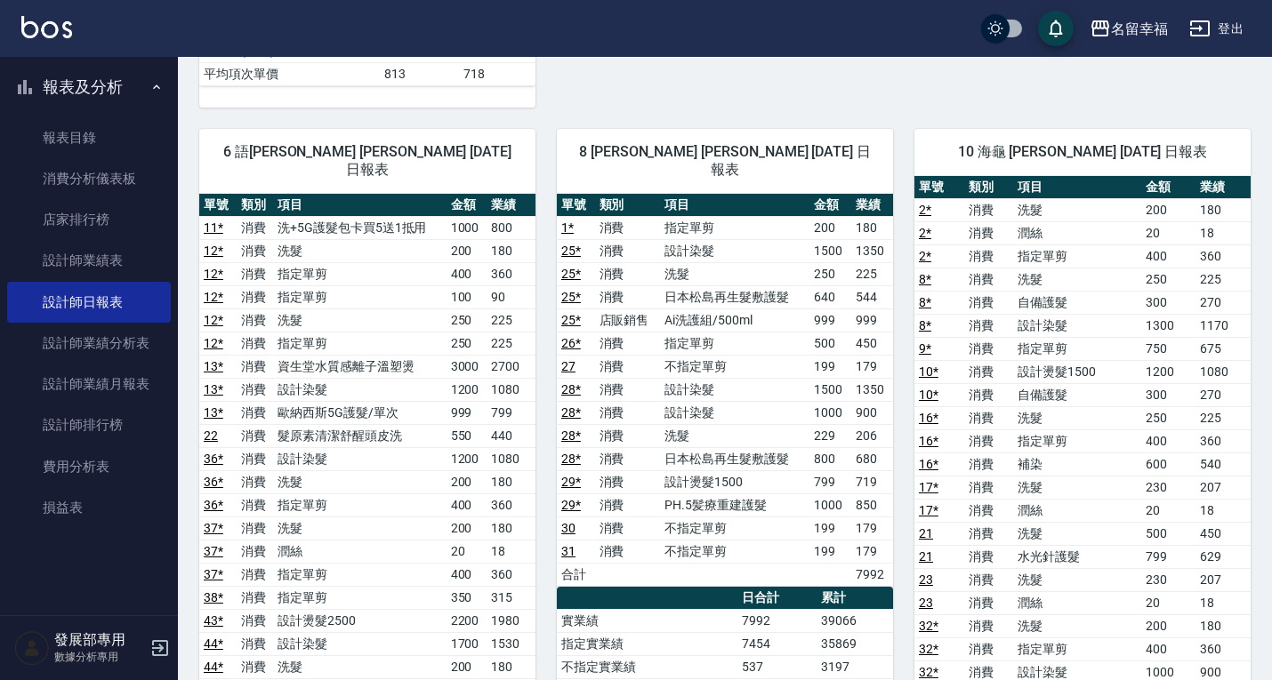
scroll to position [889, 0]
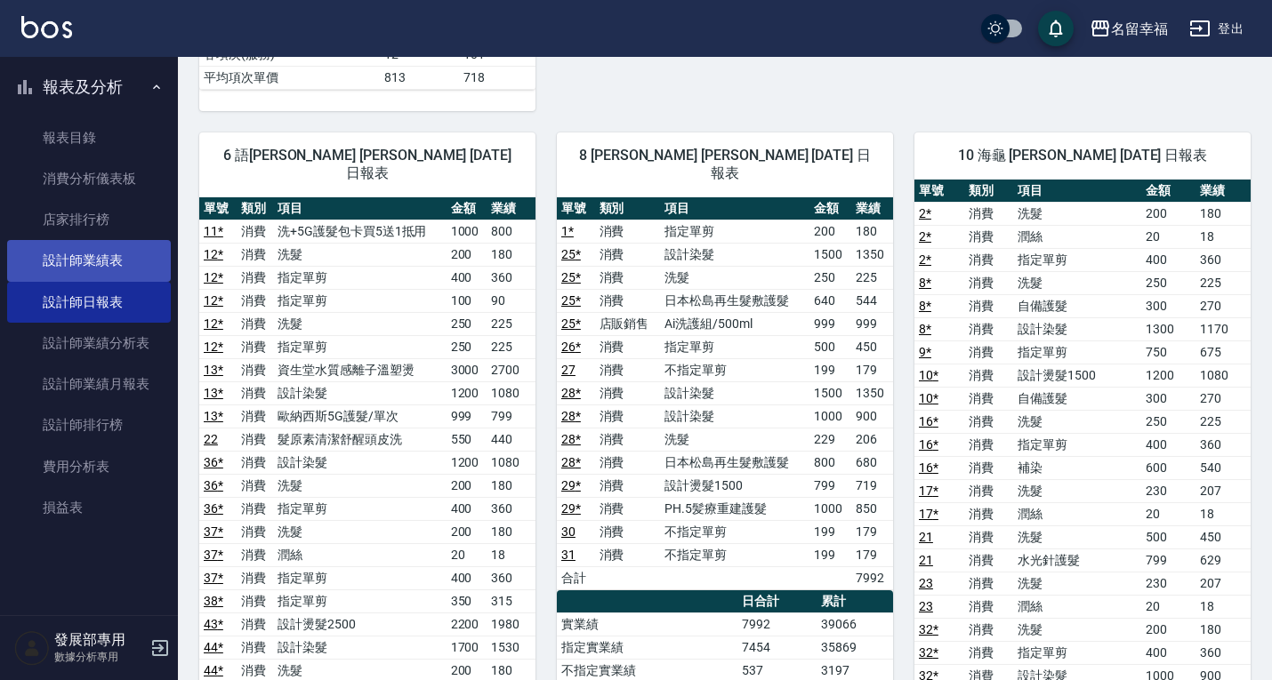
click at [141, 261] on link "設計師業績表" at bounding box center [89, 260] width 164 height 41
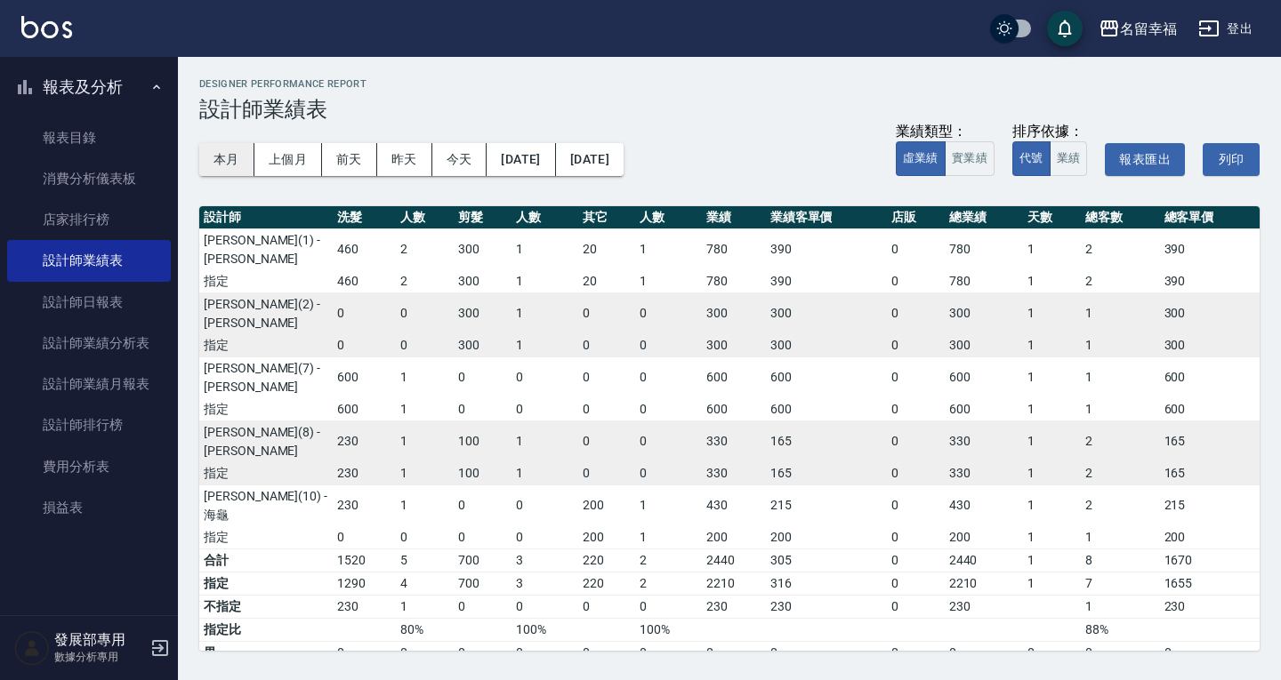
click at [218, 165] on button "本月" at bounding box center [226, 159] width 55 height 33
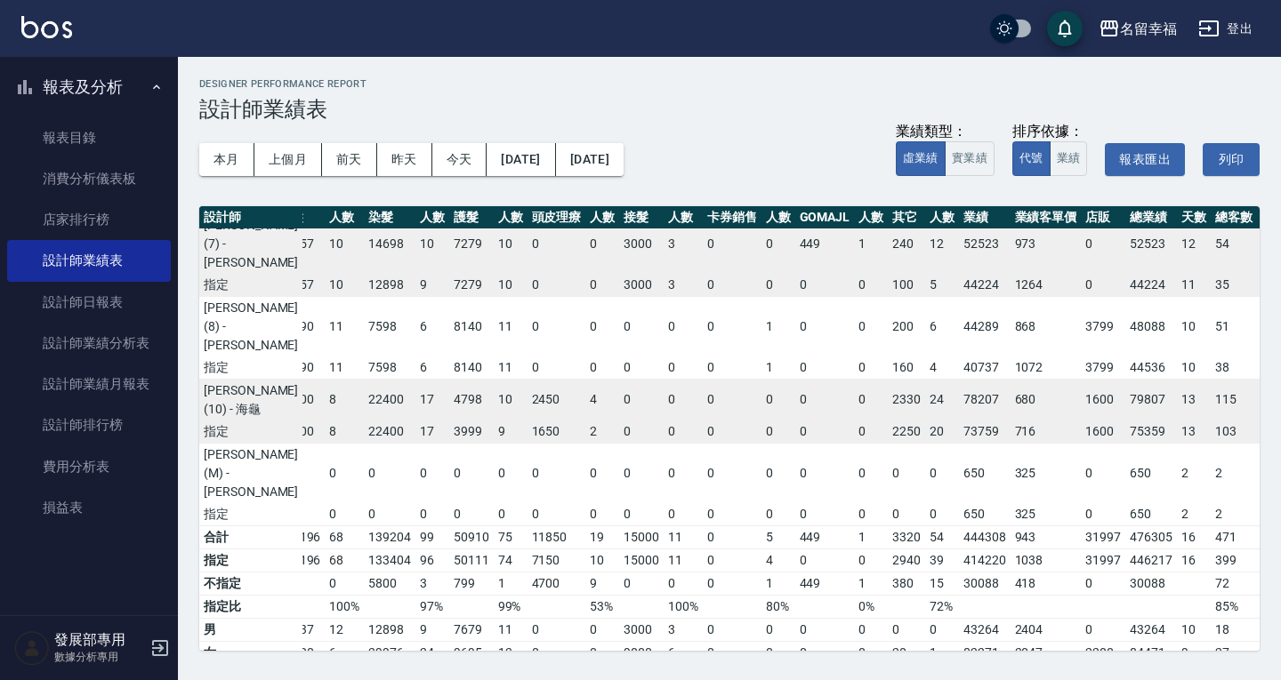
scroll to position [0, 185]
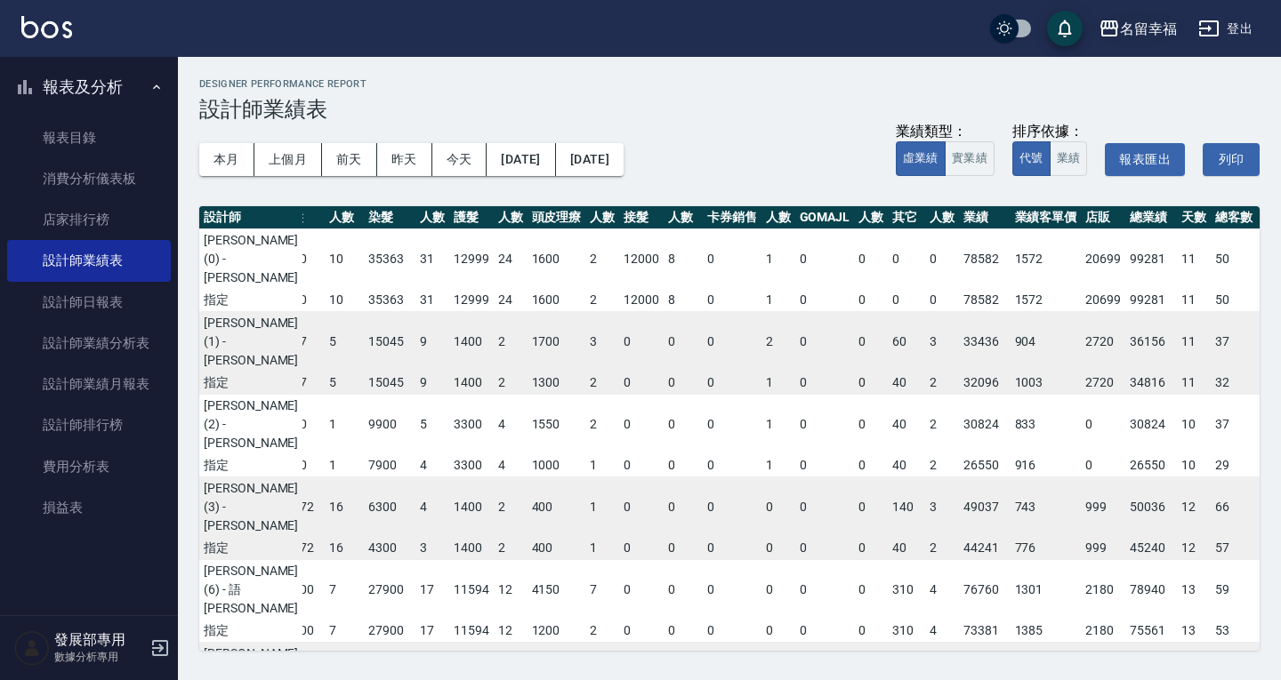
click at [1128, 27] on div "名留幸福" at bounding box center [1148, 29] width 57 height 22
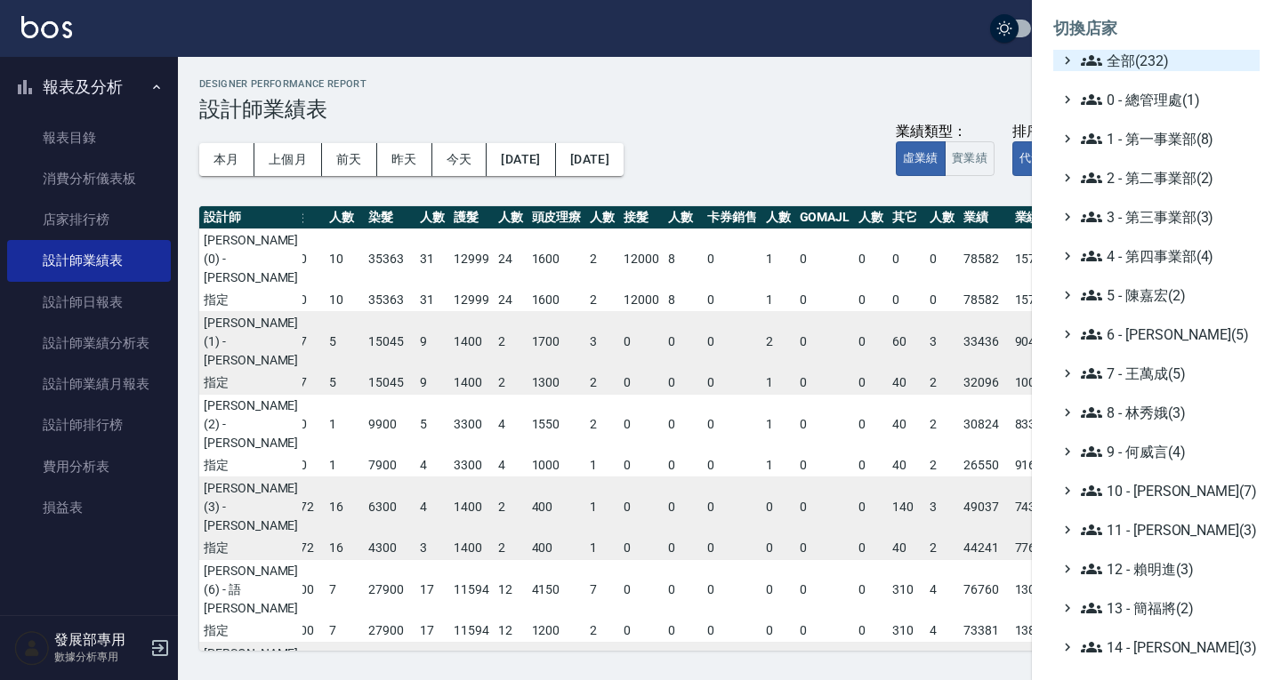
click at [1131, 65] on span "全部(232)" at bounding box center [1167, 60] width 172 height 21
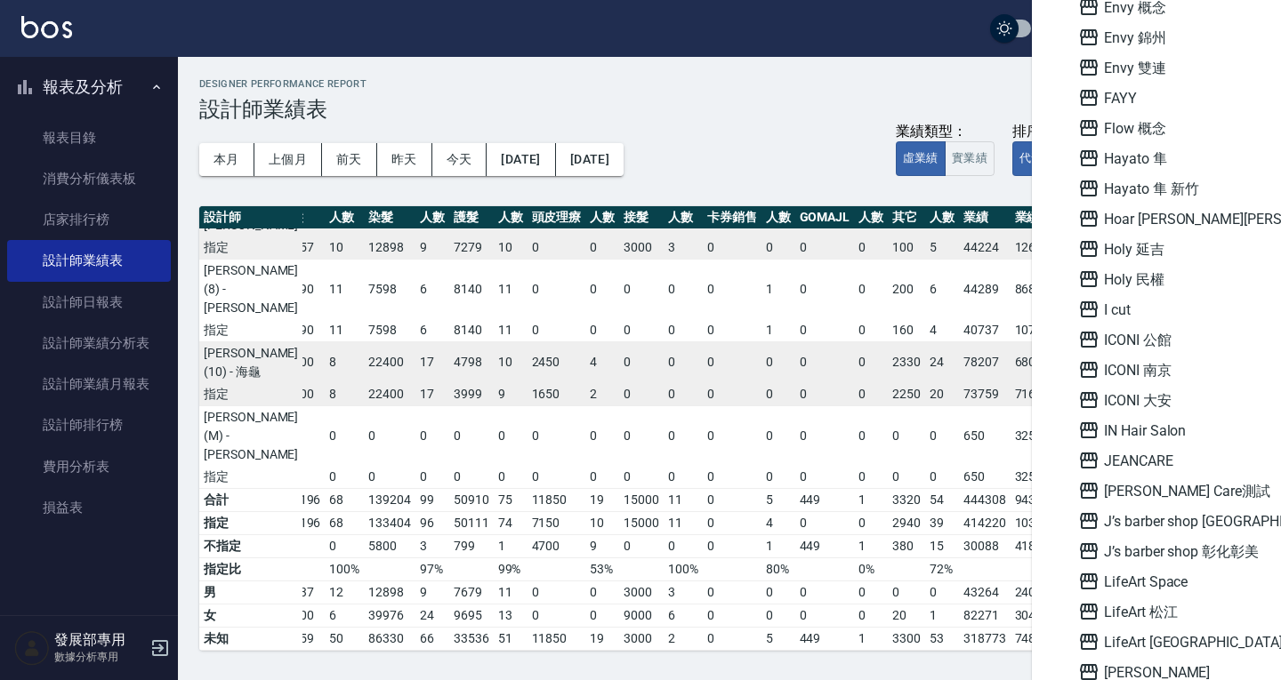
scroll to position [1601, 0]
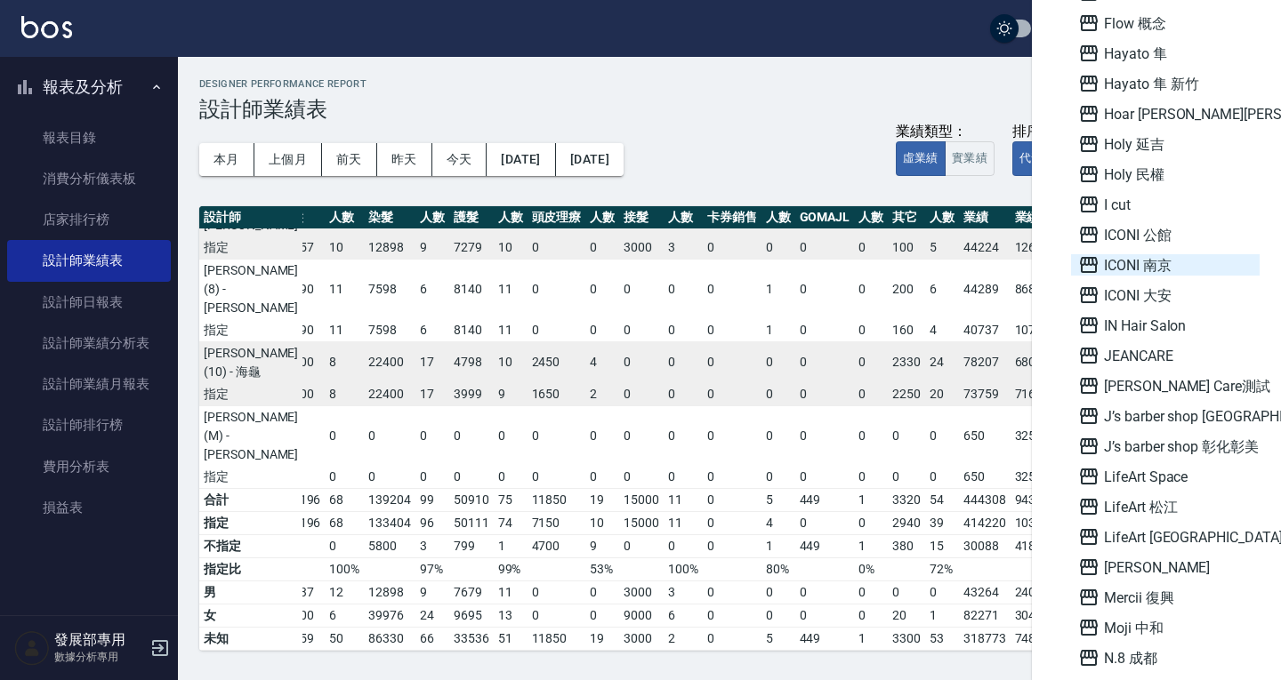
click at [1147, 265] on span "ICONI 南京" at bounding box center [1165, 264] width 174 height 21
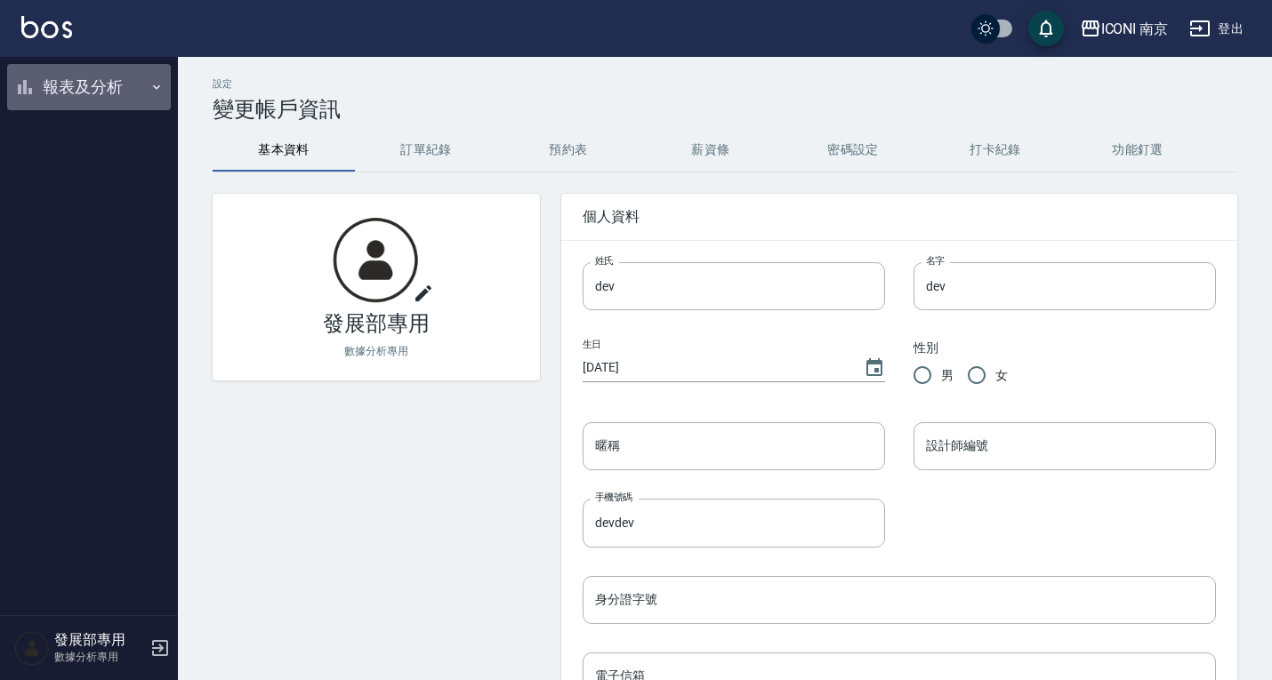
click at [76, 76] on button "報表及分析" at bounding box center [89, 87] width 164 height 46
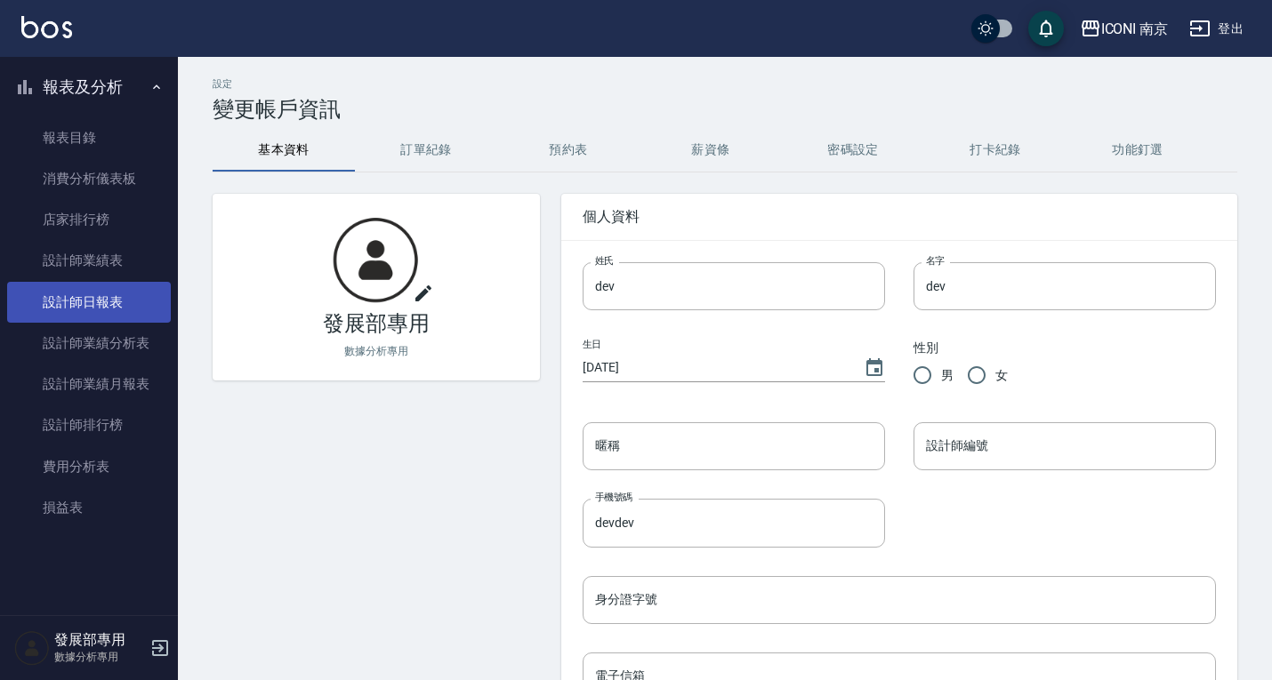
click at [84, 303] on link "設計師日報表" at bounding box center [89, 302] width 164 height 41
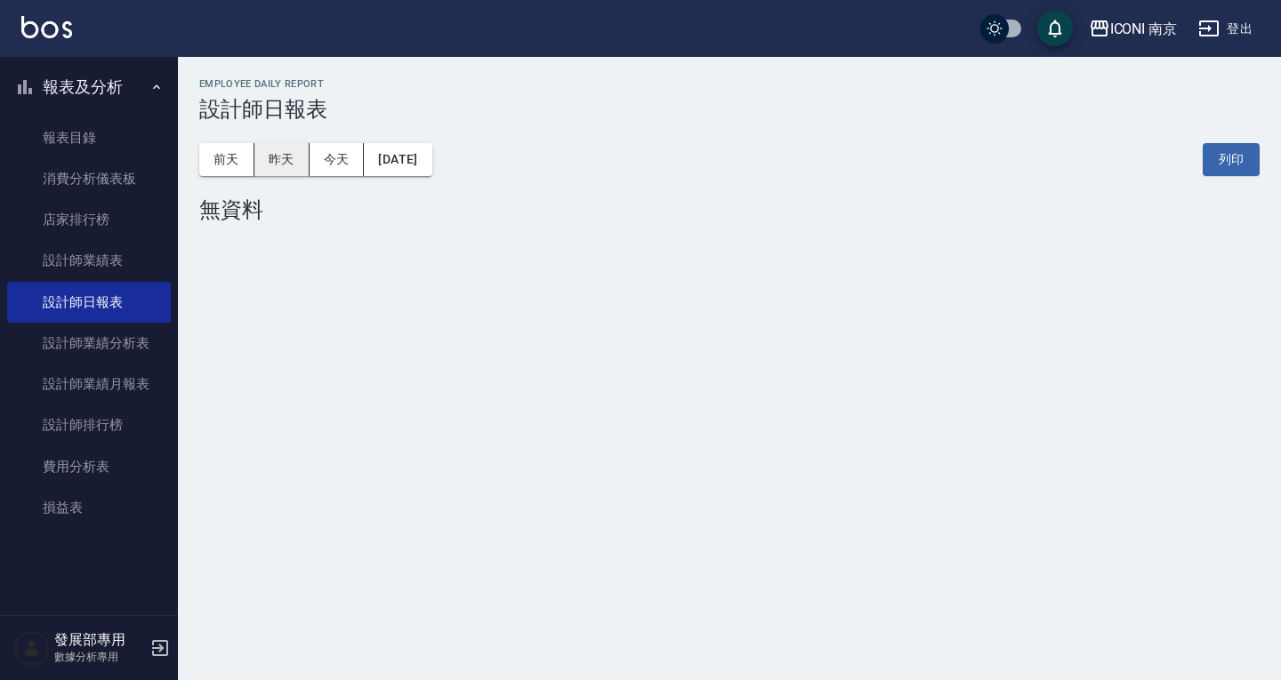
click at [271, 169] on button "昨天" at bounding box center [281, 159] width 55 height 33
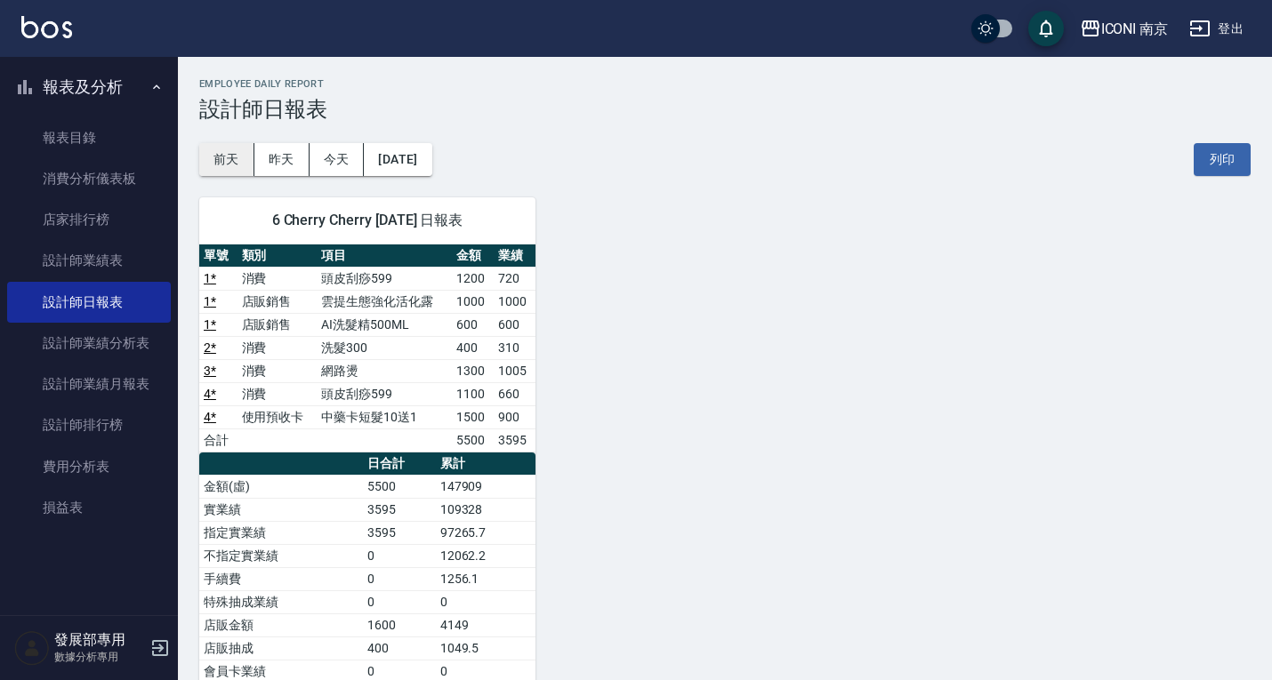
click at [238, 160] on button "前天" at bounding box center [226, 159] width 55 height 33
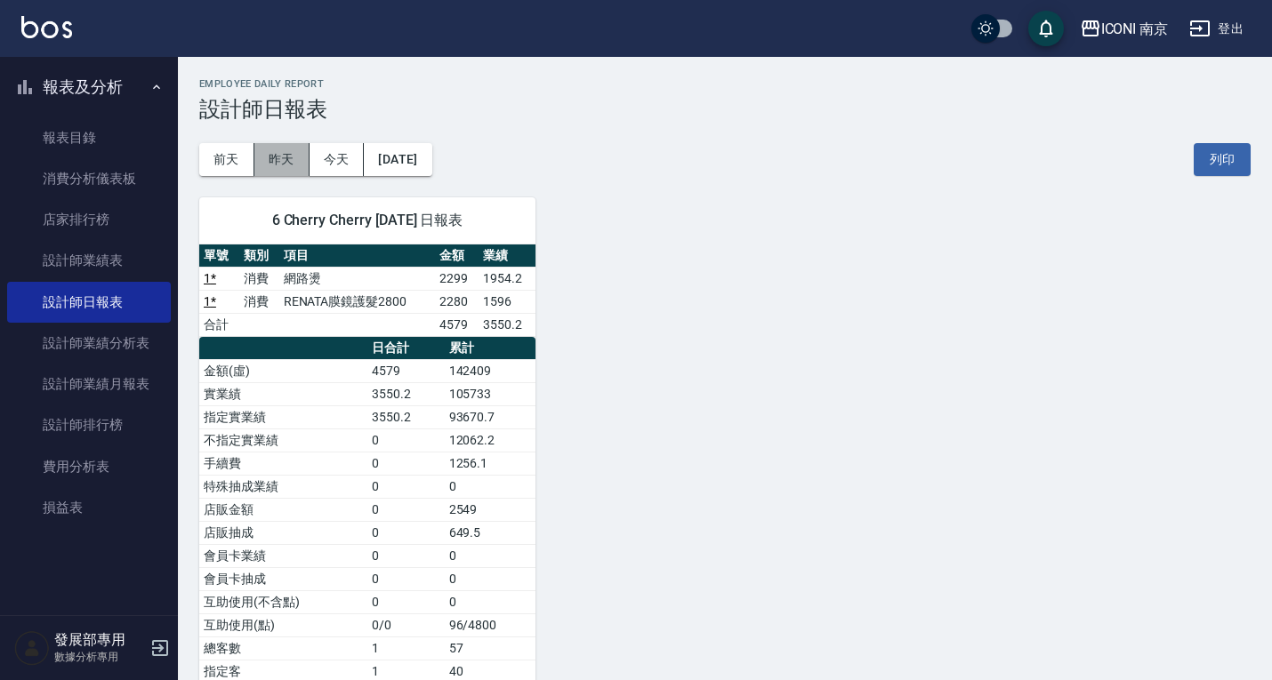
click at [299, 160] on button "昨天" at bounding box center [281, 159] width 55 height 33
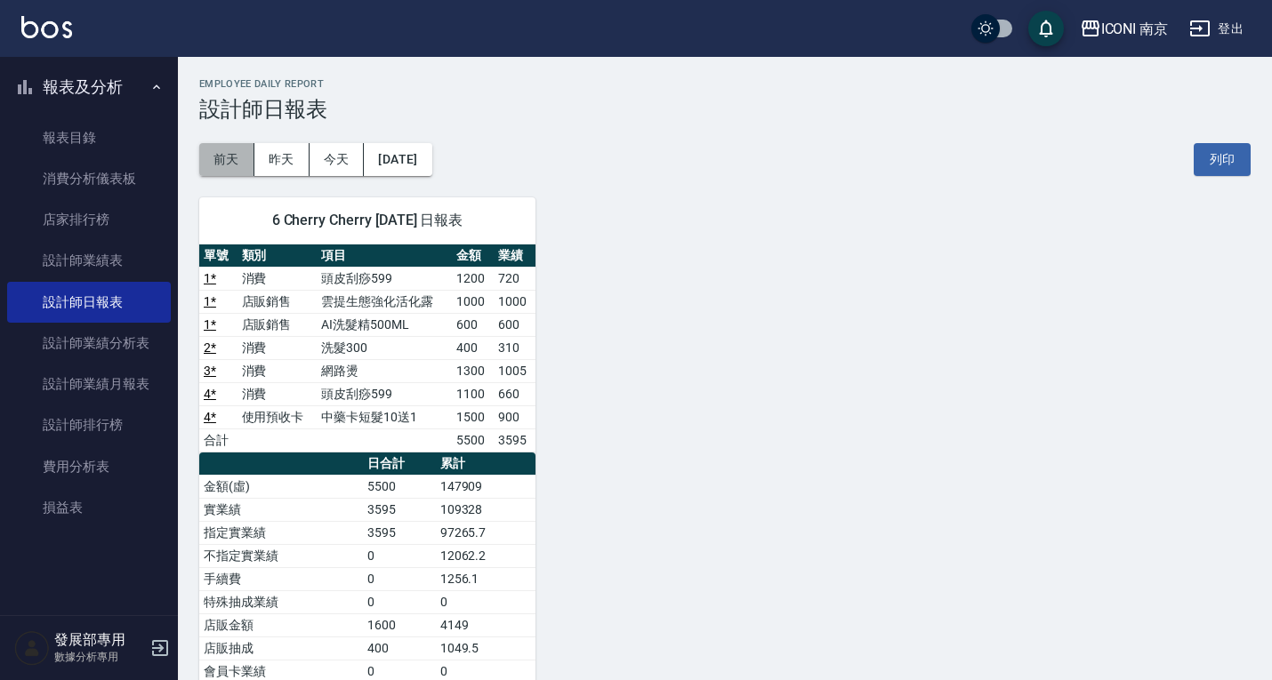
click at [224, 148] on button "前天" at bounding box center [226, 159] width 55 height 33
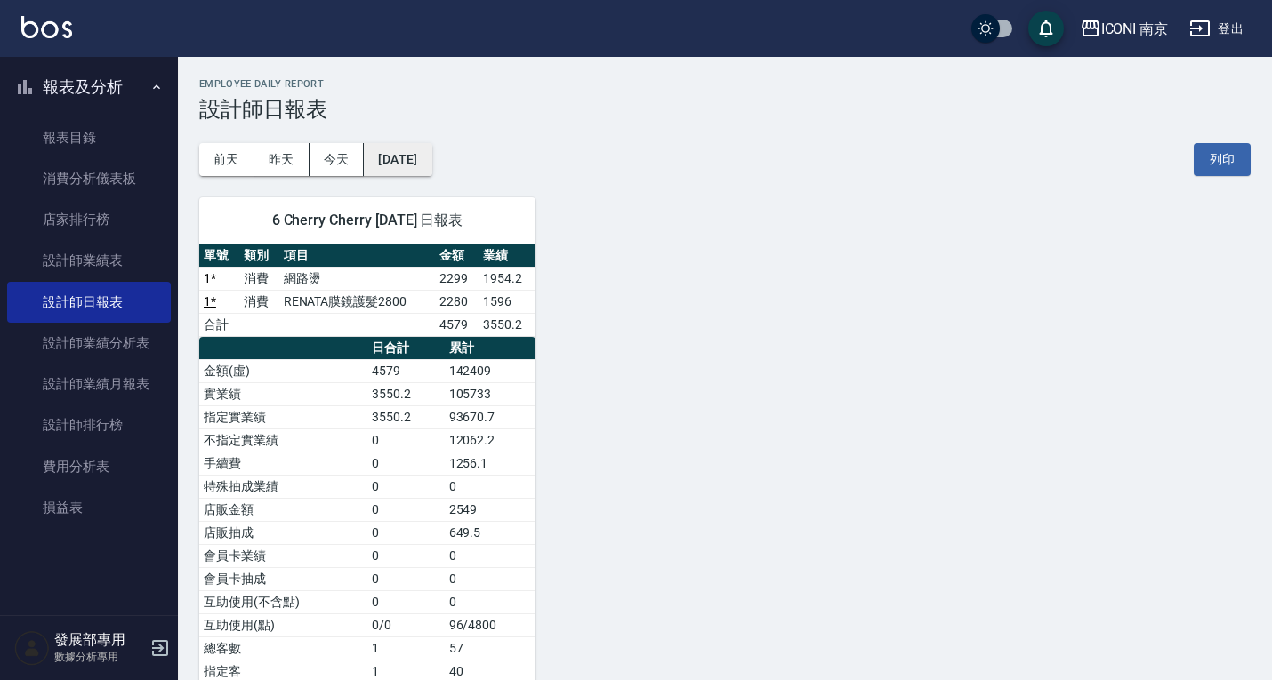
click at [431, 154] on button "[DATE]" at bounding box center [398, 159] width 68 height 33
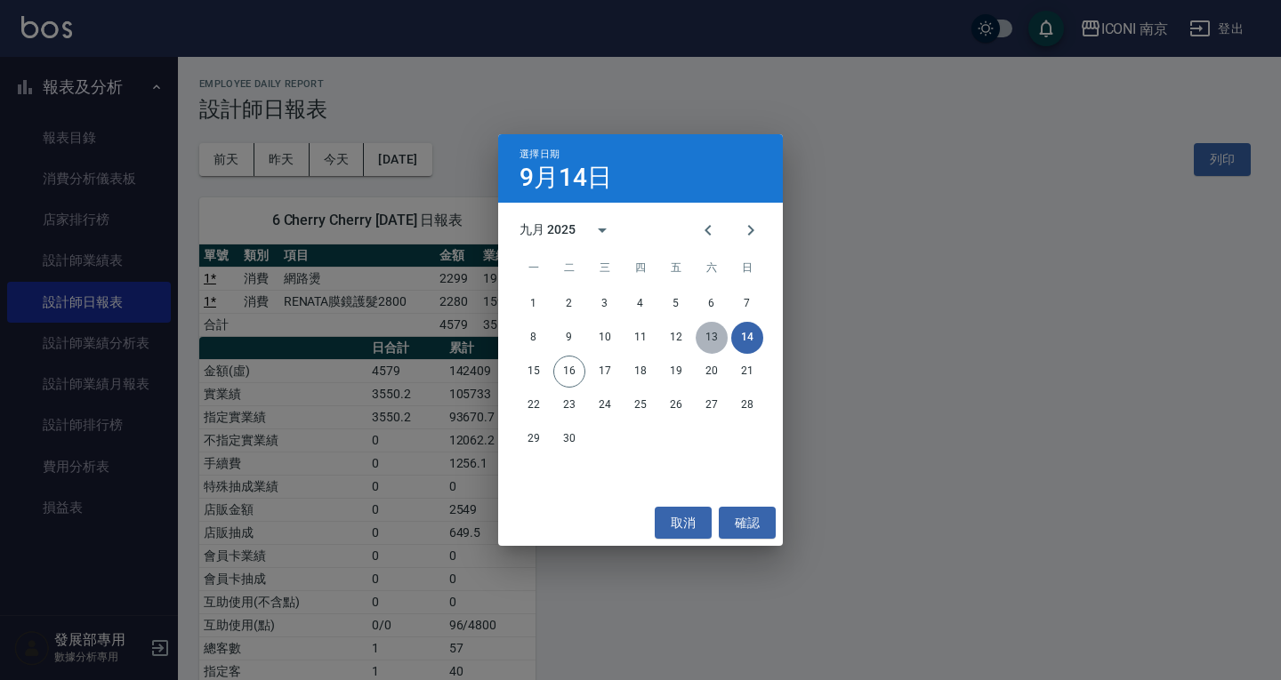
click at [705, 338] on button "13" at bounding box center [711, 338] width 32 height 32
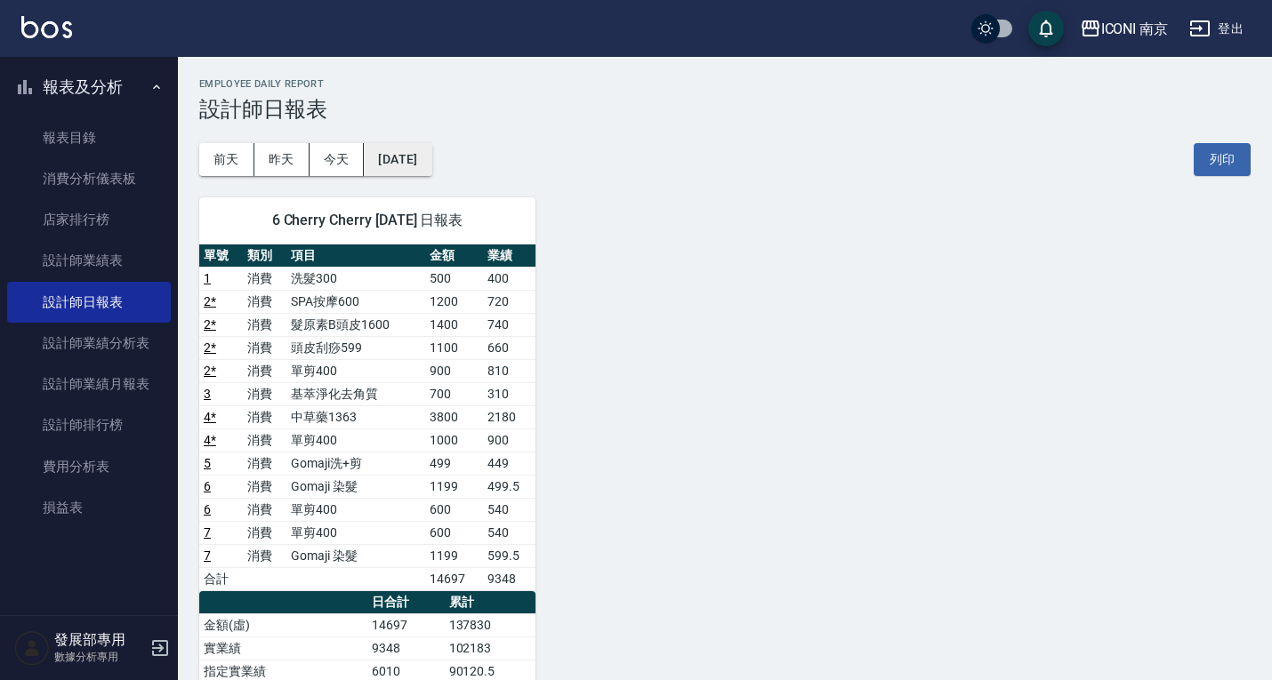
click at [415, 157] on button "[DATE]" at bounding box center [398, 159] width 68 height 33
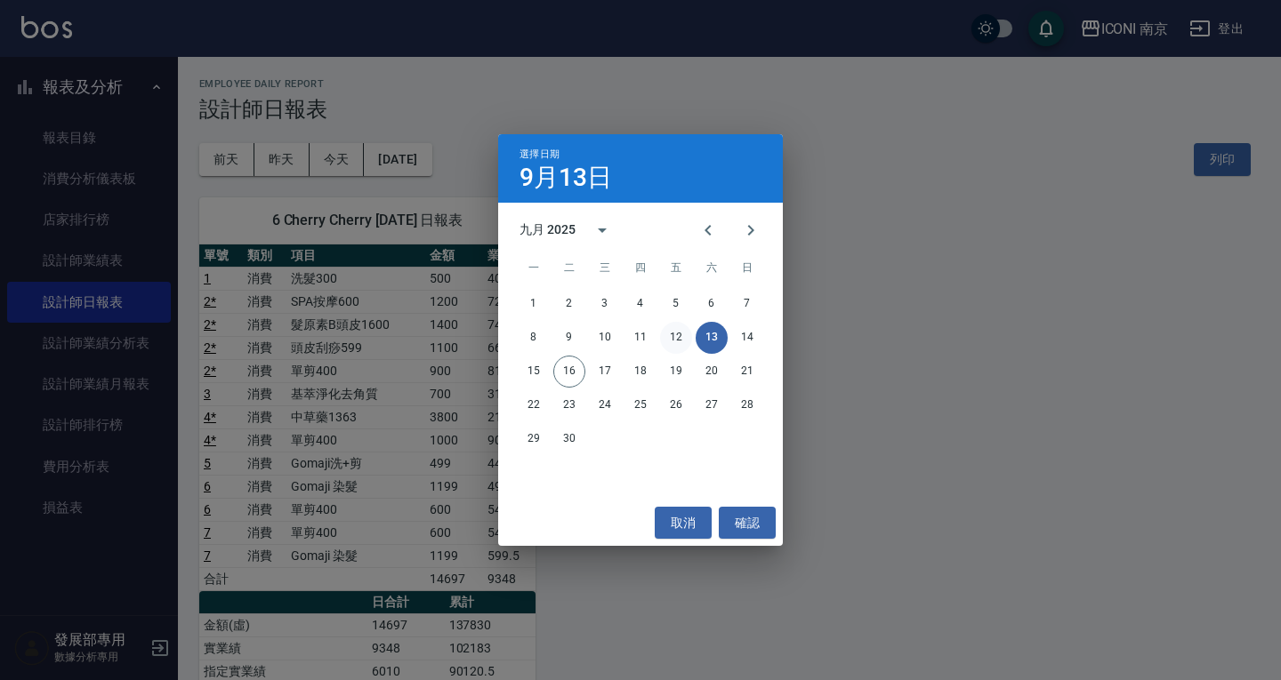
click at [674, 344] on button "12" at bounding box center [676, 338] width 32 height 32
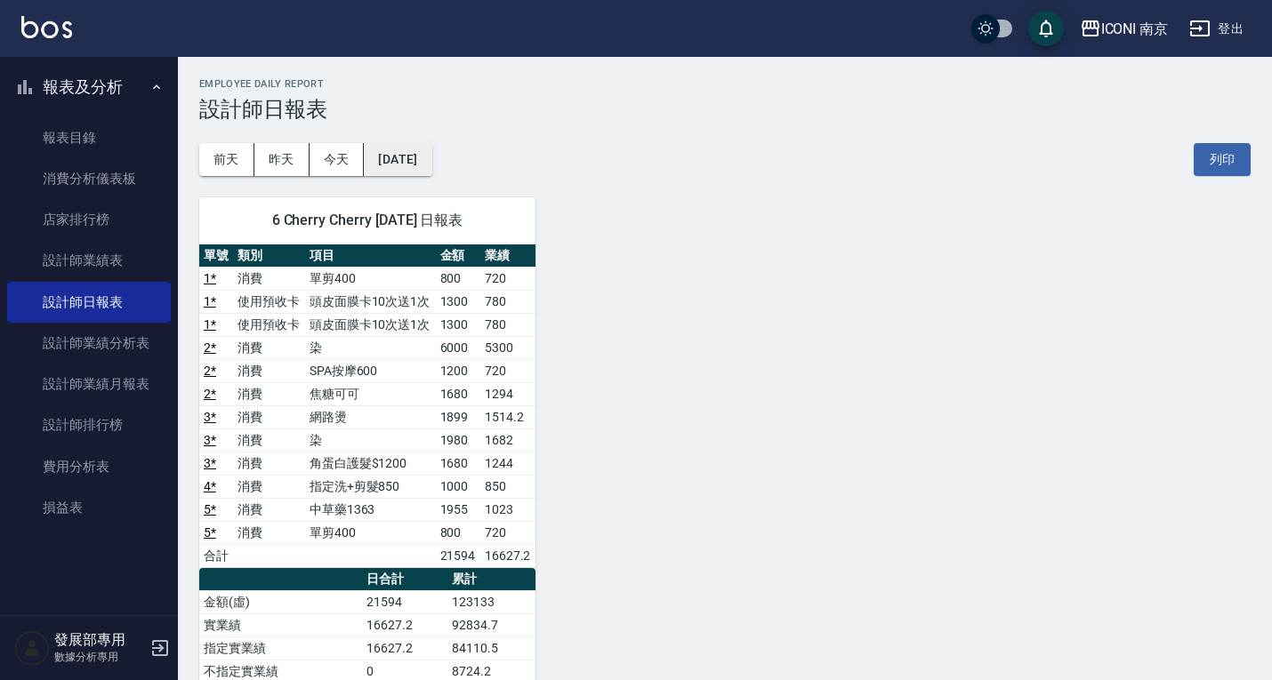
click at [393, 162] on button "[DATE]" at bounding box center [398, 159] width 68 height 33
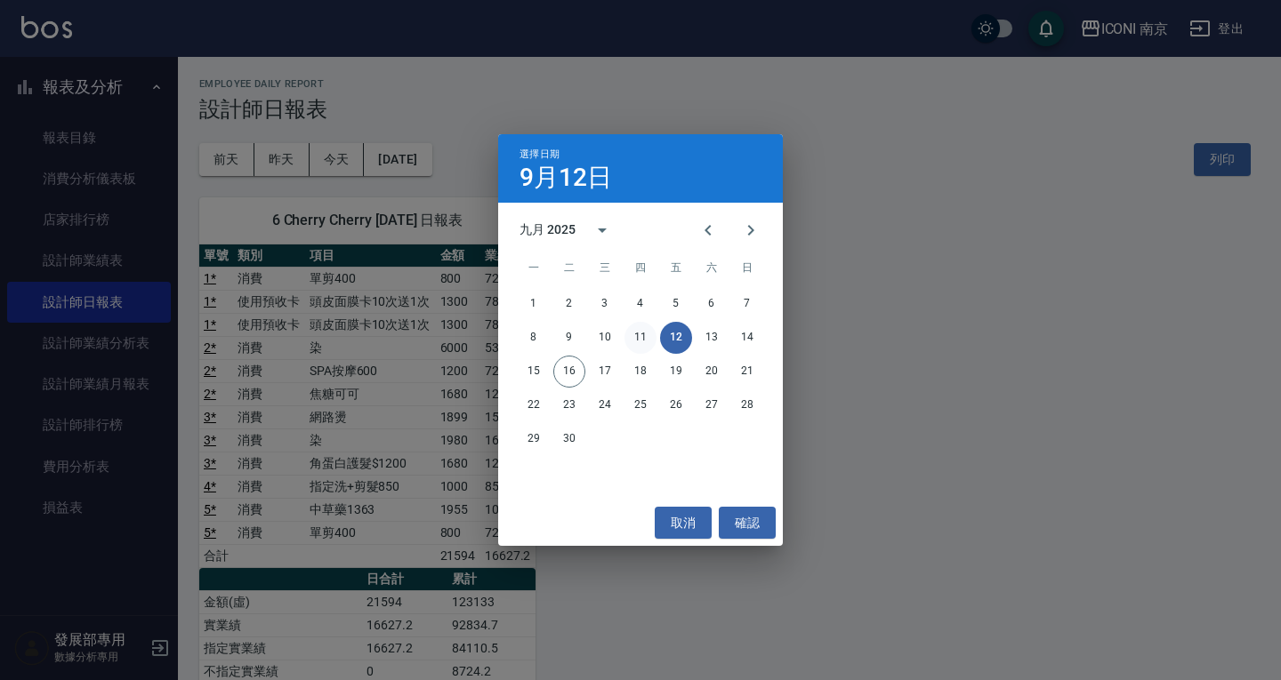
click at [650, 342] on button "11" at bounding box center [640, 338] width 32 height 32
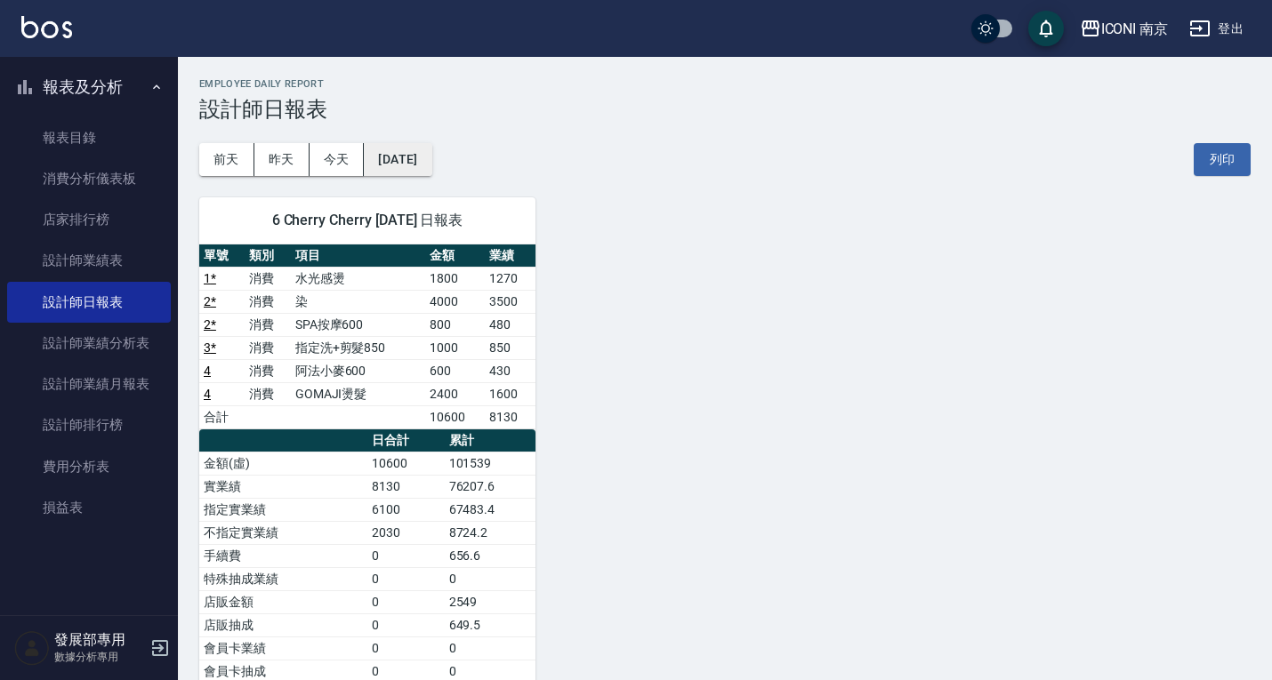
click at [421, 150] on button "[DATE]" at bounding box center [398, 159] width 68 height 33
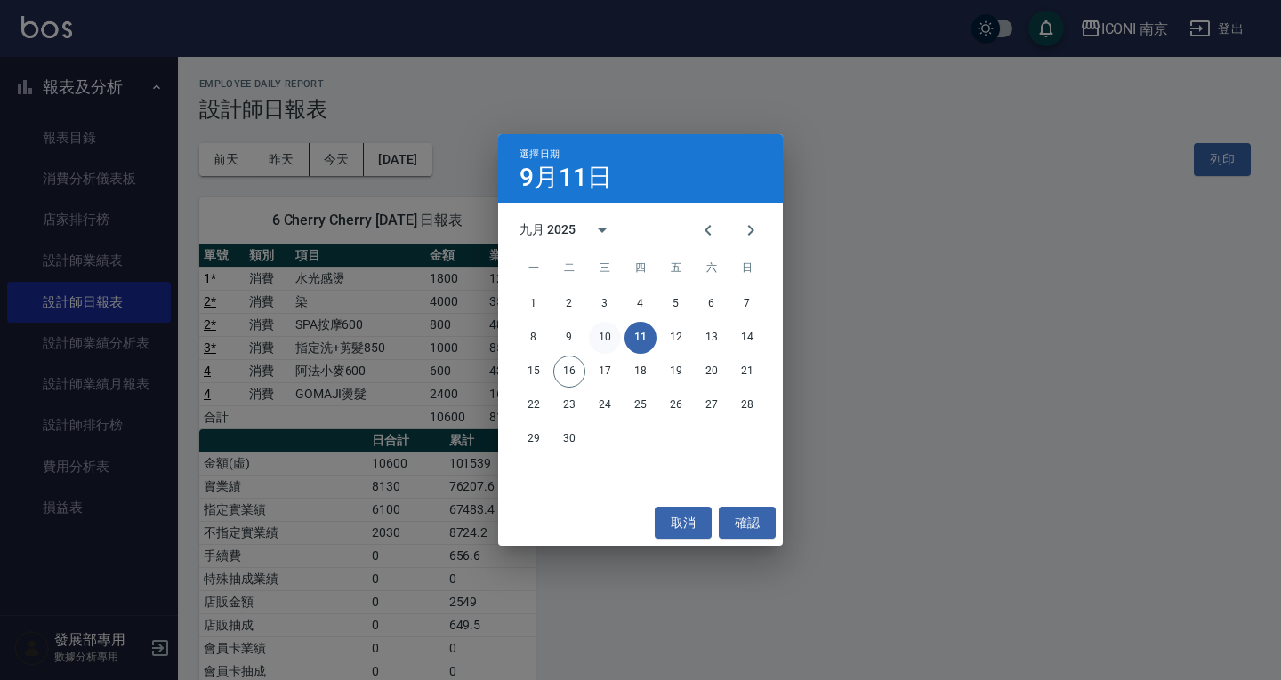
click at [604, 334] on button "10" at bounding box center [605, 338] width 32 height 32
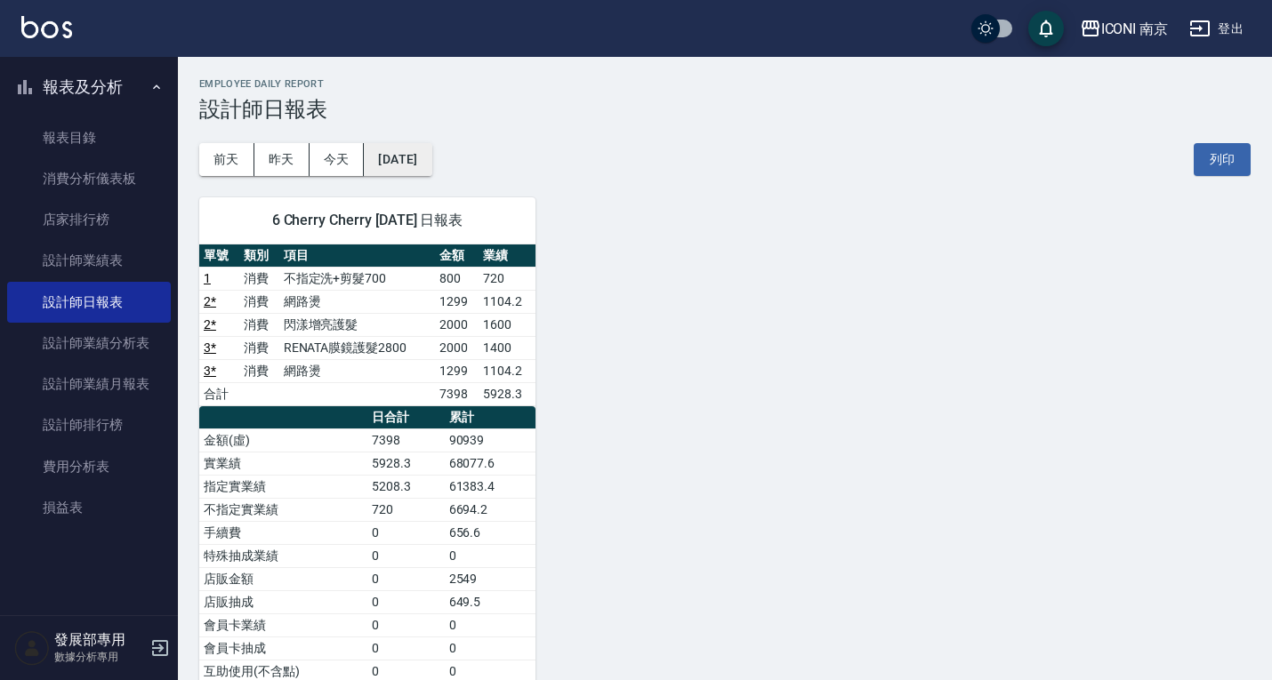
click at [431, 161] on button "[DATE]" at bounding box center [398, 159] width 68 height 33
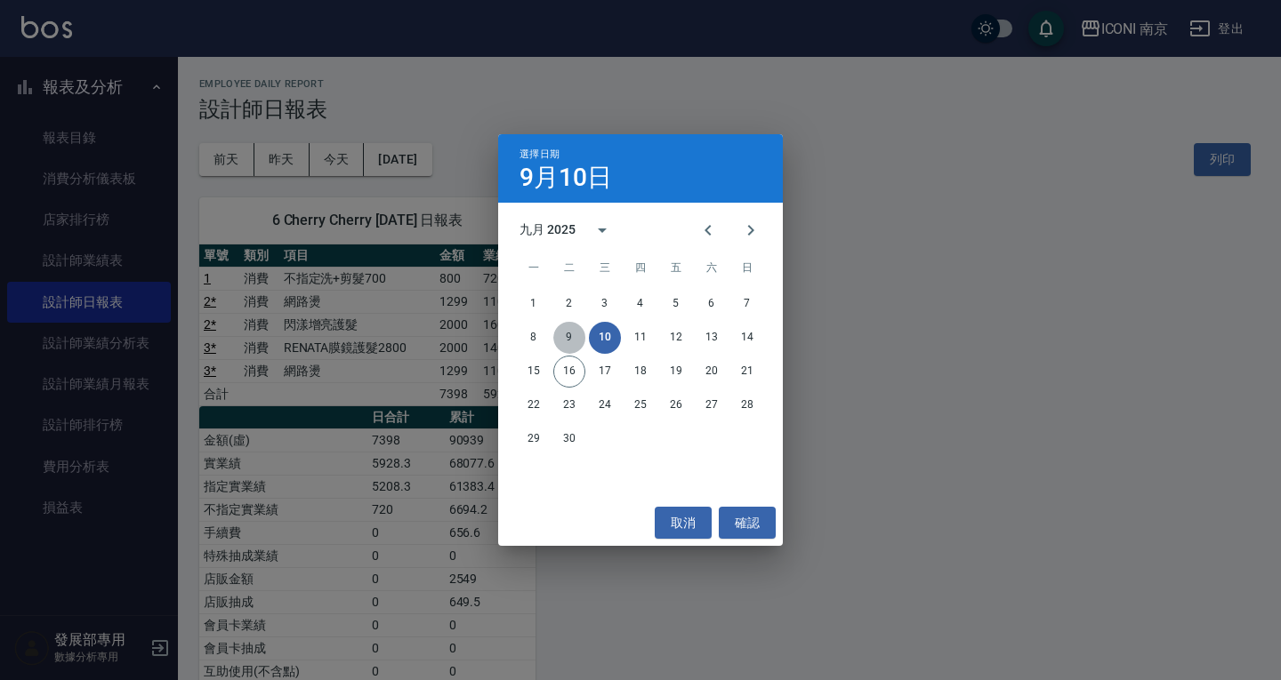
click at [568, 336] on button "9" at bounding box center [569, 338] width 32 height 32
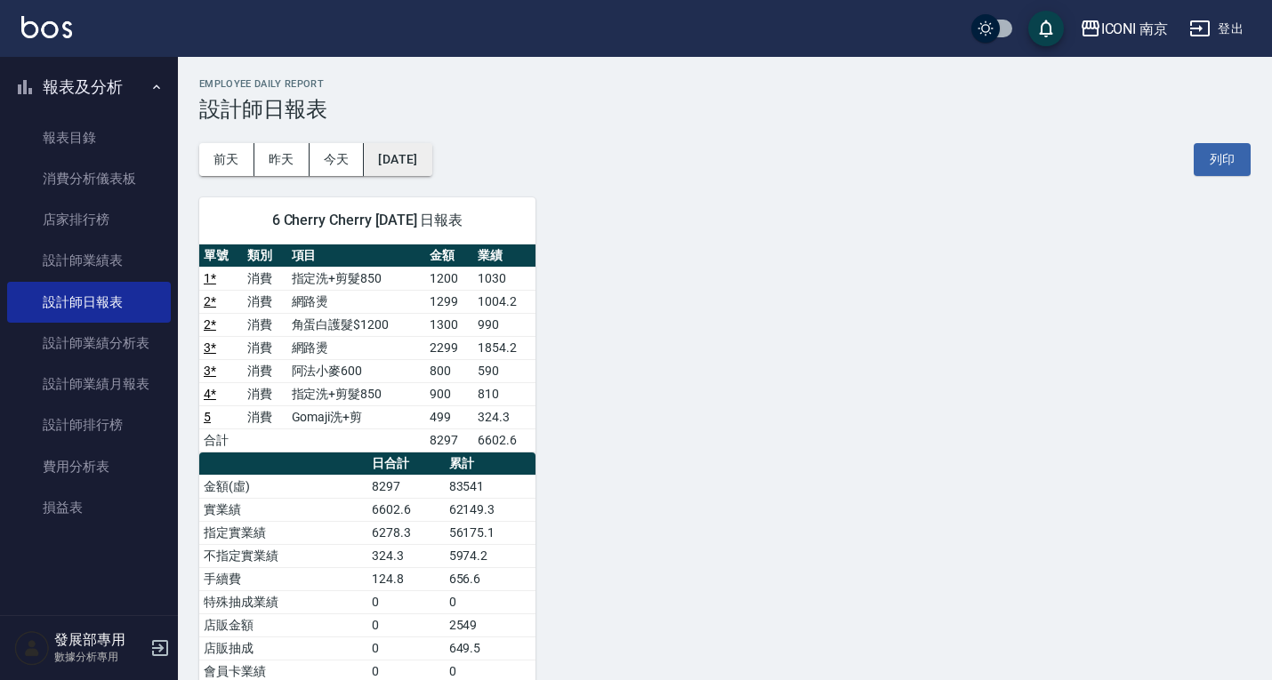
click at [419, 165] on button "[DATE]" at bounding box center [398, 159] width 68 height 33
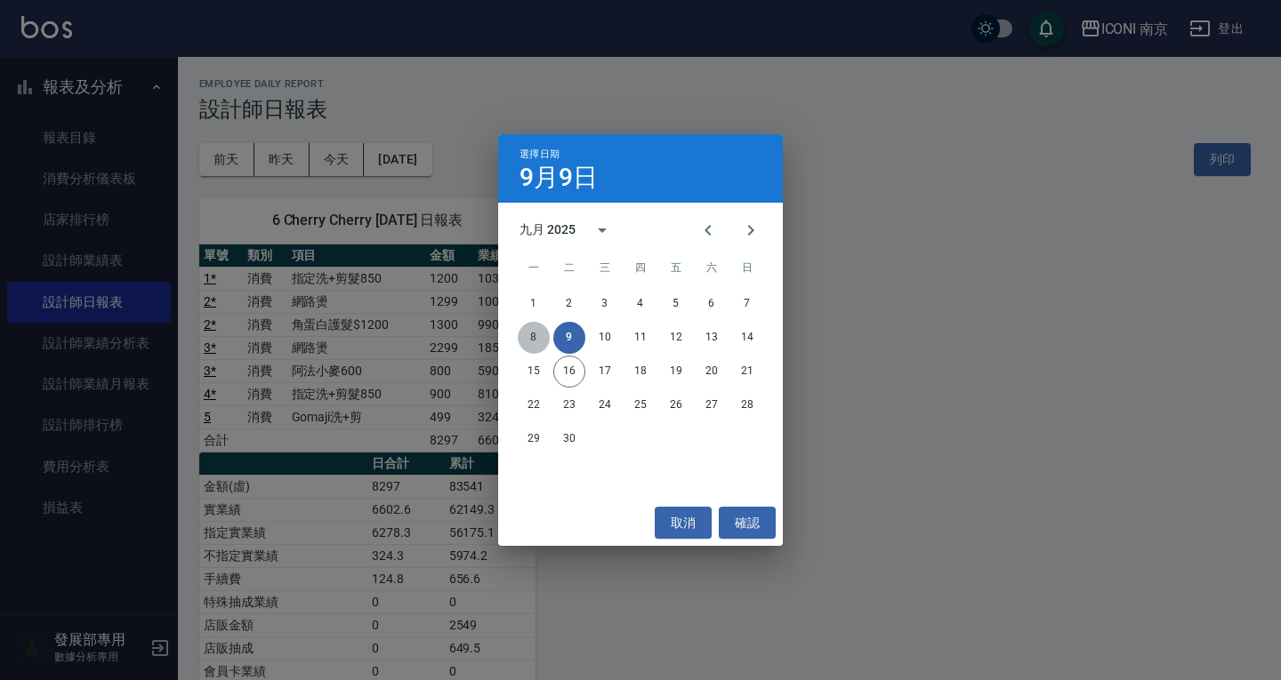
click at [533, 336] on button "8" at bounding box center [534, 338] width 32 height 32
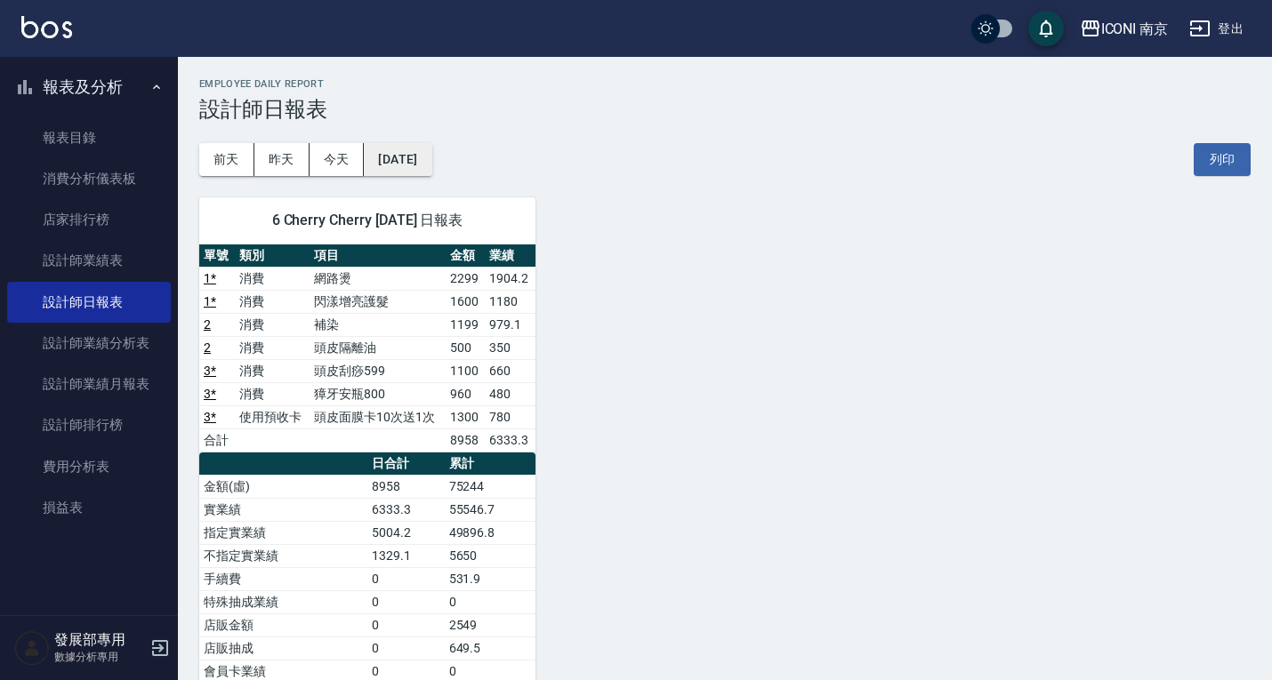
click at [422, 162] on button "[DATE]" at bounding box center [398, 159] width 68 height 33
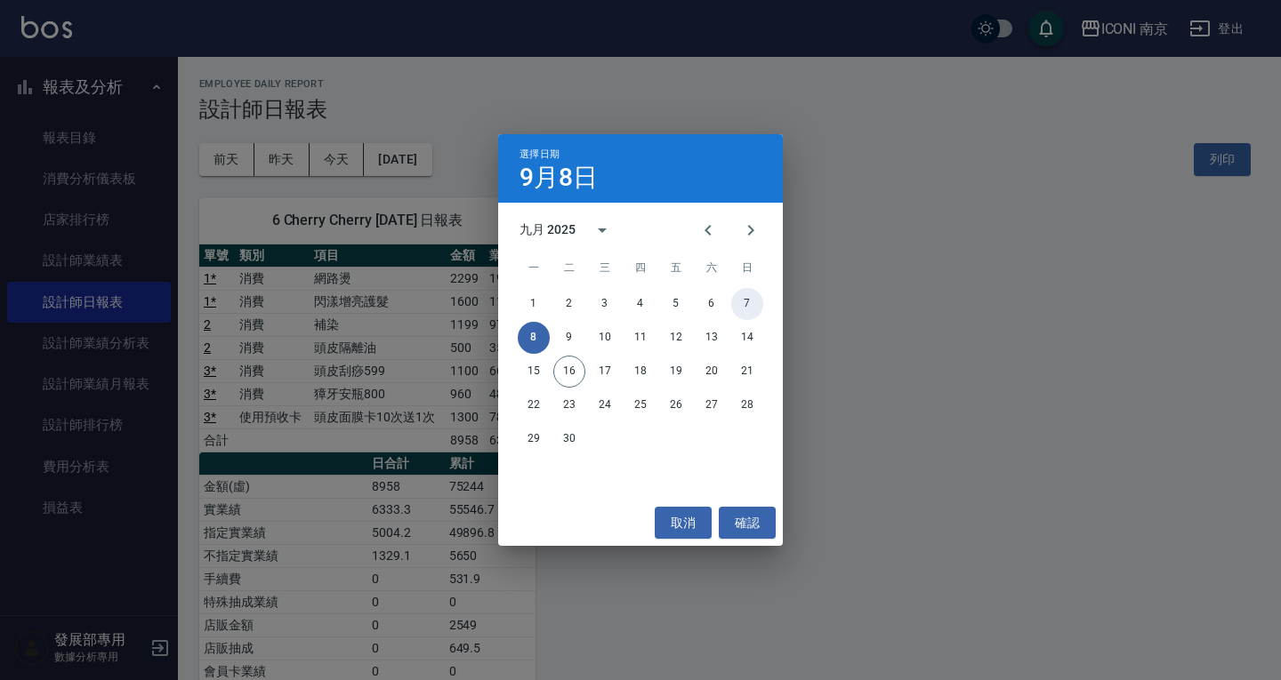
click at [749, 308] on button "7" at bounding box center [747, 304] width 32 height 32
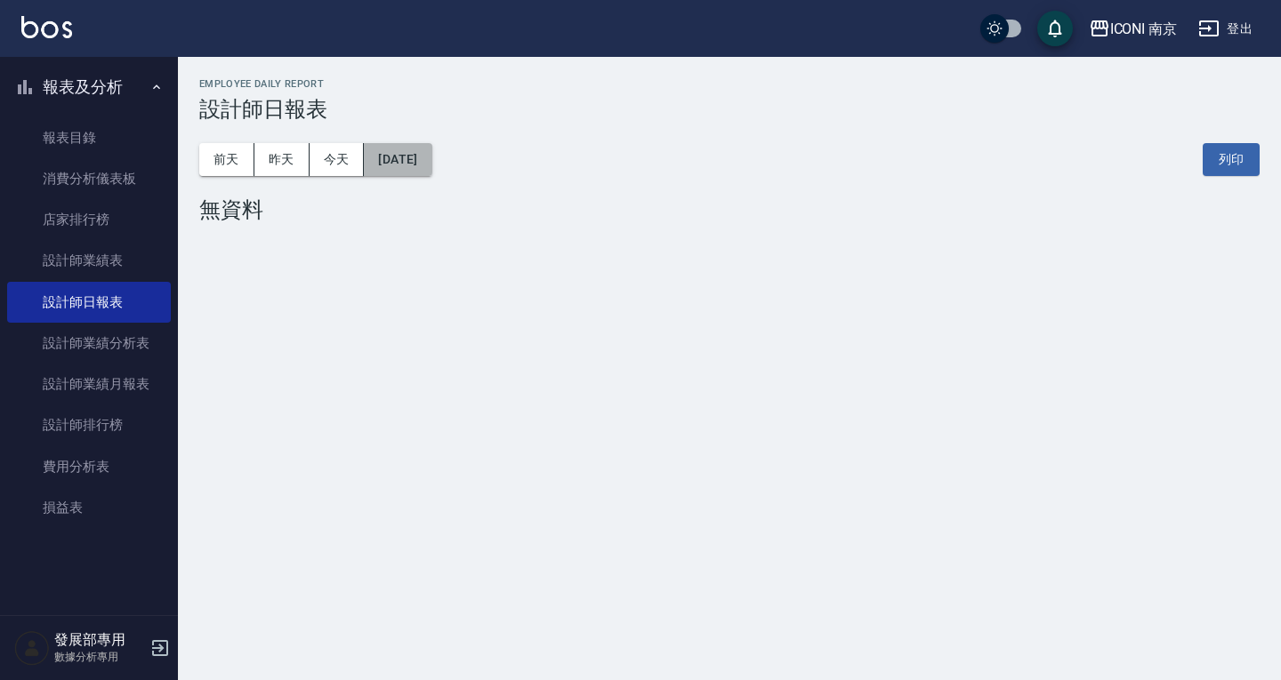
click at [381, 171] on button "[DATE]" at bounding box center [398, 159] width 68 height 33
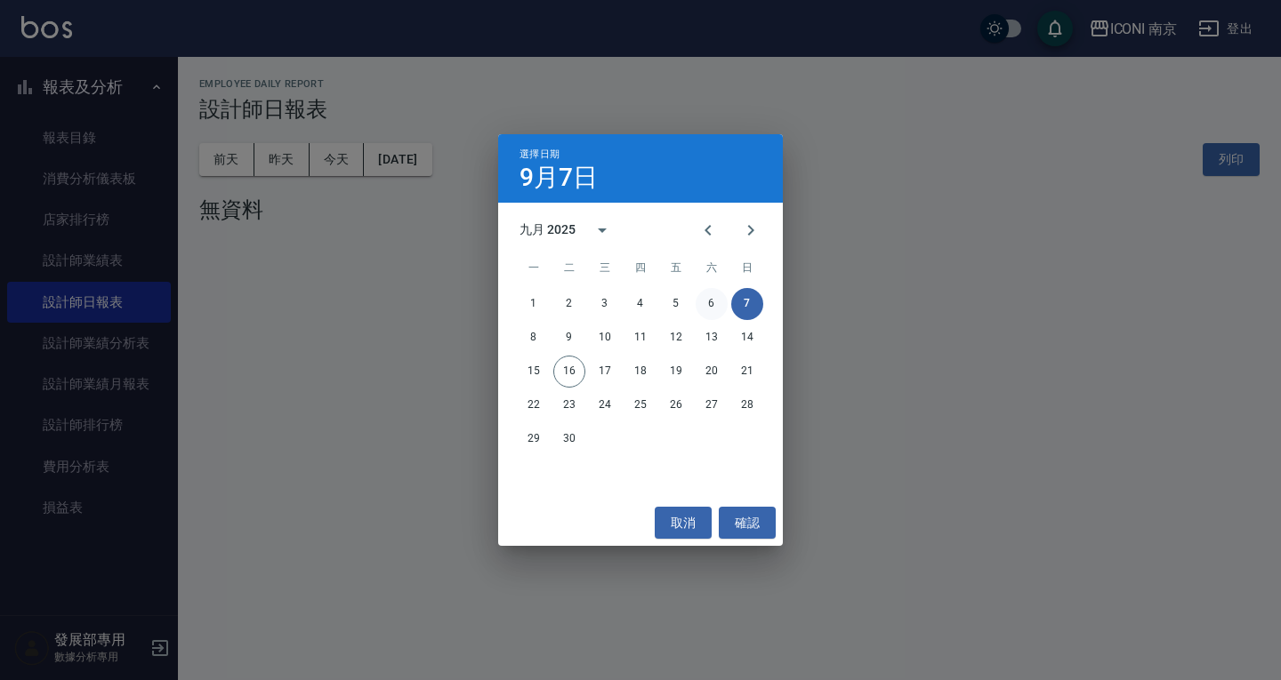
click at [697, 307] on button "6" at bounding box center [711, 304] width 32 height 32
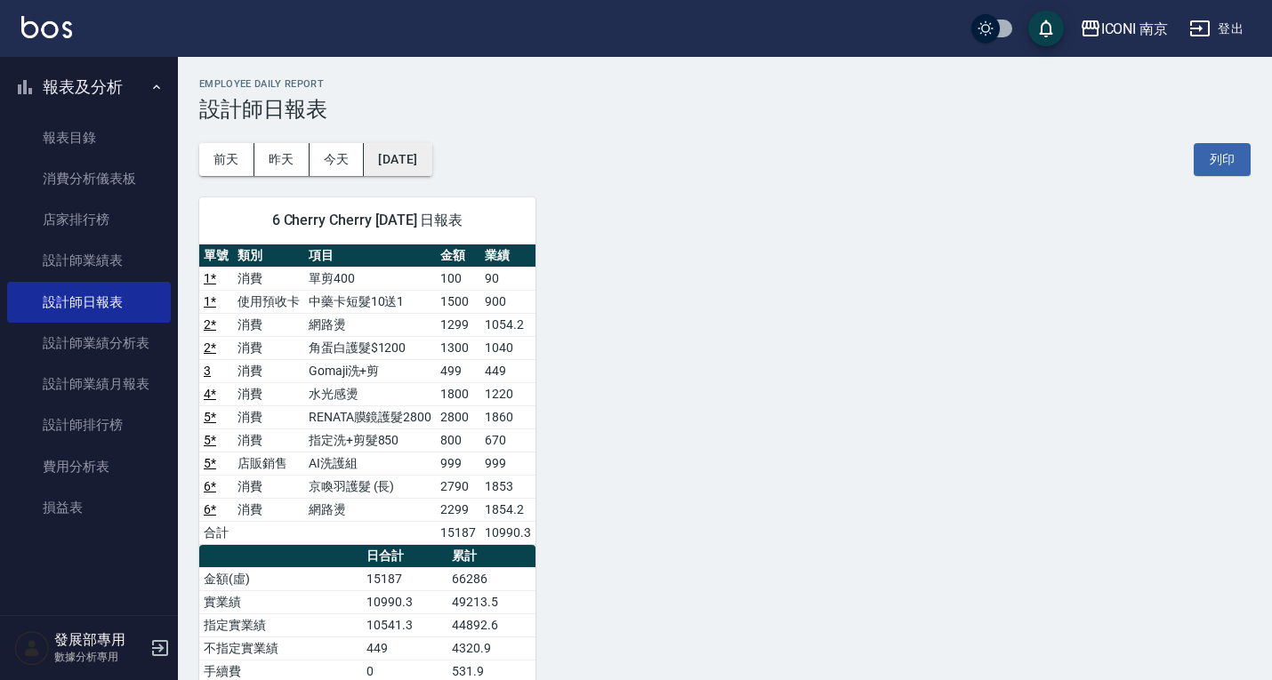
click at [427, 162] on button "[DATE]" at bounding box center [398, 159] width 68 height 33
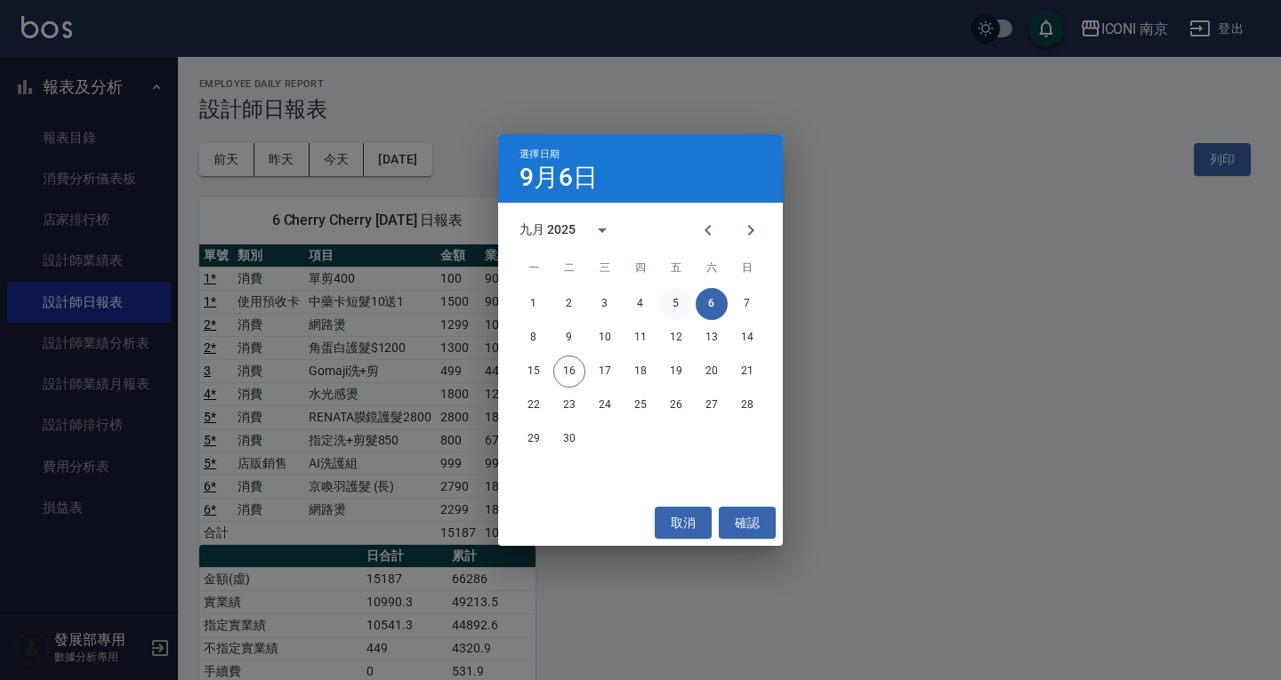
click at [674, 305] on button "5" at bounding box center [676, 304] width 32 height 32
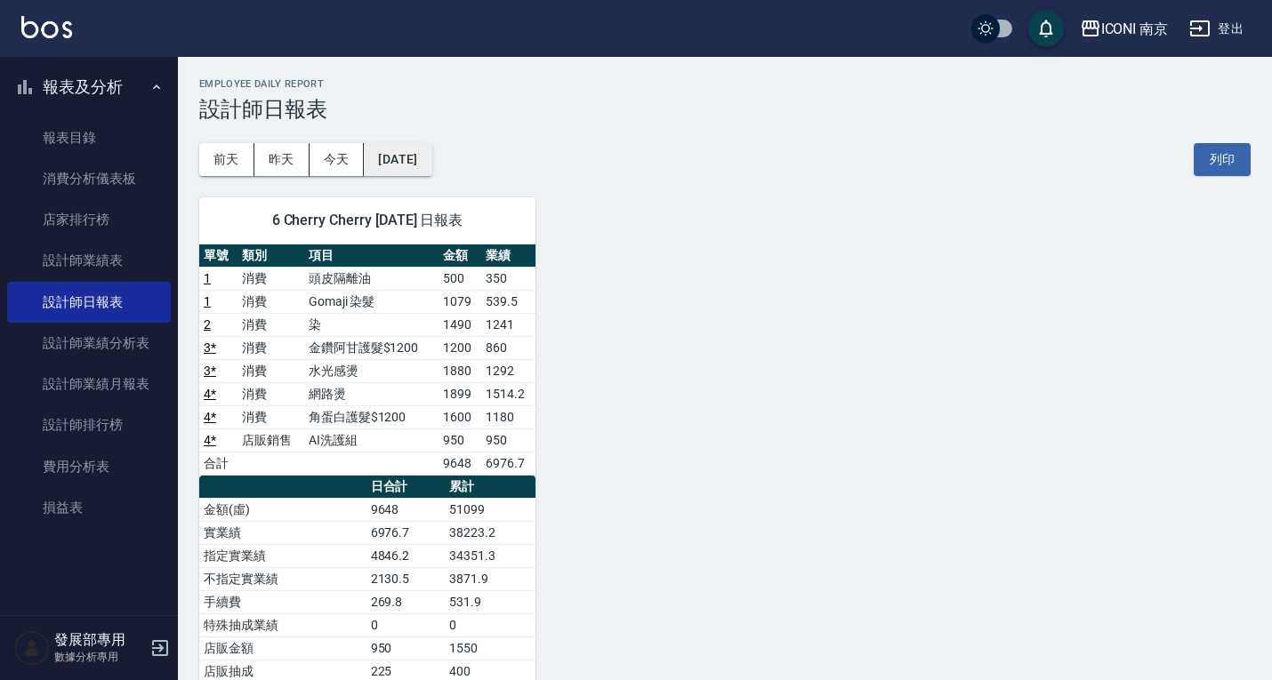
click at [420, 155] on button "[DATE]" at bounding box center [398, 159] width 68 height 33
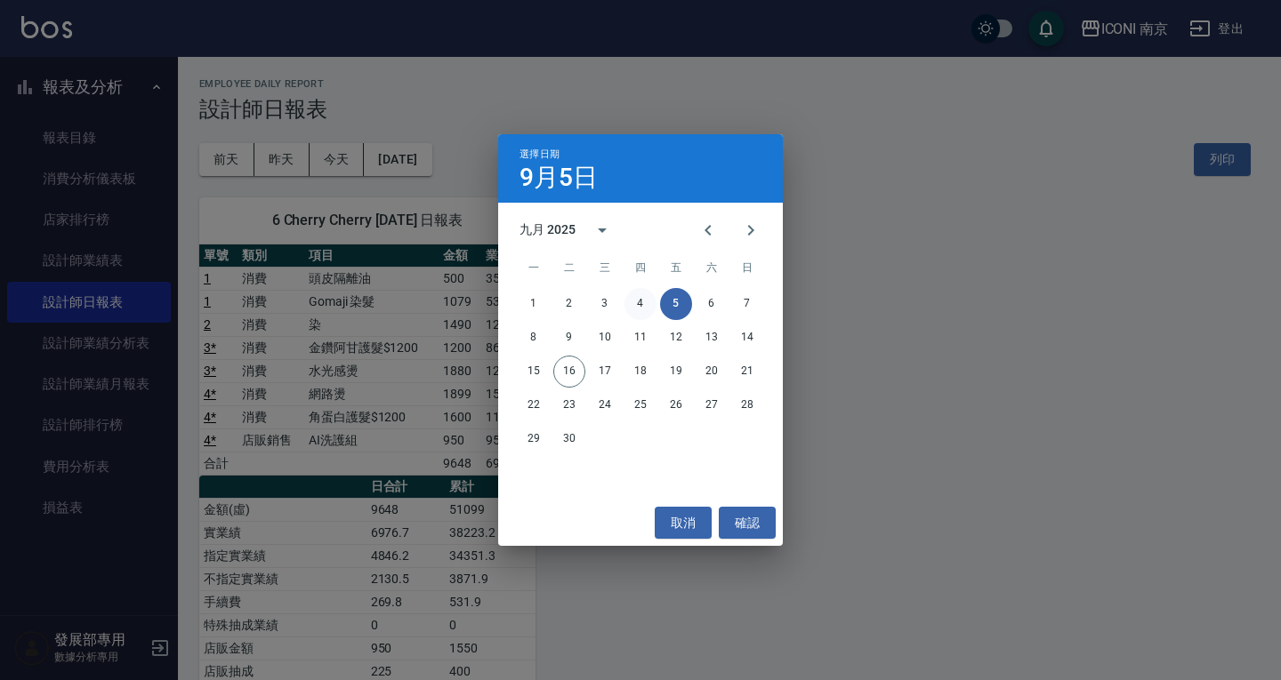
click at [636, 313] on button "4" at bounding box center [640, 304] width 32 height 32
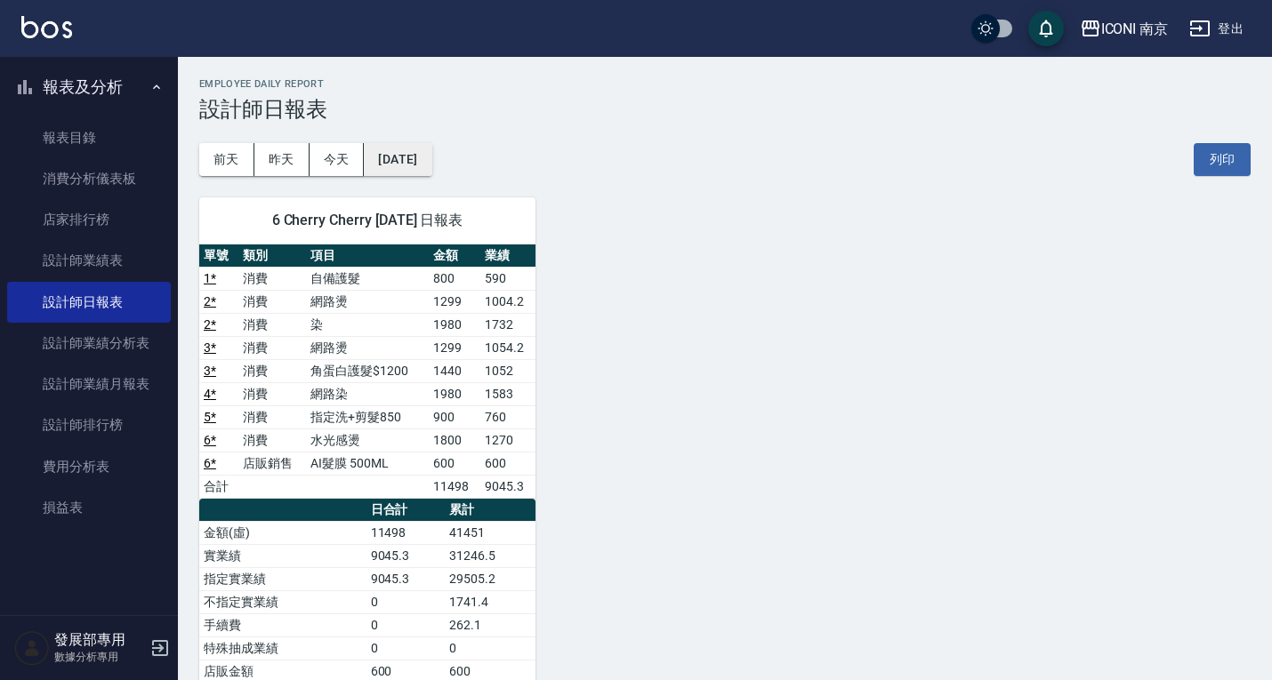
click at [402, 152] on button "2025/09/04" at bounding box center [398, 159] width 68 height 33
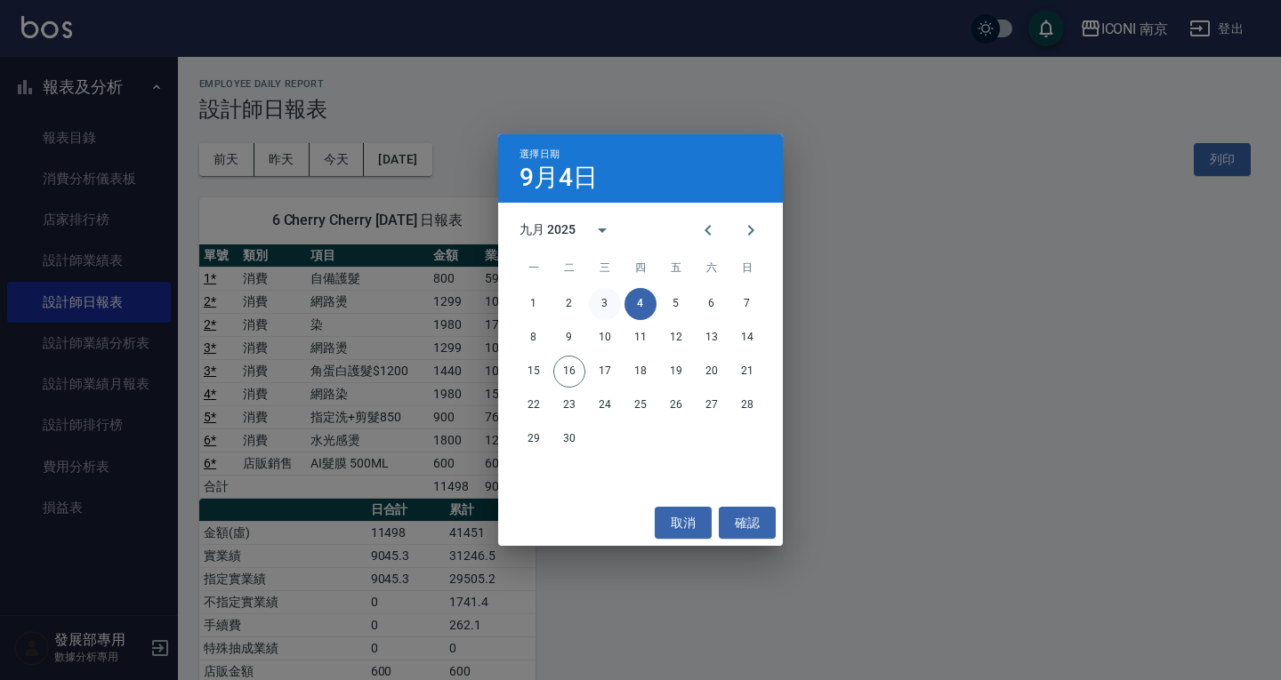
click at [609, 311] on button "3" at bounding box center [605, 304] width 32 height 32
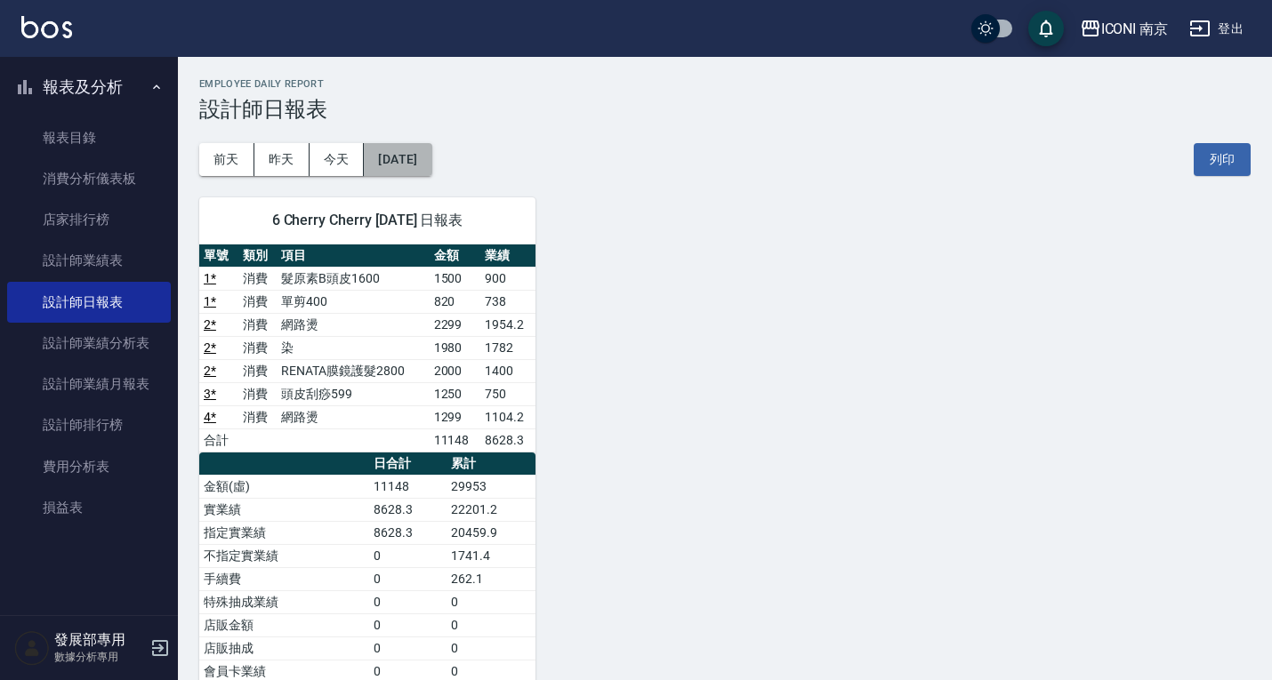
click at [408, 143] on button "2025/09/03" at bounding box center [398, 159] width 68 height 33
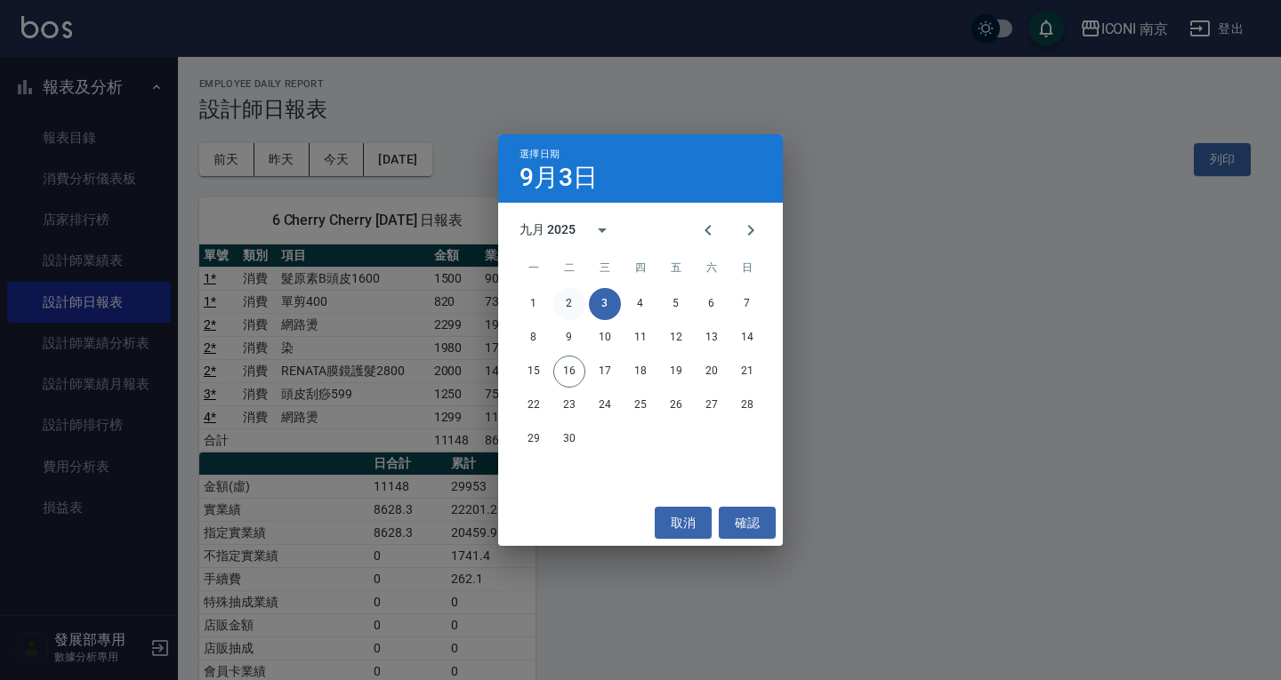
click at [569, 298] on button "2" at bounding box center [569, 304] width 32 height 32
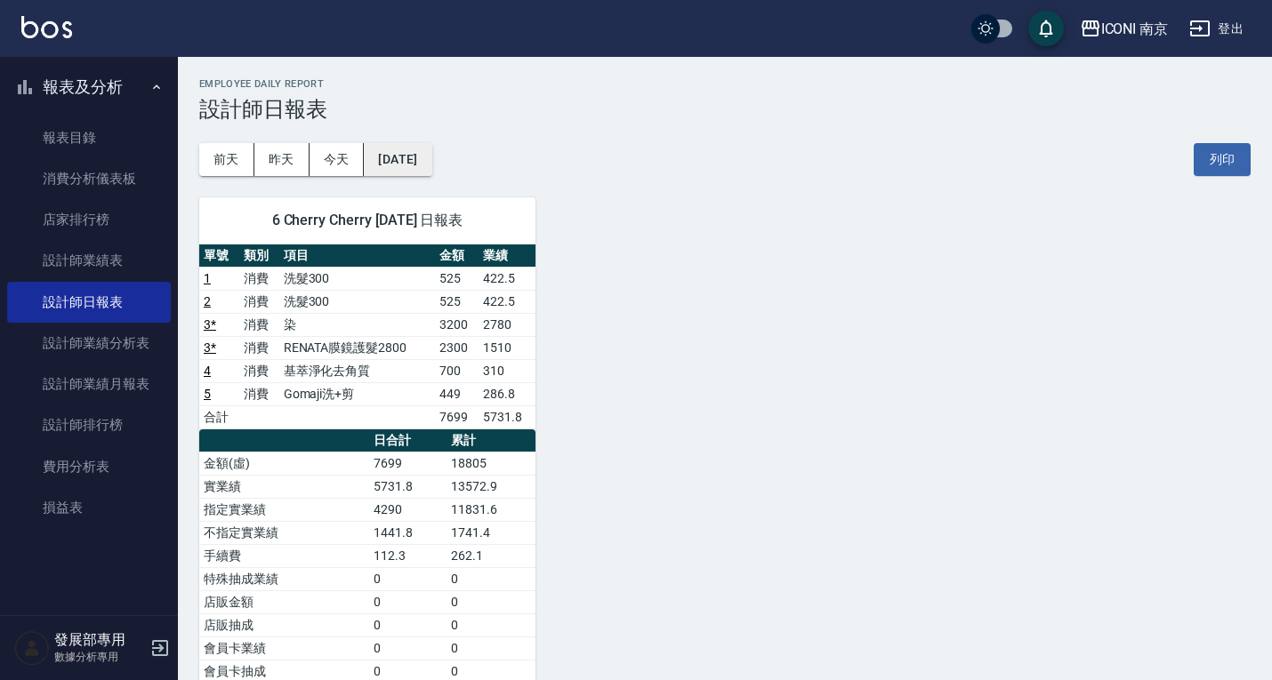
click at [403, 161] on button "2025/09/02" at bounding box center [398, 159] width 68 height 33
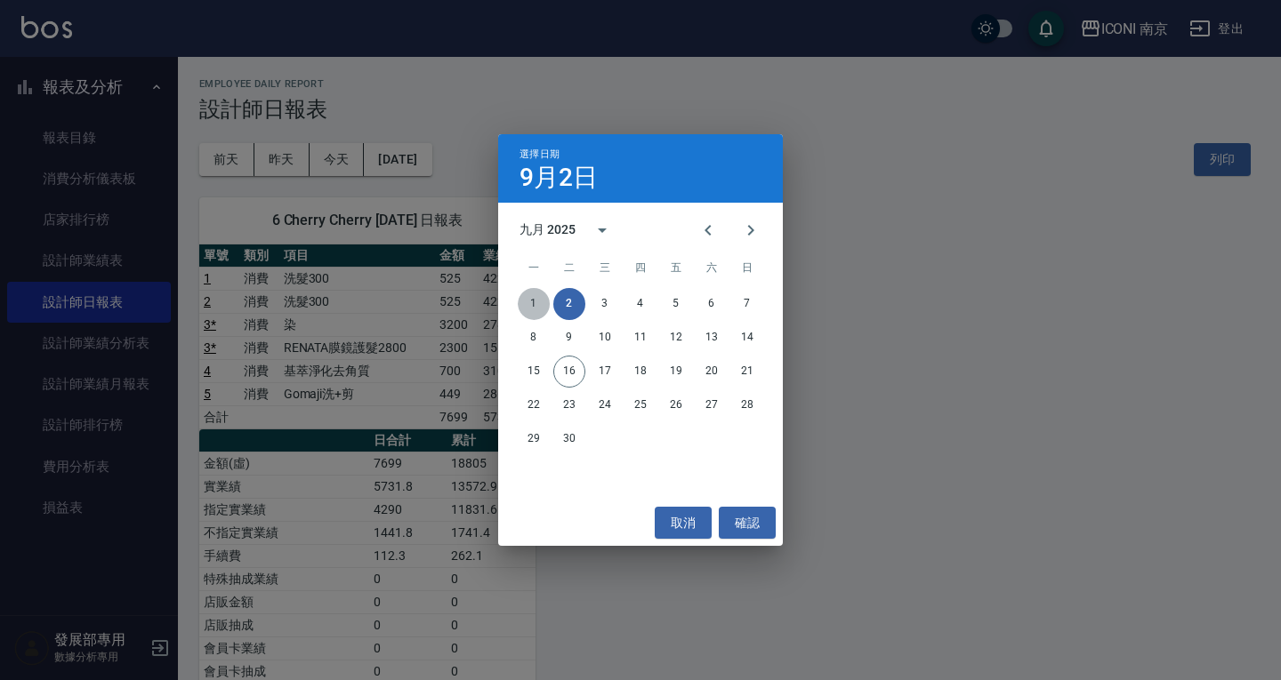
click at [542, 298] on button "1" at bounding box center [534, 304] width 32 height 32
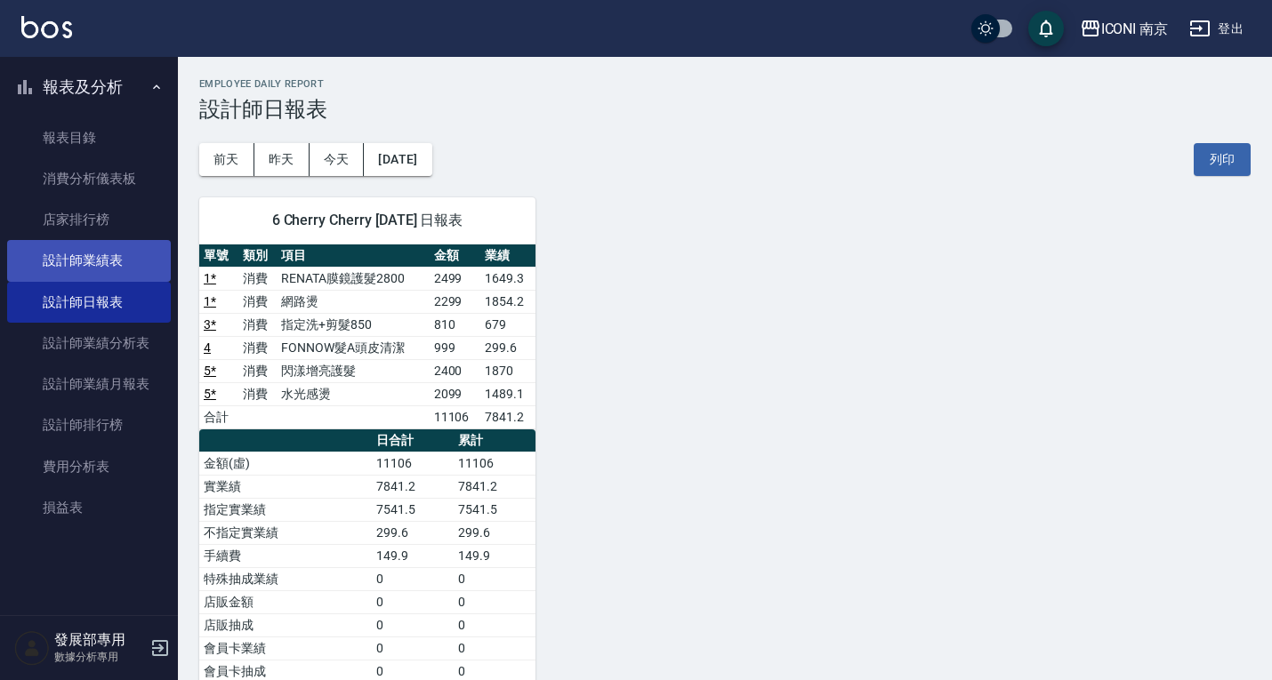
click at [84, 275] on link "設計師業績表" at bounding box center [89, 260] width 164 height 41
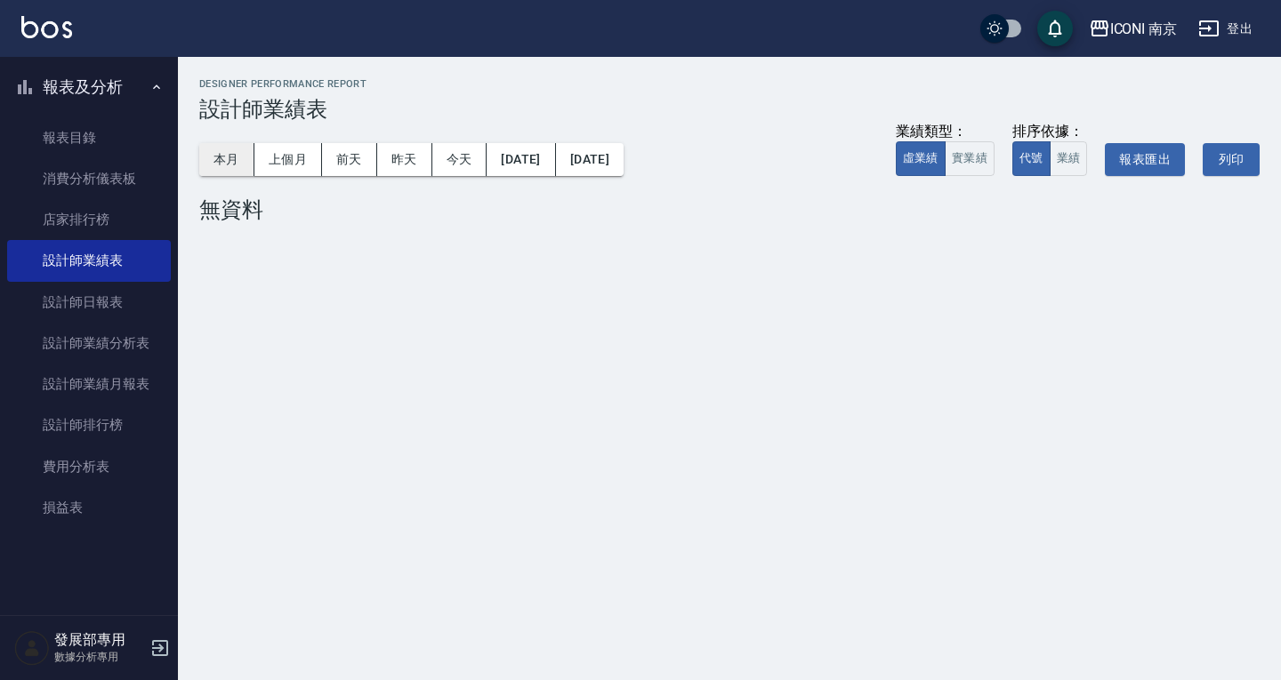
click at [224, 162] on button "本月" at bounding box center [226, 159] width 55 height 33
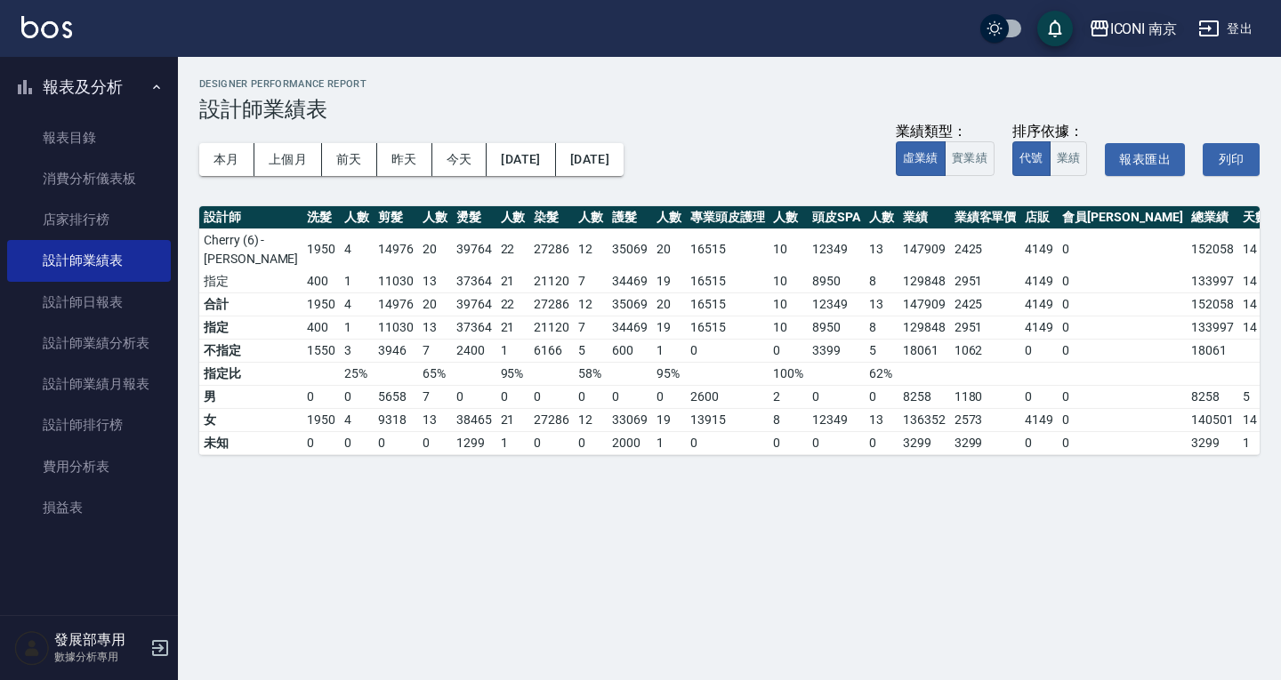
click at [1094, 27] on icon "button" at bounding box center [1099, 28] width 18 height 16
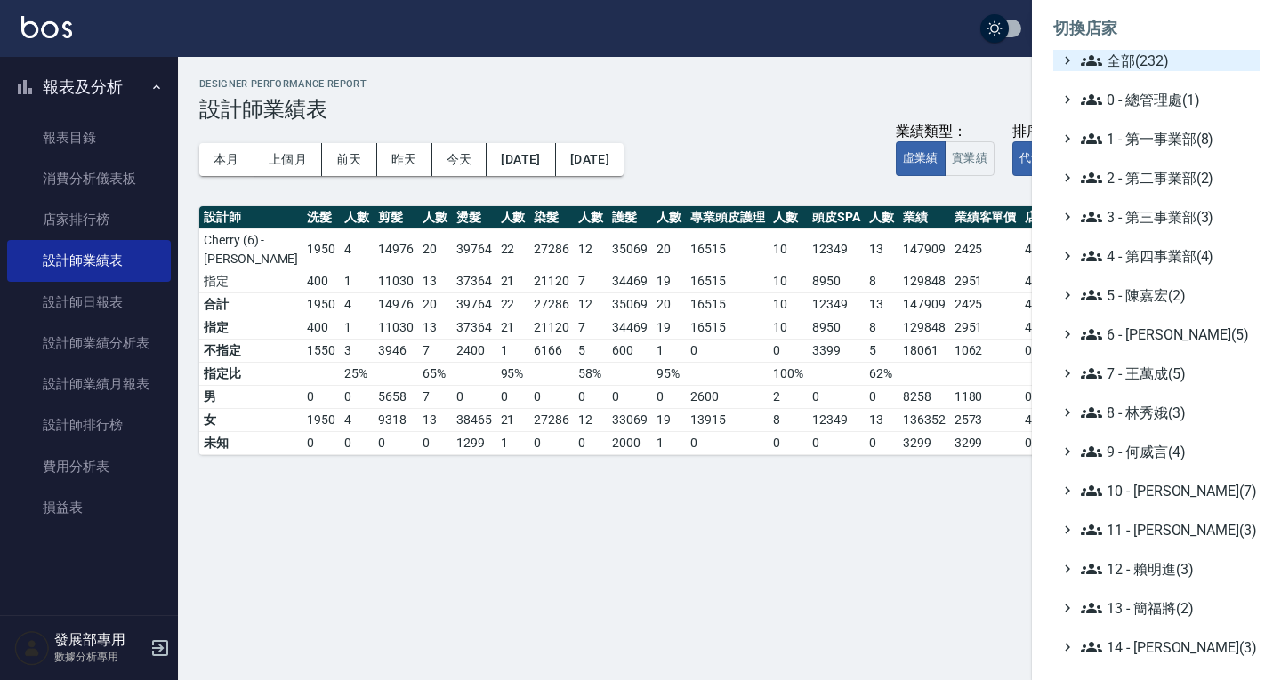
click at [1129, 59] on span "全部(232)" at bounding box center [1167, 60] width 172 height 21
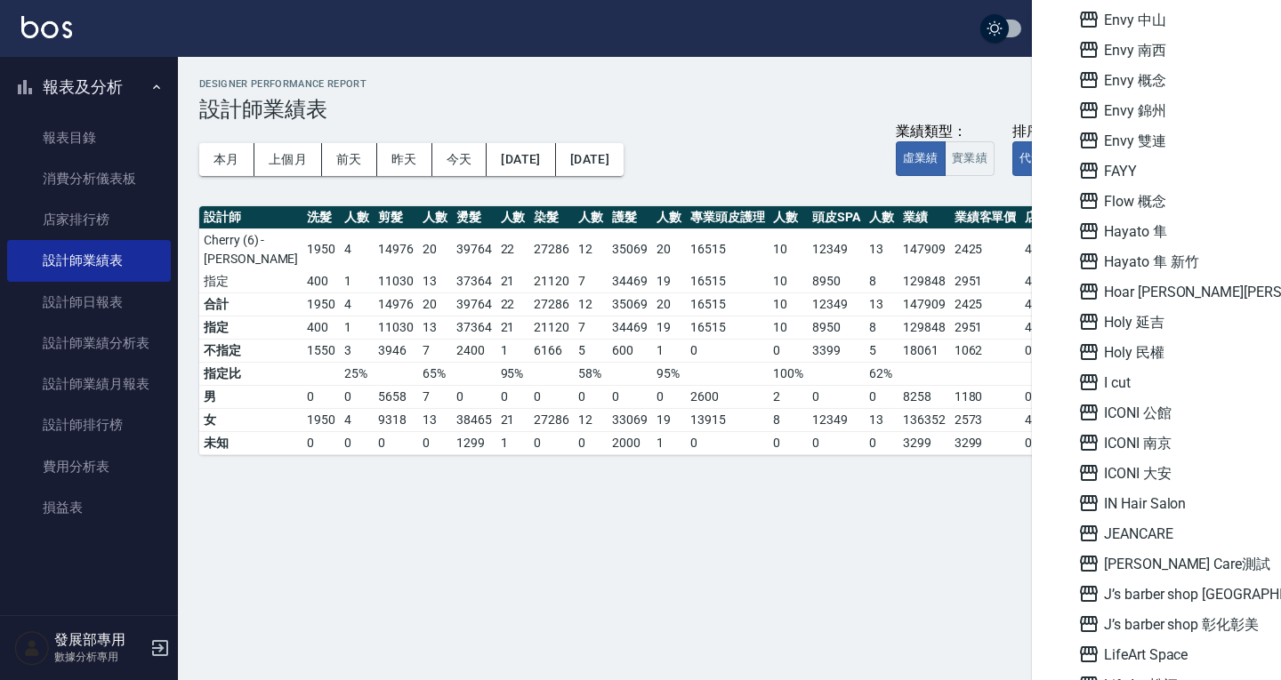
scroll to position [1601, 0]
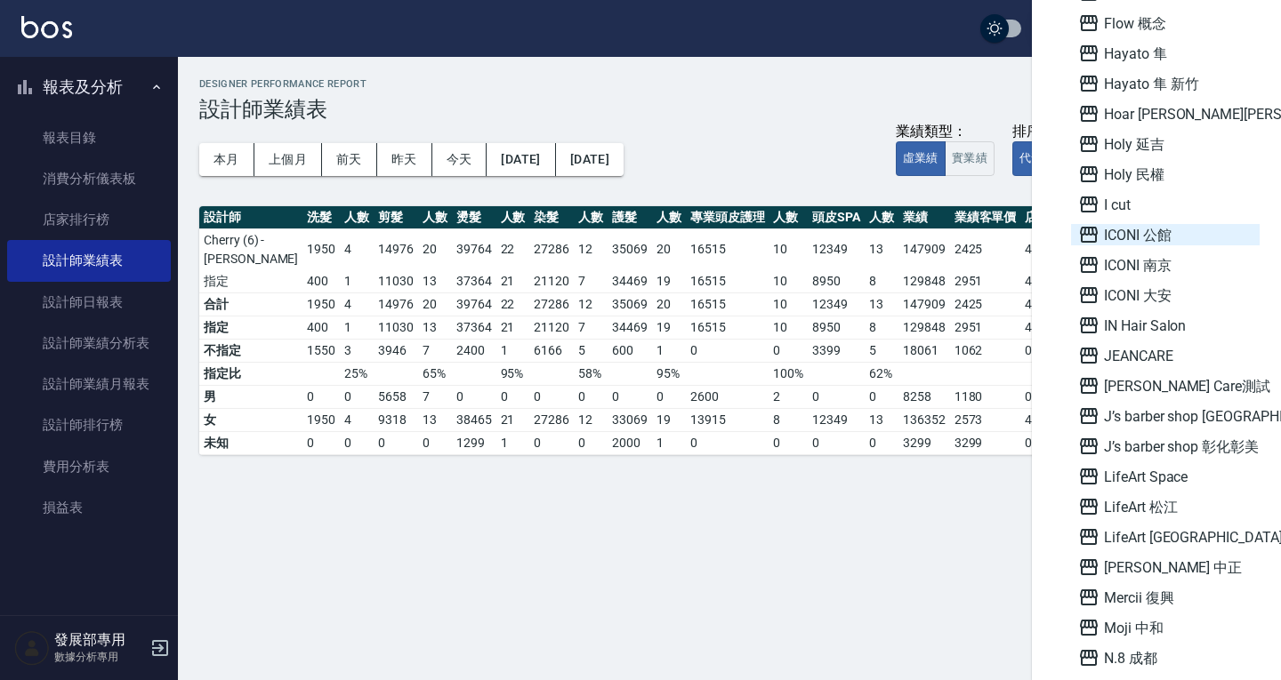
click at [1152, 238] on span "ICONI 公館" at bounding box center [1165, 234] width 174 height 21
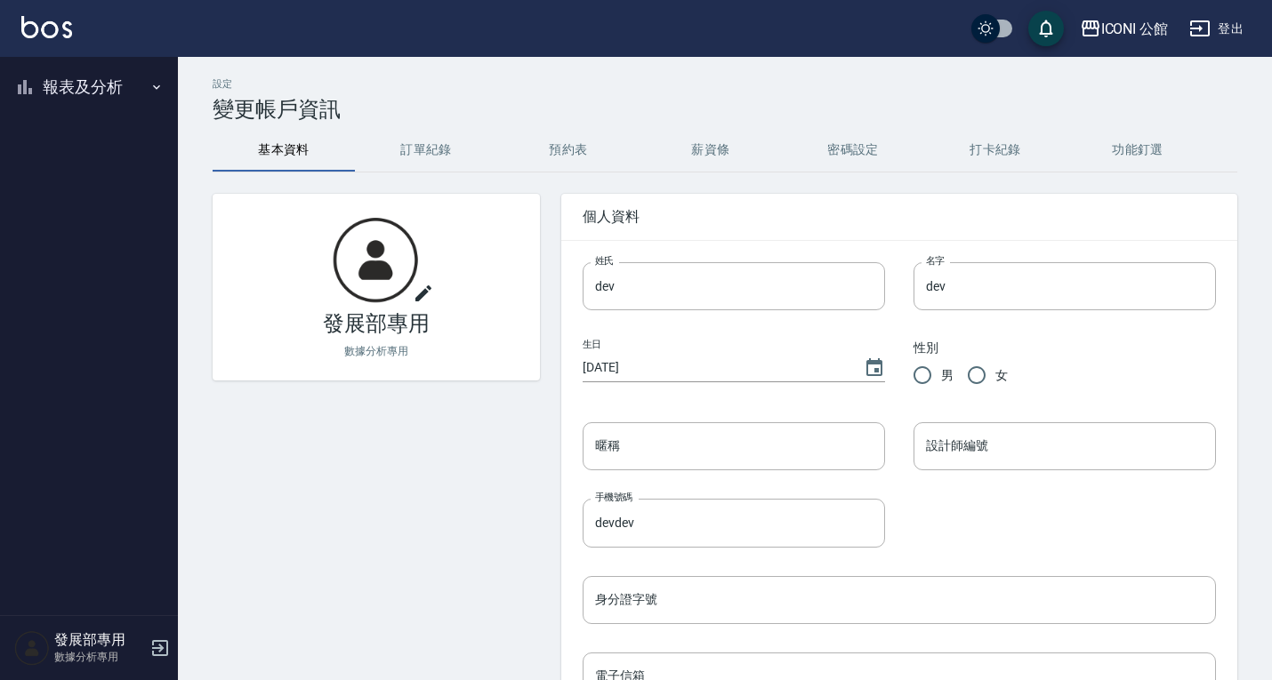
click at [105, 87] on button "報表及分析" at bounding box center [89, 87] width 164 height 46
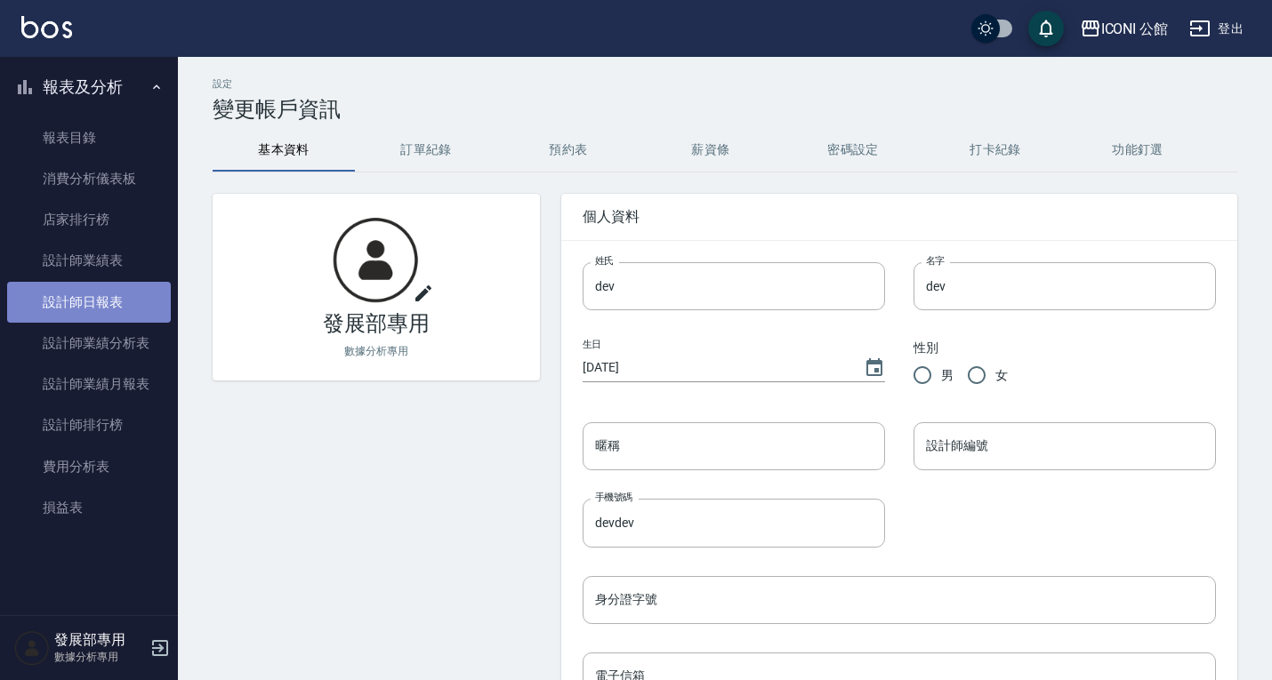
click at [88, 297] on link "設計師日報表" at bounding box center [89, 302] width 164 height 41
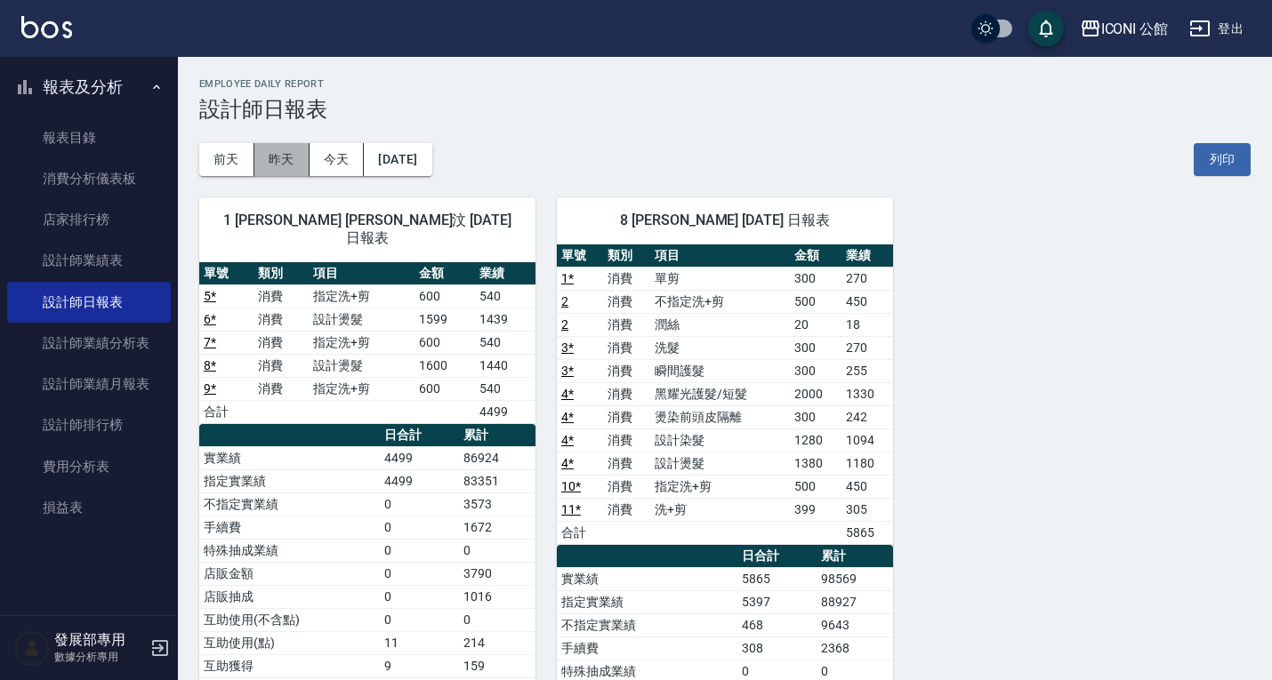
click at [289, 162] on button "昨天" at bounding box center [281, 159] width 55 height 33
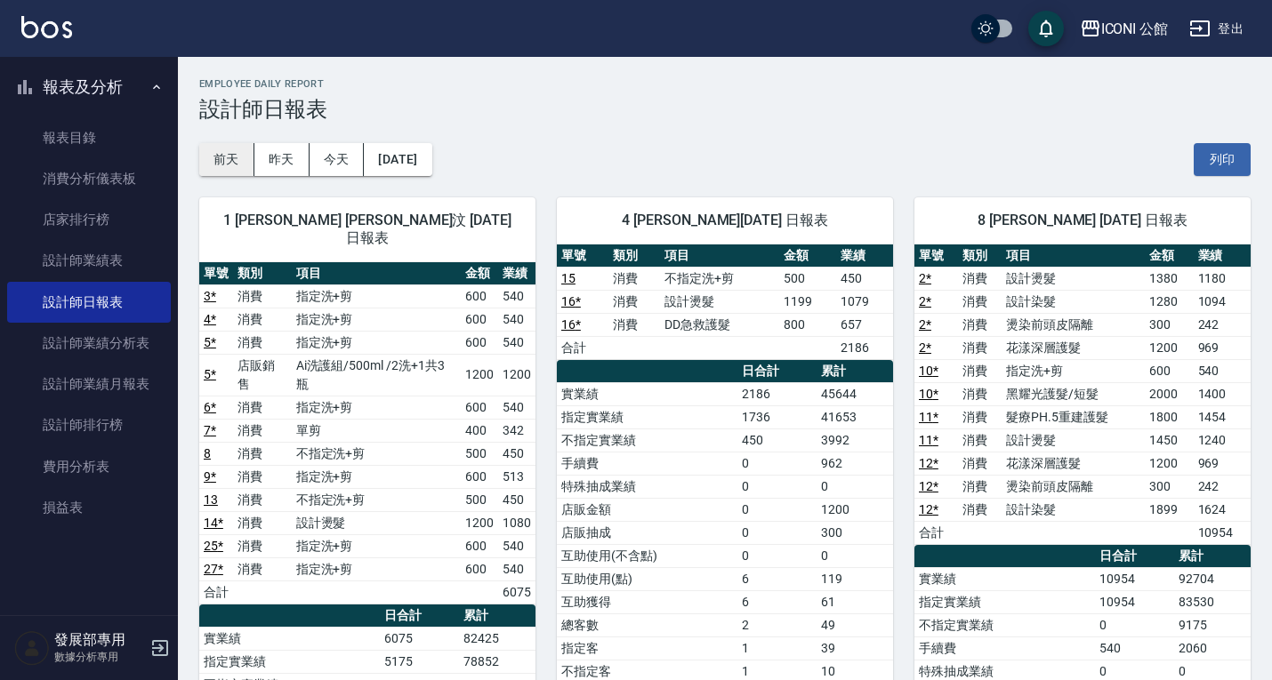
click at [232, 167] on button "前天" at bounding box center [226, 159] width 55 height 33
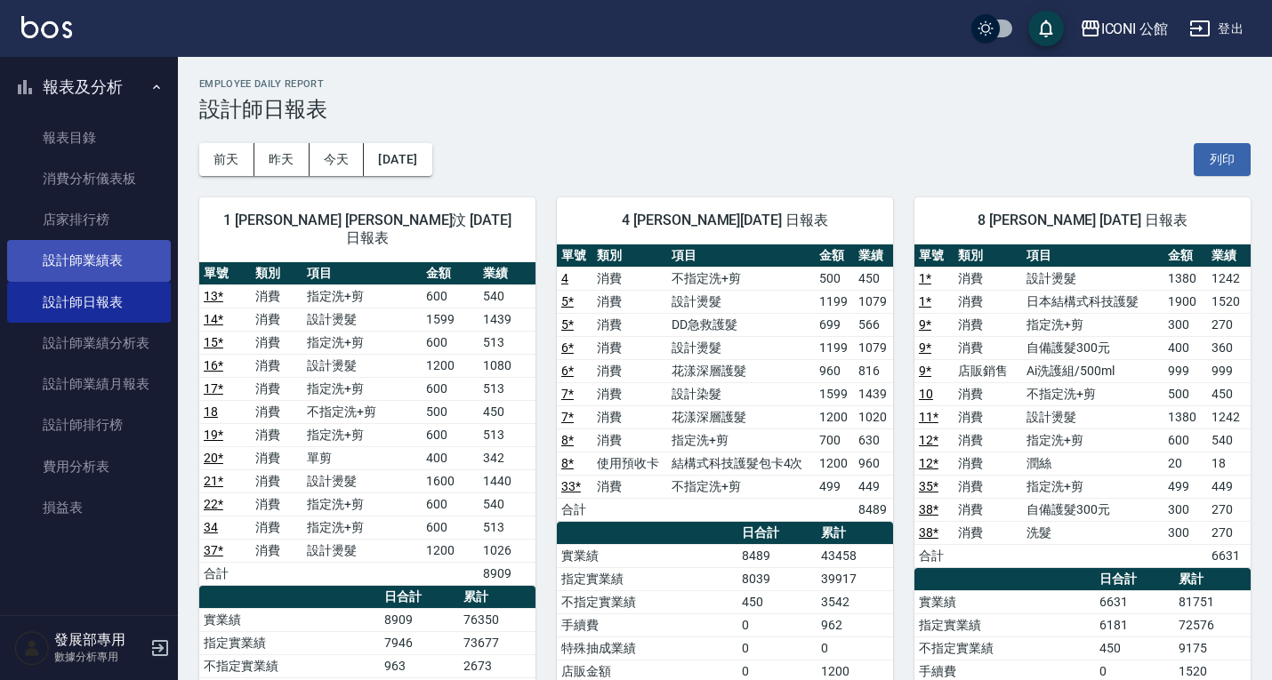
click at [94, 279] on link "設計師業績表" at bounding box center [89, 260] width 164 height 41
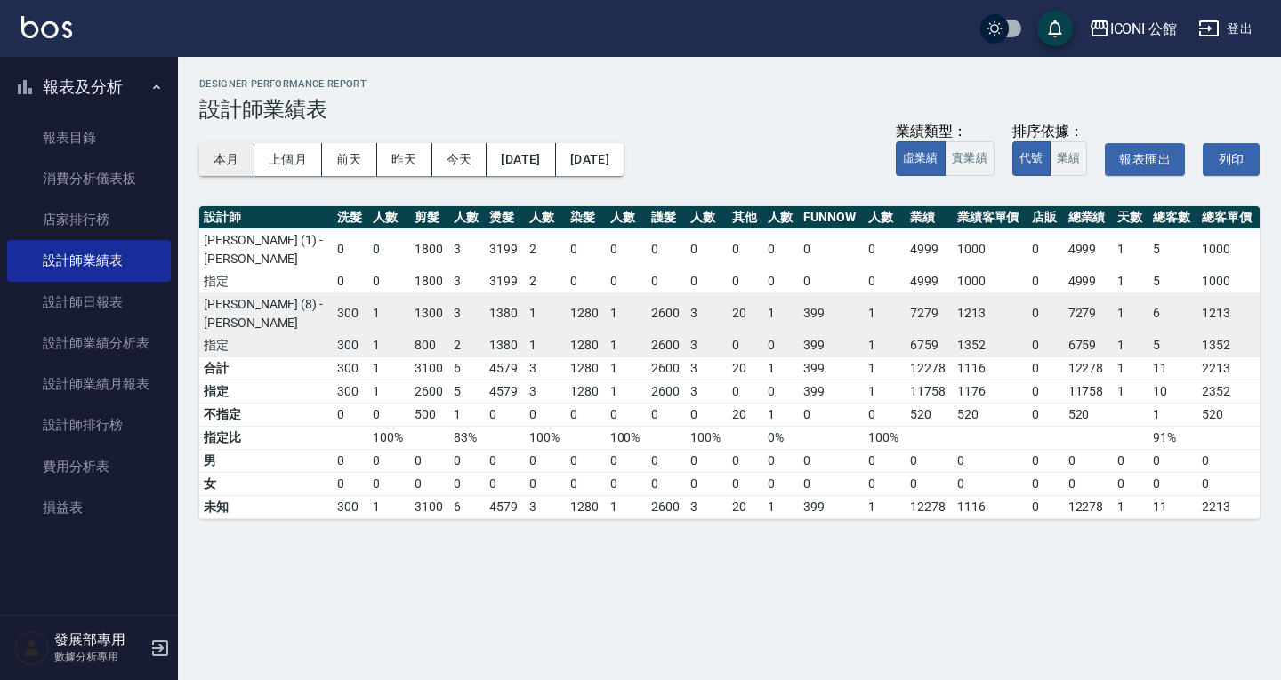
click at [224, 168] on button "本月" at bounding box center [226, 159] width 55 height 33
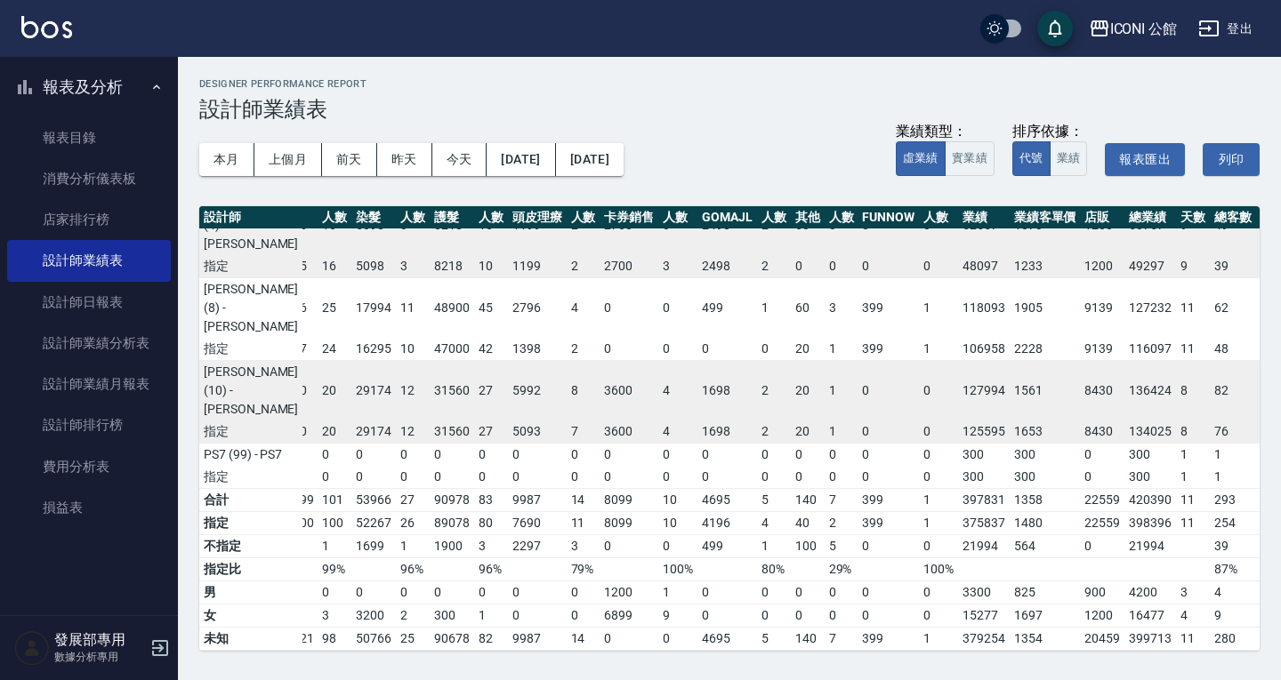
scroll to position [167, 185]
click at [1129, 20] on div "ICONI 公館" at bounding box center [1144, 29] width 68 height 22
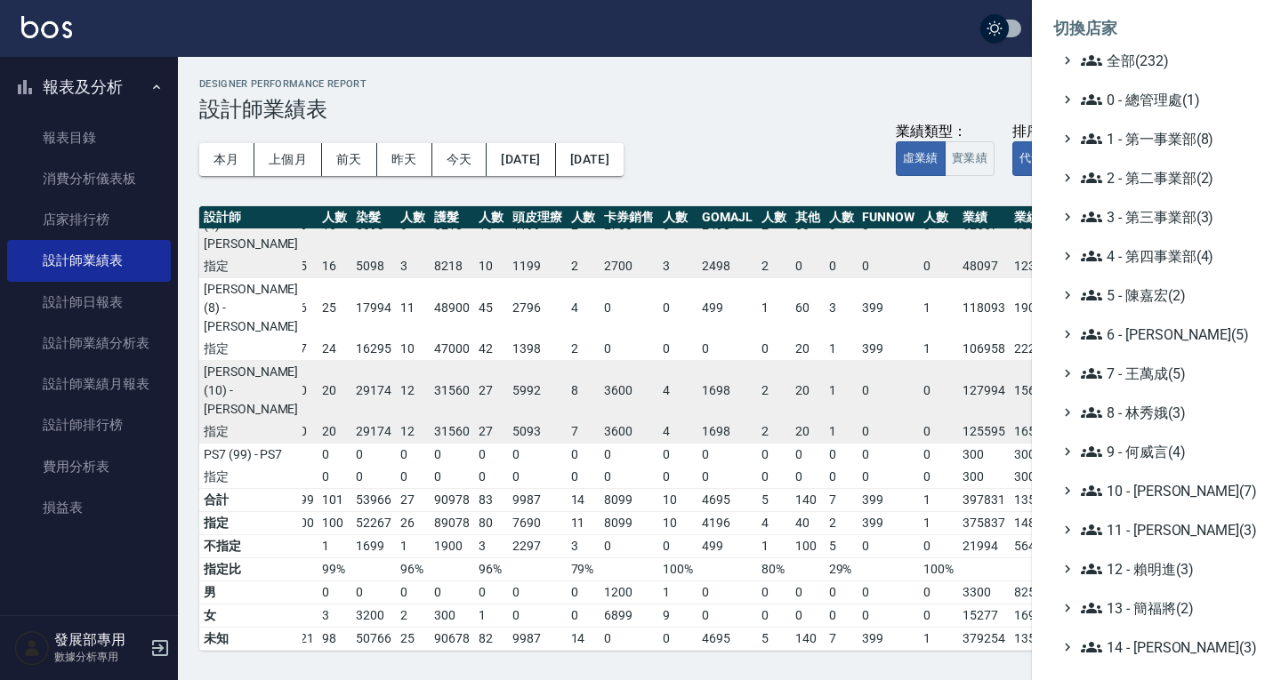
click at [1145, 190] on ul "全部(232) 0 - 總管理處(1) 1 - 第一事業部(8) 2 - 第二事業部(2) 3 - 第三事業部(3) 4 - 第四事業部(4) 5 - 陳嘉宏…" at bounding box center [1156, 491] width 206 height 882
click at [1138, 132] on span "1 - 第一事業部(8)" at bounding box center [1167, 138] width 172 height 21
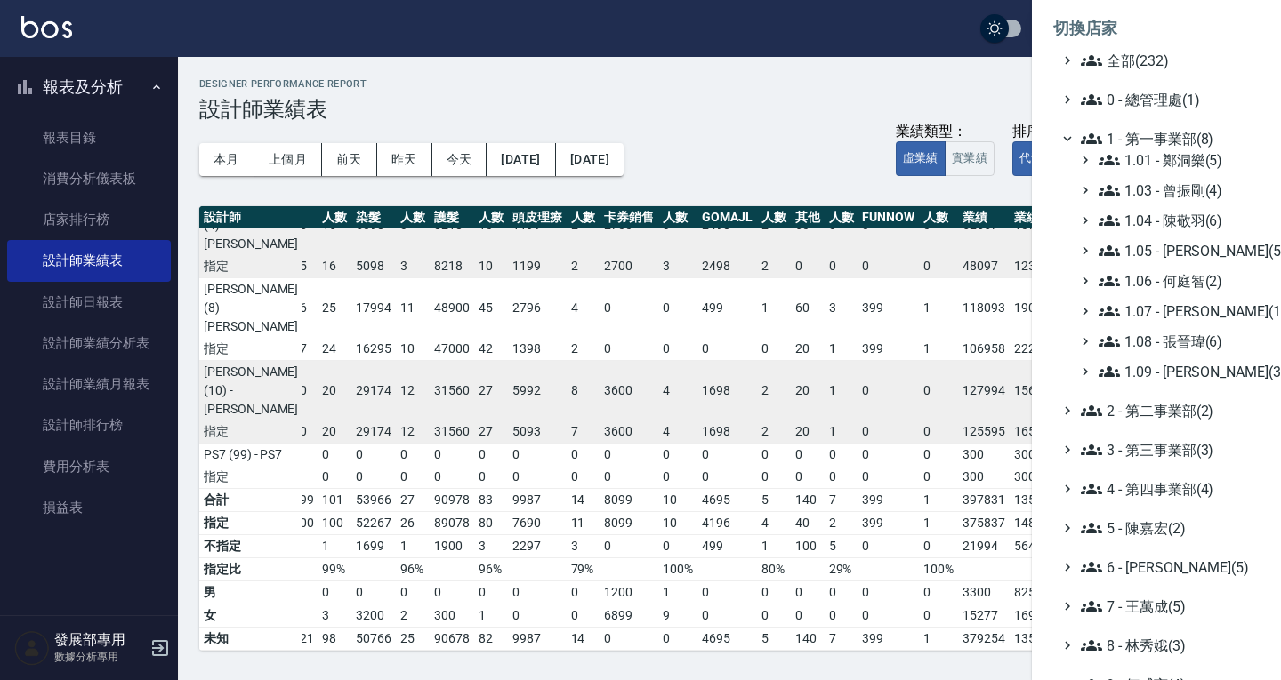
click at [1173, 237] on div "1.01 - 鄭洞樂(5) 1.03 - 曾振剛(4) 1.04 - 陳敬羽(6) 1.05 - 廖厚迪(5) 1.06 - 何庭智(2) 1.07 - 蔡佳…" at bounding box center [1165, 265] width 189 height 233
click at [1169, 229] on span "1.04 - 陳敬羽(6)" at bounding box center [1175, 220] width 154 height 21
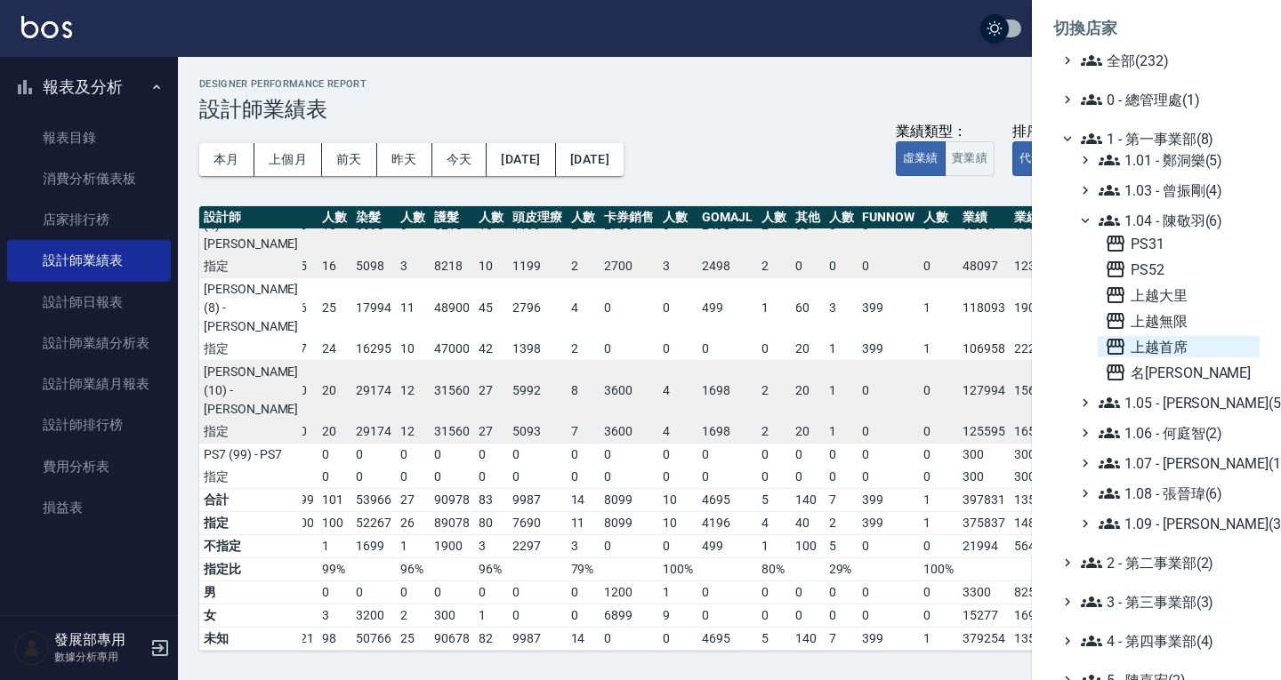
click at [1151, 339] on span "上越首席" at bounding box center [1179, 346] width 148 height 21
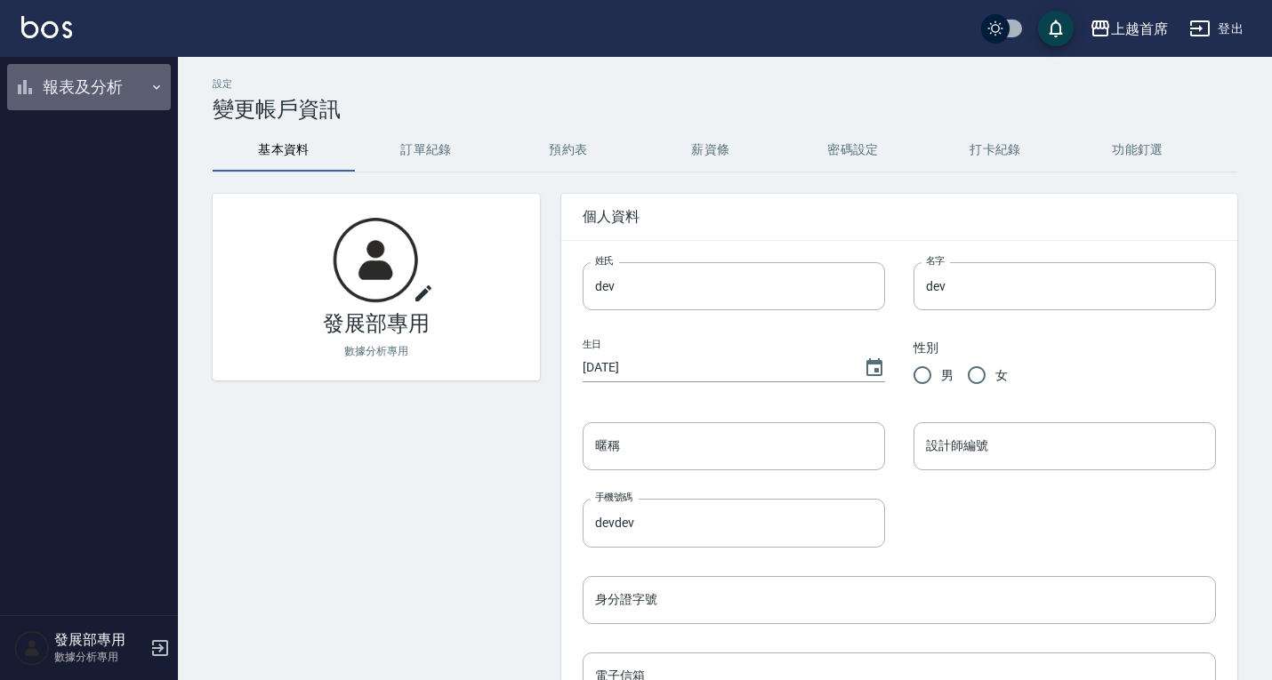
click at [68, 98] on button "報表及分析" at bounding box center [89, 87] width 164 height 46
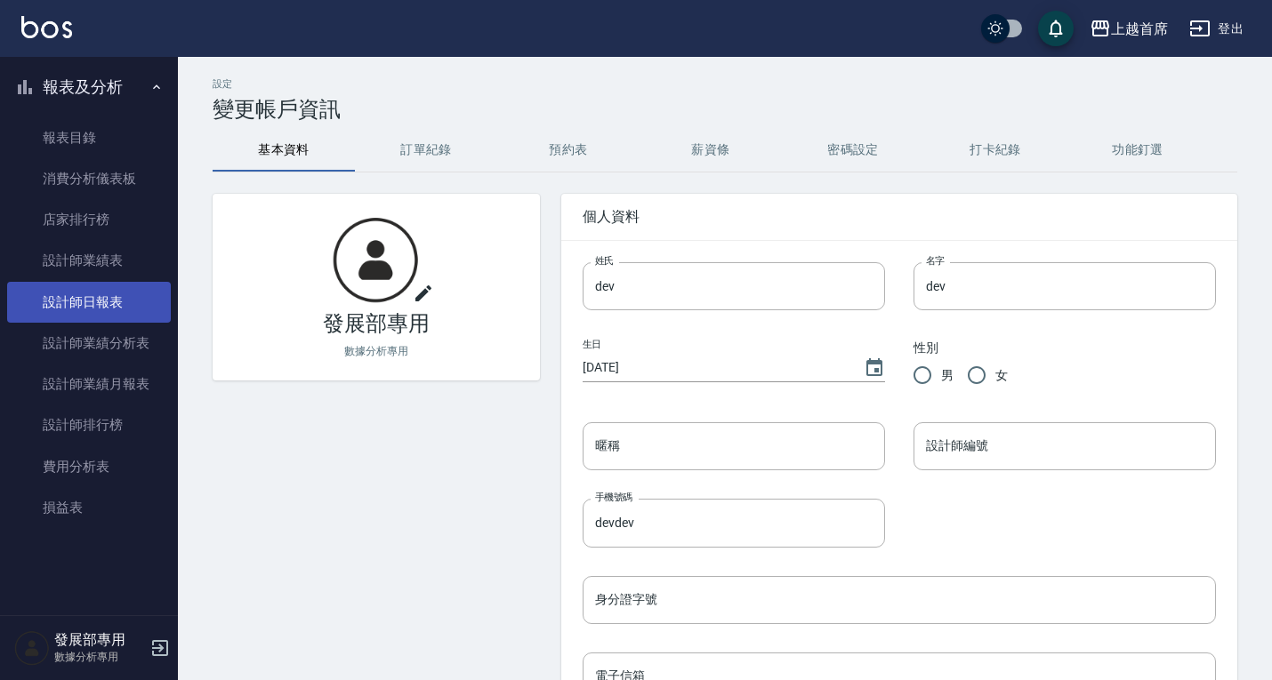
click at [106, 291] on link "設計師日報表" at bounding box center [89, 302] width 164 height 41
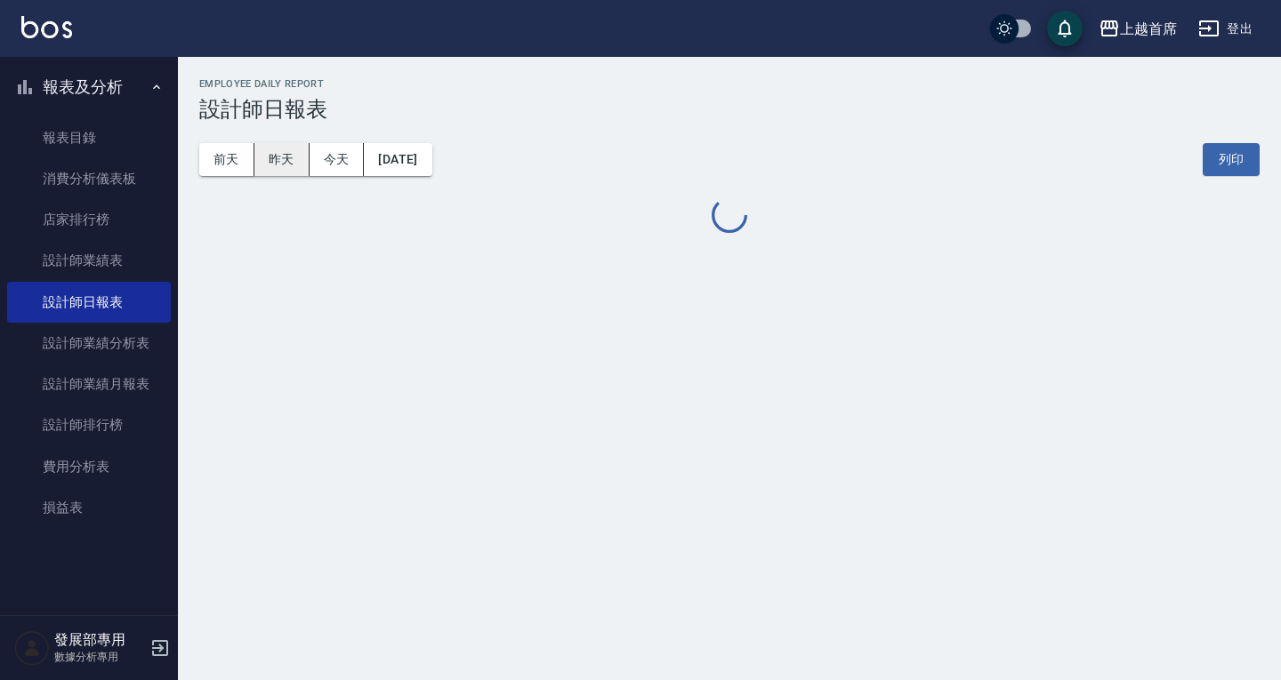
click at [271, 159] on button "昨天" at bounding box center [281, 159] width 55 height 33
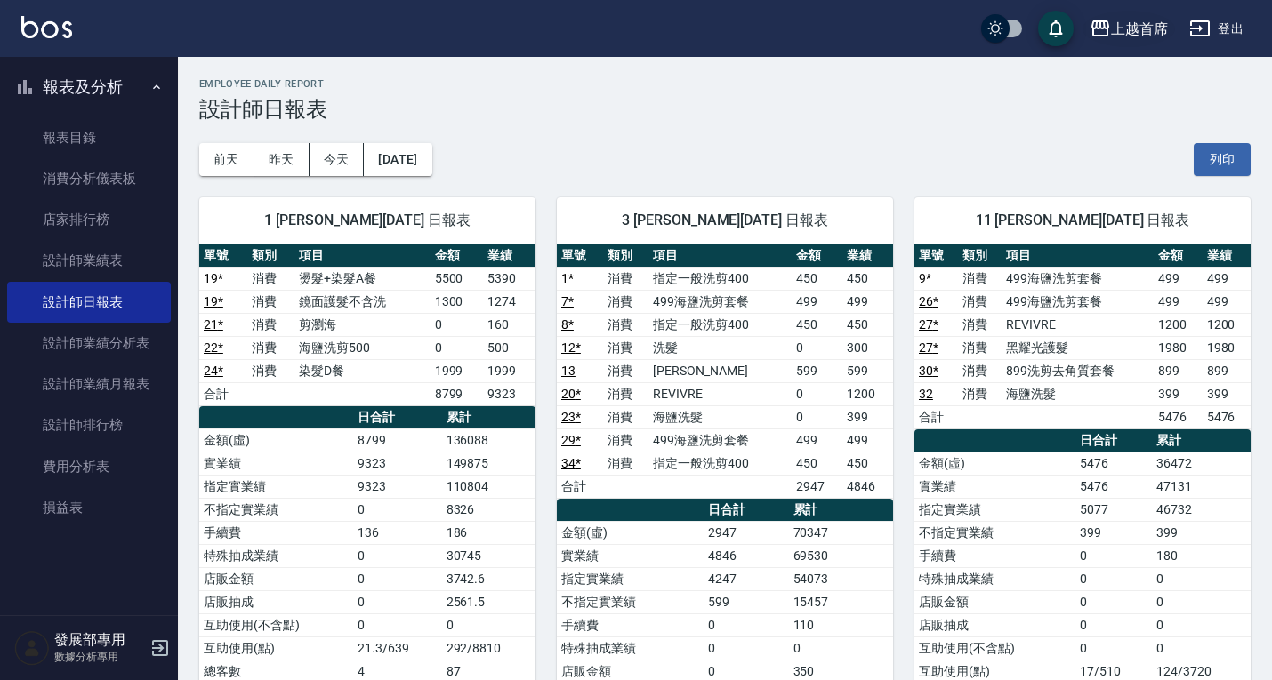
click at [1150, 26] on div "上越首席" at bounding box center [1139, 29] width 57 height 22
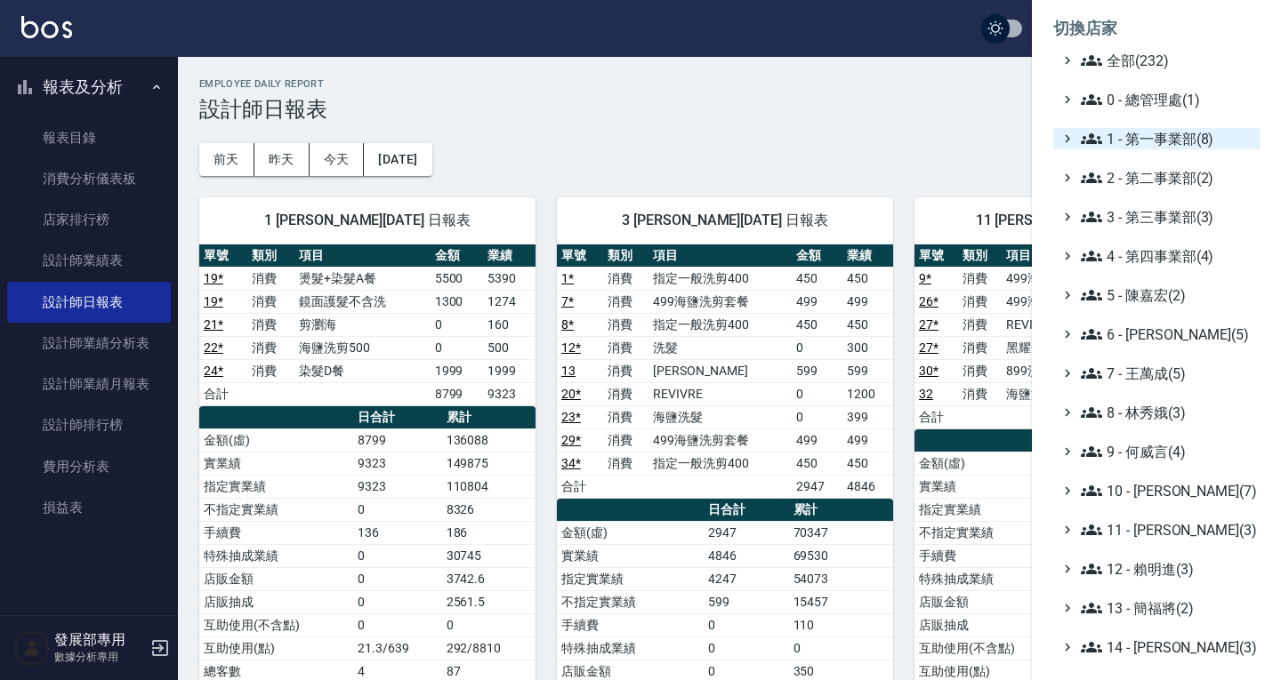
click at [1156, 146] on span "1 - 第一事業部(8)" at bounding box center [1167, 138] width 172 height 21
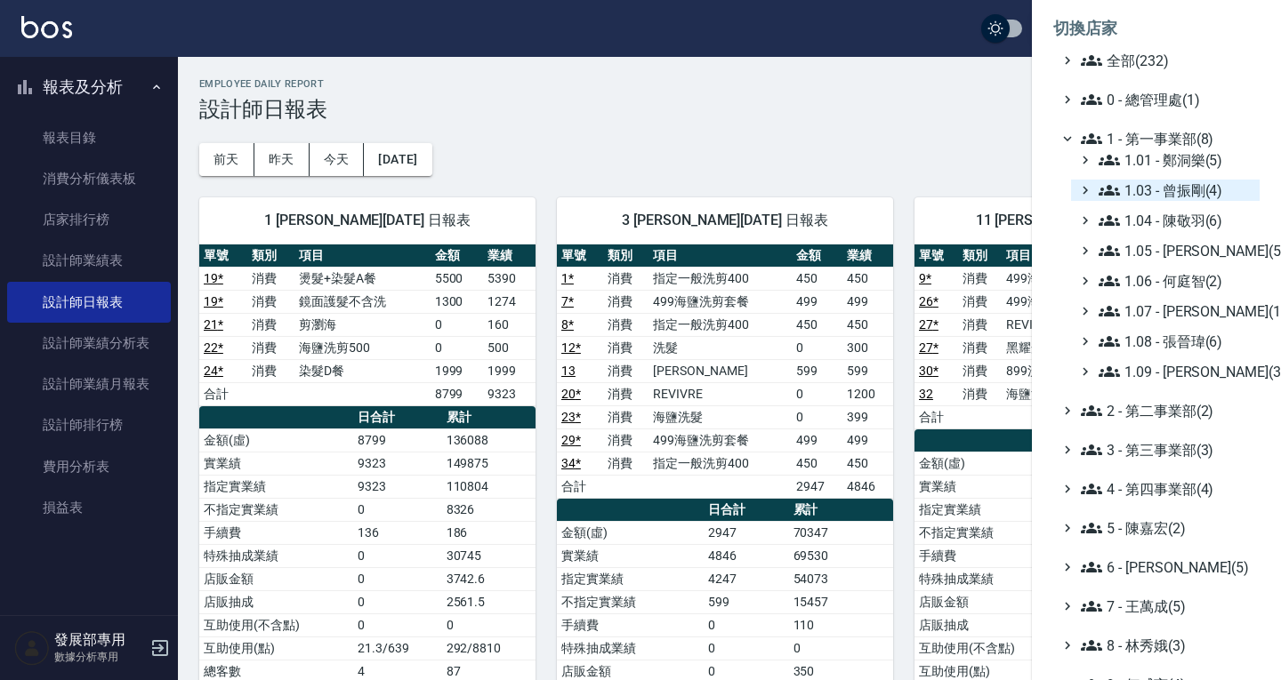
click at [1175, 199] on span "1.03 - 曾振剛(4)" at bounding box center [1175, 190] width 154 height 21
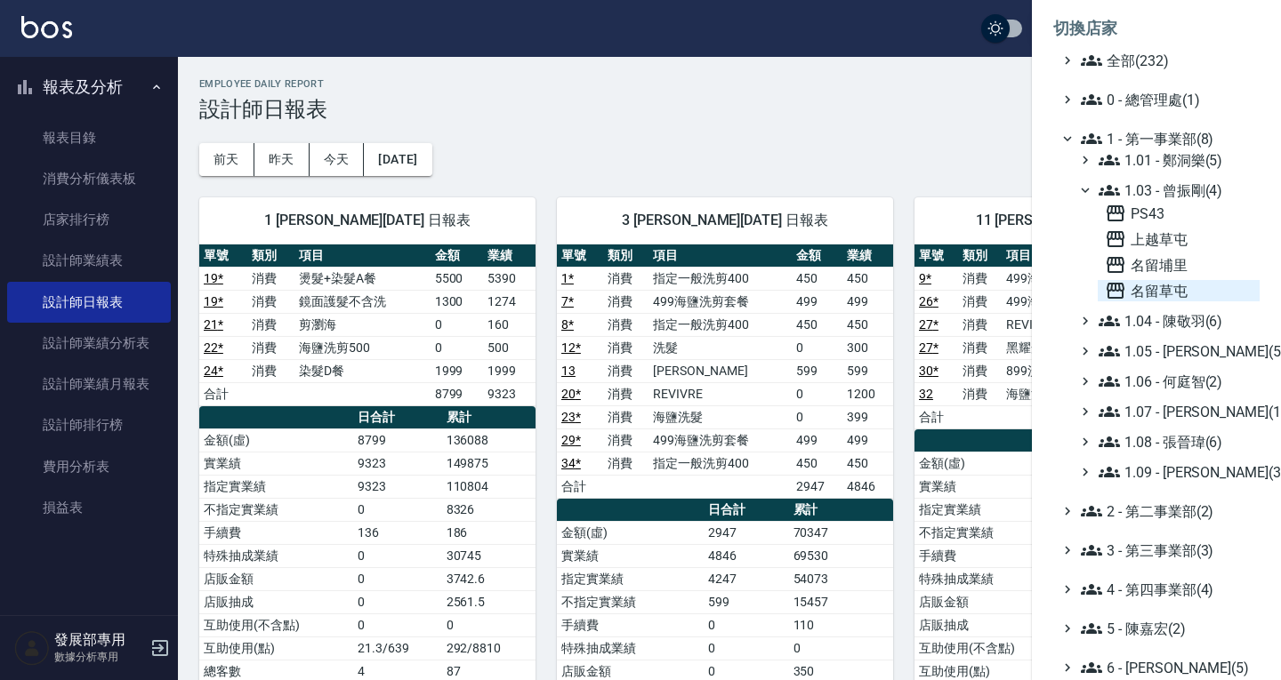
click at [1166, 285] on span "名留草屯" at bounding box center [1179, 290] width 148 height 21
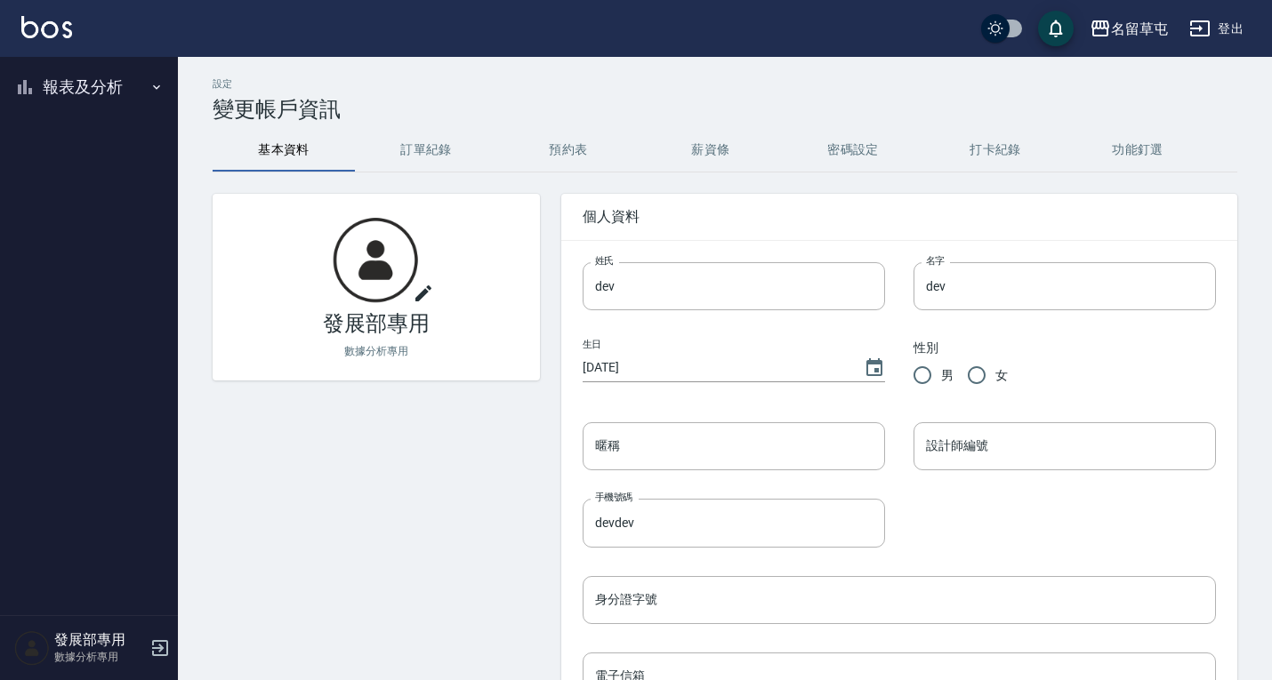
click at [77, 89] on button "報表及分析" at bounding box center [89, 87] width 164 height 46
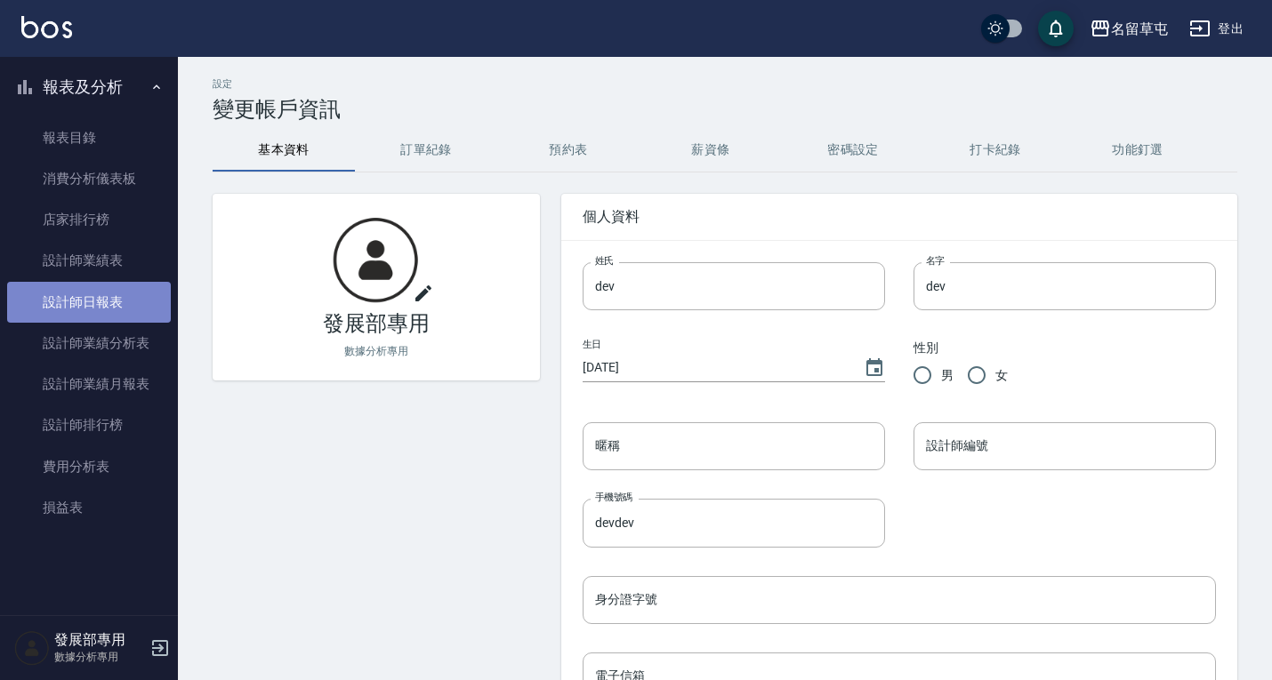
click at [103, 309] on link "設計師日報表" at bounding box center [89, 302] width 164 height 41
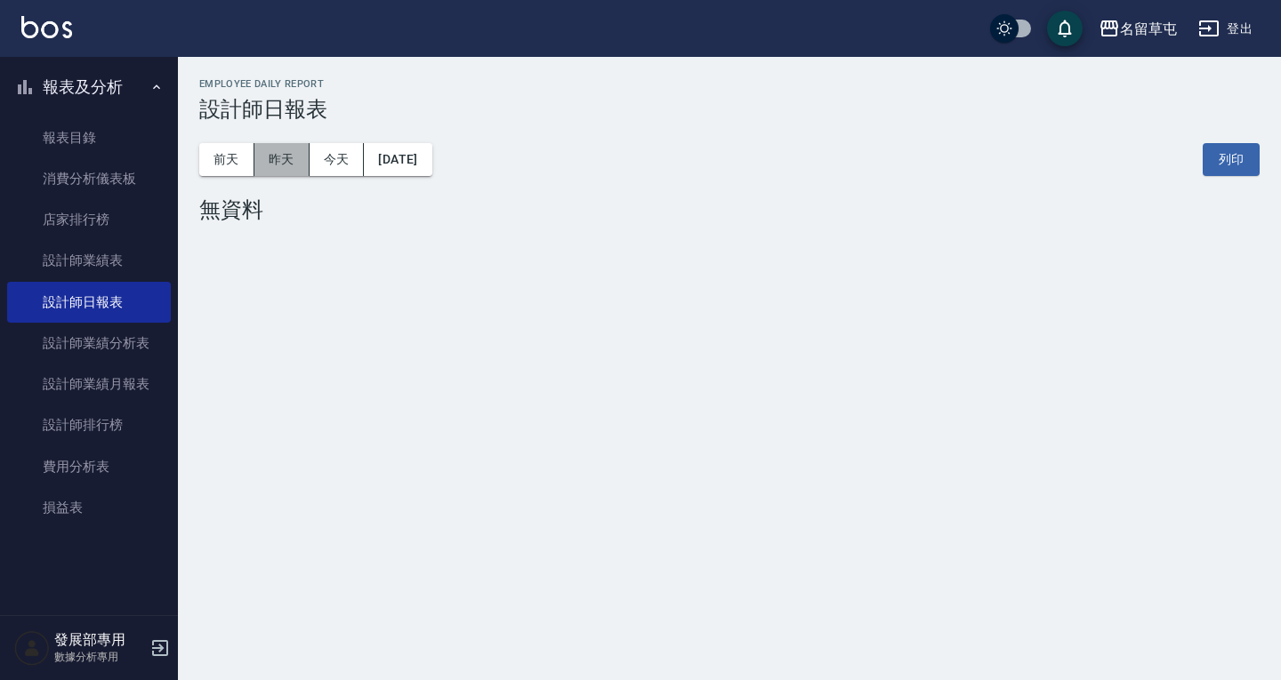
click at [291, 159] on button "昨天" at bounding box center [281, 159] width 55 height 33
click at [237, 159] on button "前天" at bounding box center [226, 159] width 55 height 33
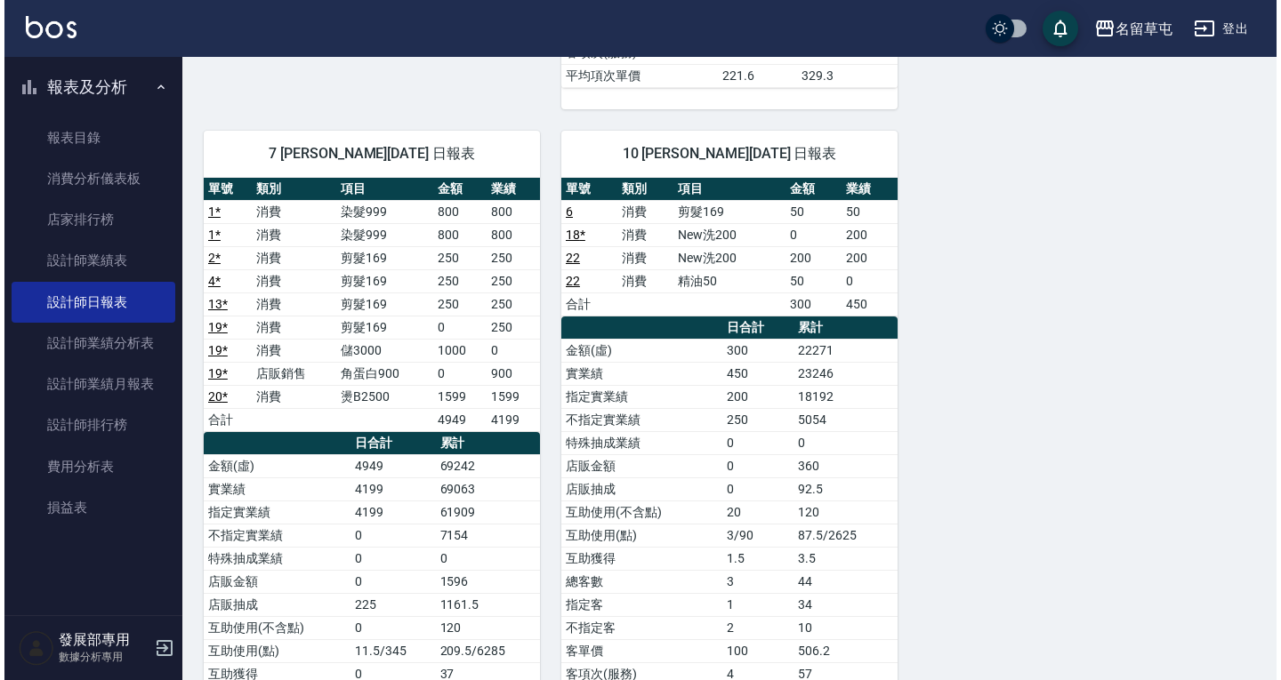
scroll to position [889, 0]
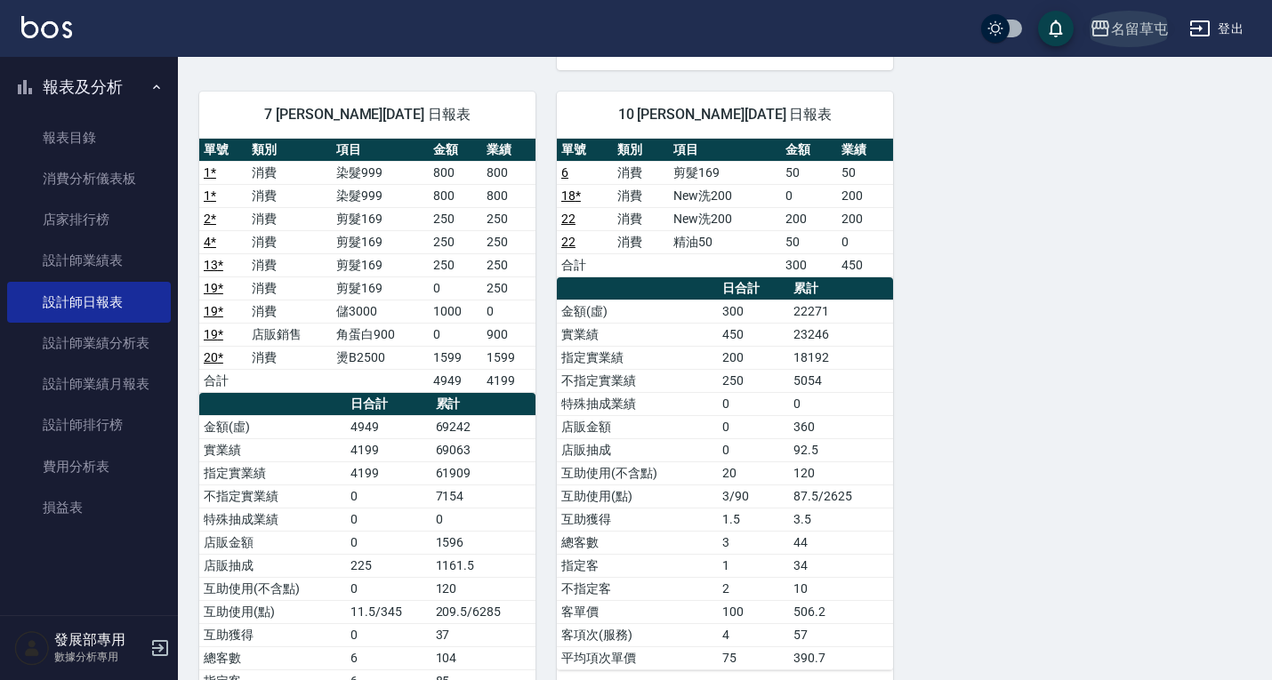
click at [1121, 27] on div "名留草屯" at bounding box center [1139, 29] width 57 height 22
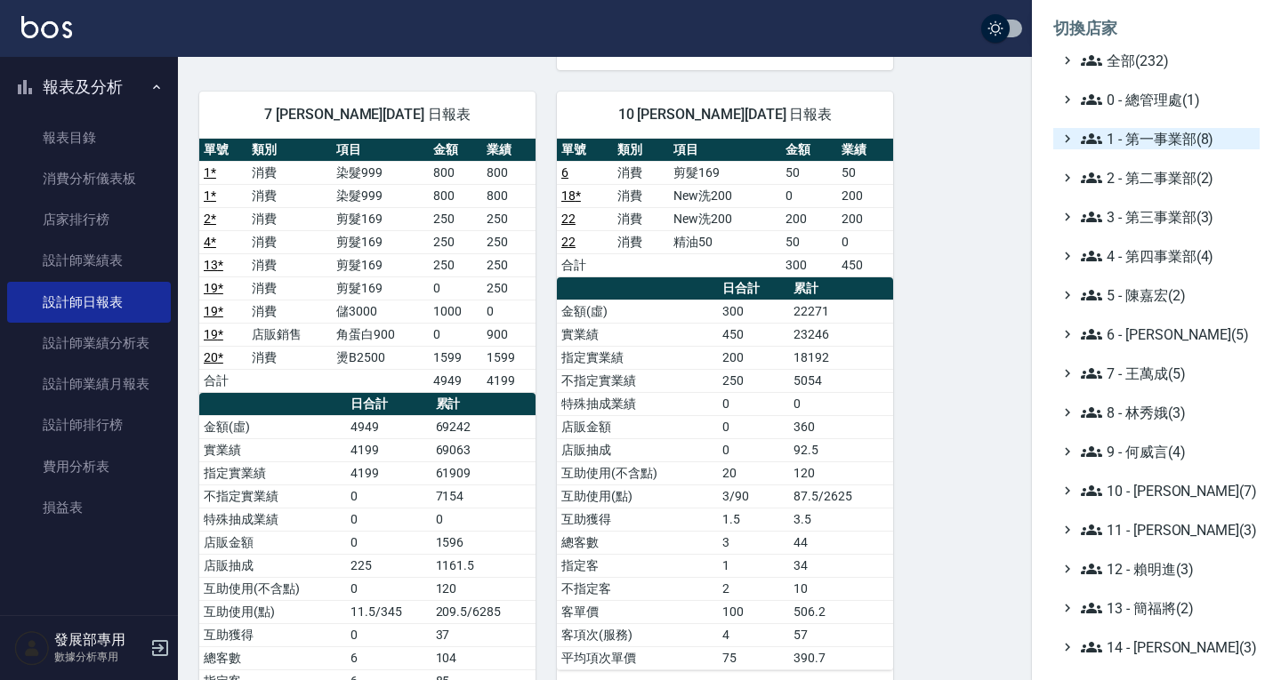
click at [1135, 142] on span "1 - 第一事業部(8)" at bounding box center [1167, 138] width 172 height 21
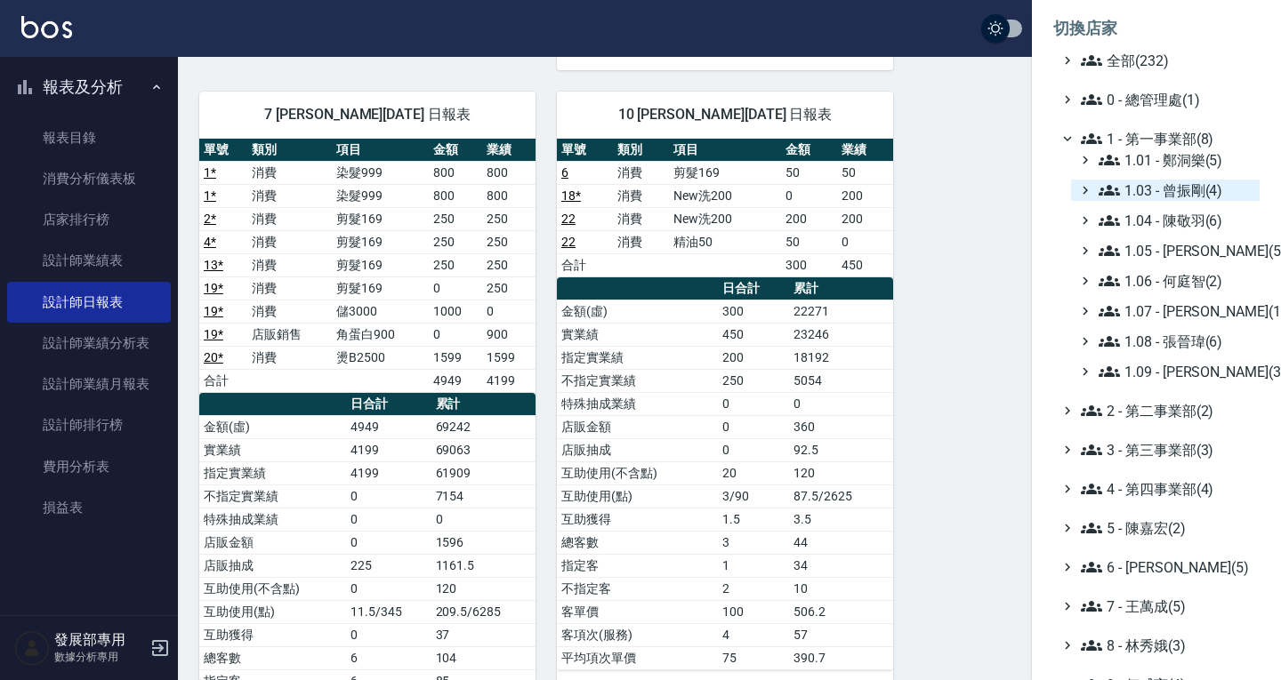
click at [1162, 191] on span "1.03 - 曾振剛(4)" at bounding box center [1175, 190] width 154 height 21
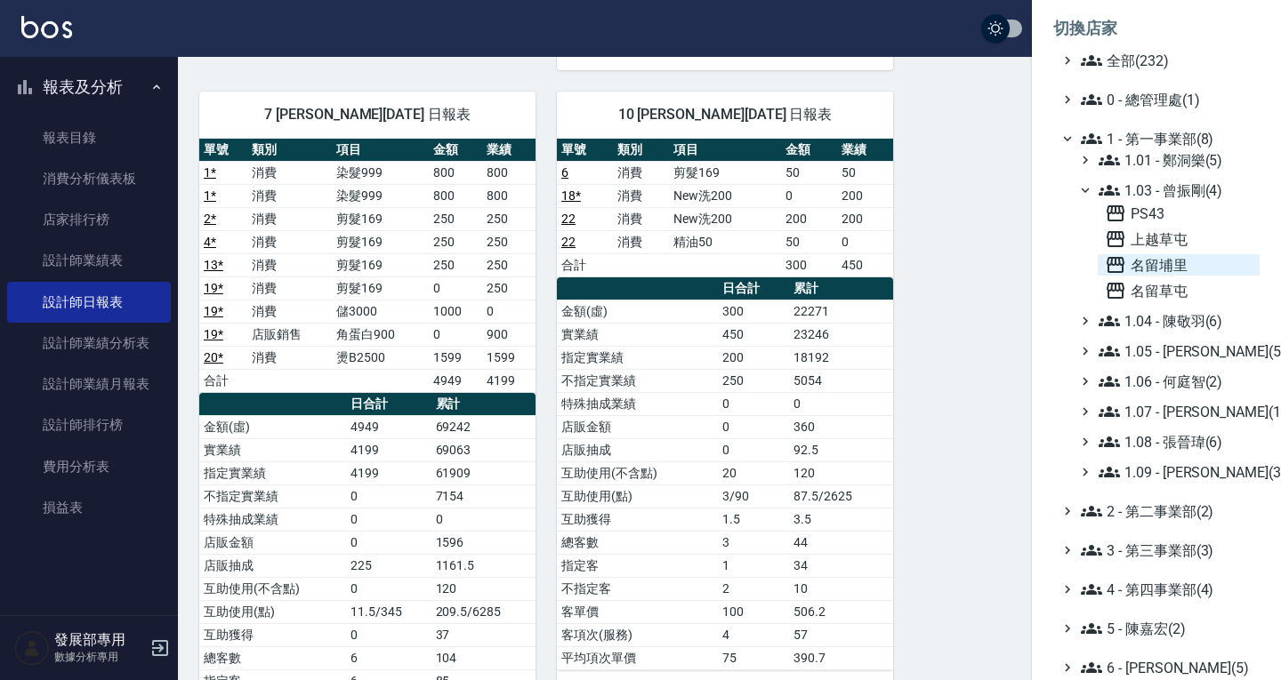
click at [1180, 260] on span "名留埔里" at bounding box center [1179, 264] width 148 height 21
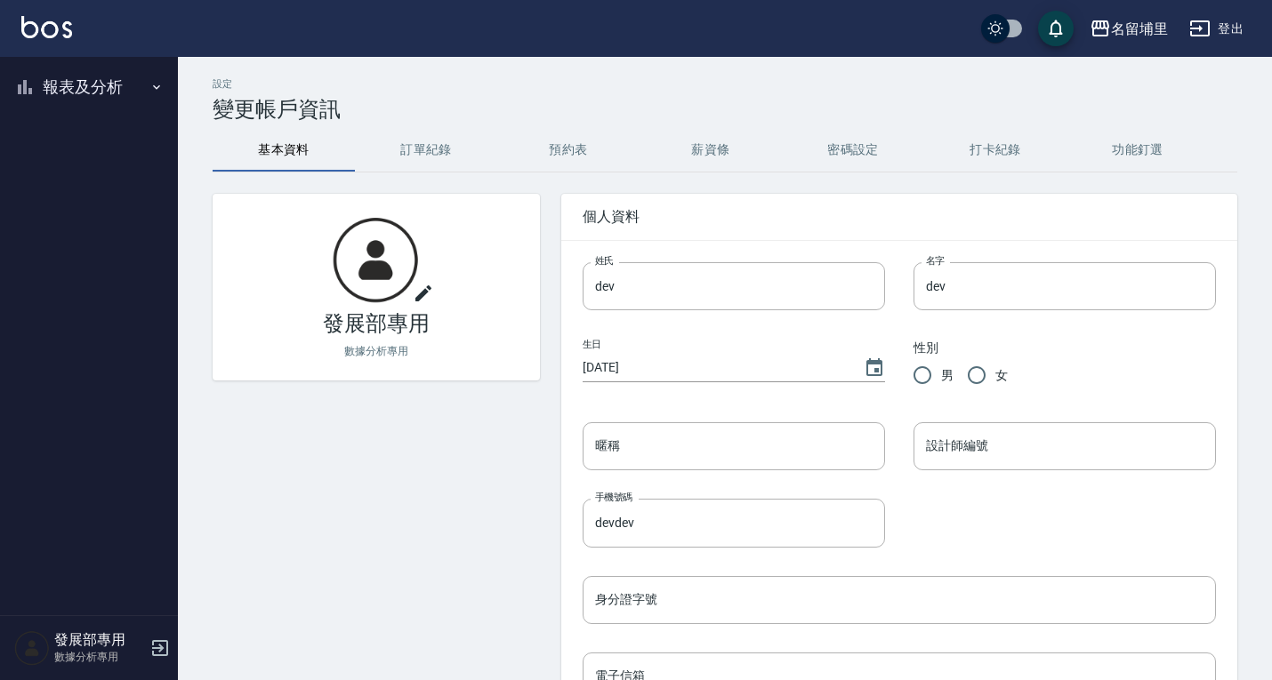
click at [119, 91] on button "報表及分析" at bounding box center [89, 87] width 164 height 46
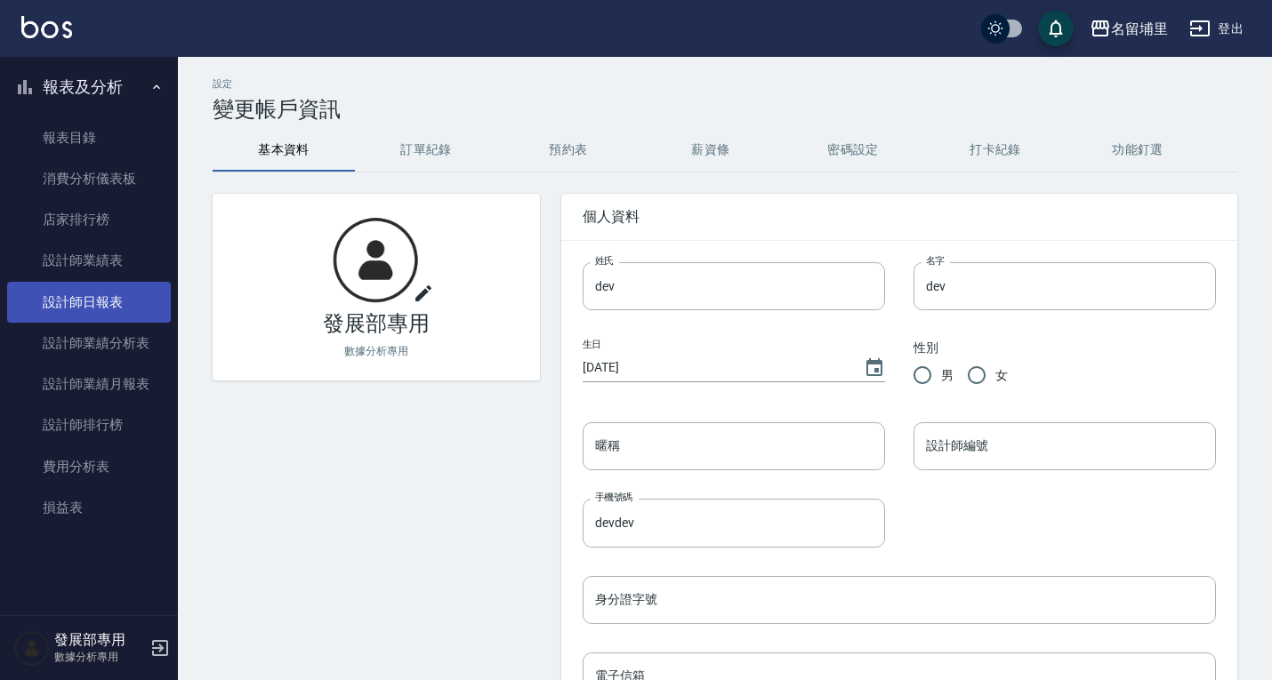
drag, startPoint x: 107, startPoint y: 291, endPoint x: 117, endPoint y: 291, distance: 9.8
click at [107, 291] on link "設計師日報表" at bounding box center [89, 302] width 164 height 41
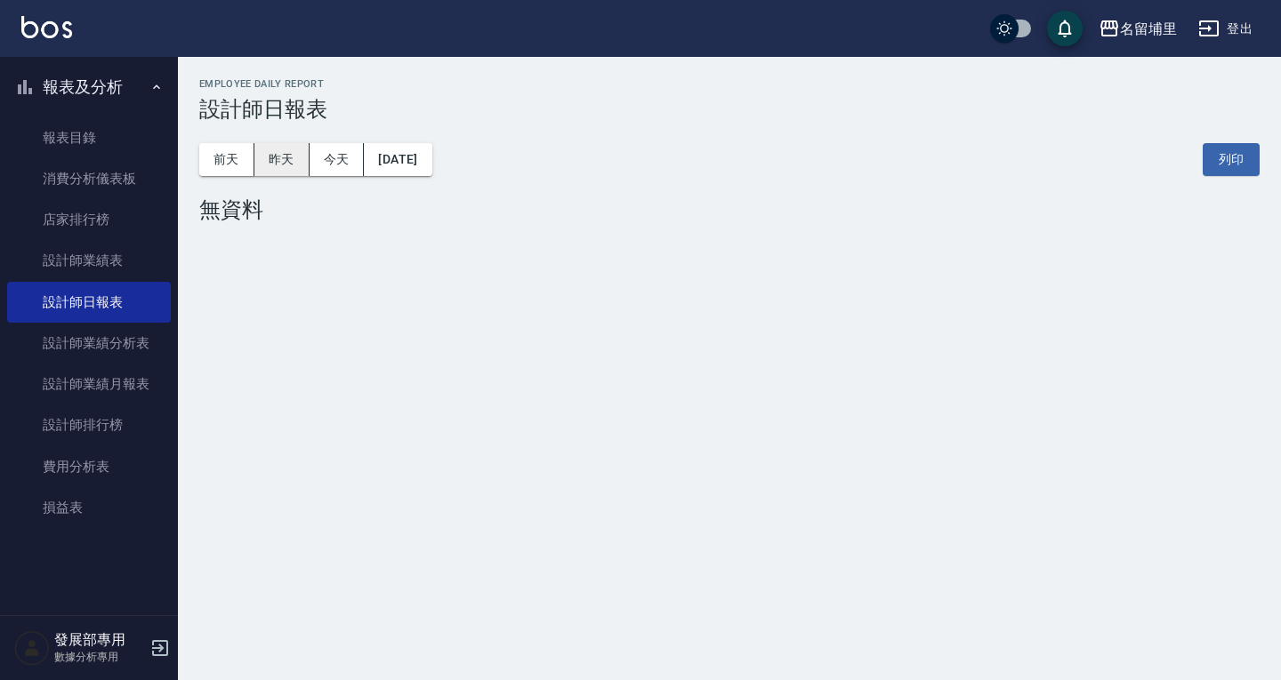
click at [276, 163] on button "昨天" at bounding box center [281, 159] width 55 height 33
click at [237, 165] on button "前天" at bounding box center [226, 159] width 55 height 33
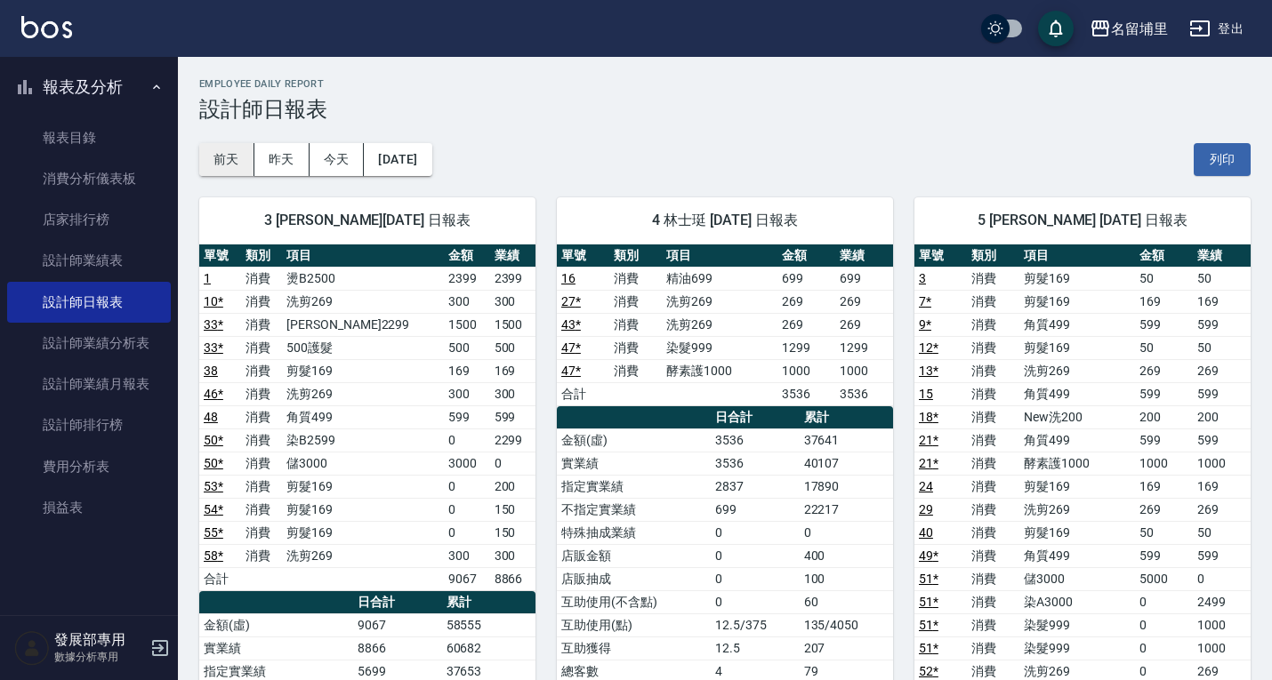
click at [243, 160] on button "前天" at bounding box center [226, 159] width 55 height 33
click at [422, 158] on button "[DATE]" at bounding box center [398, 159] width 68 height 33
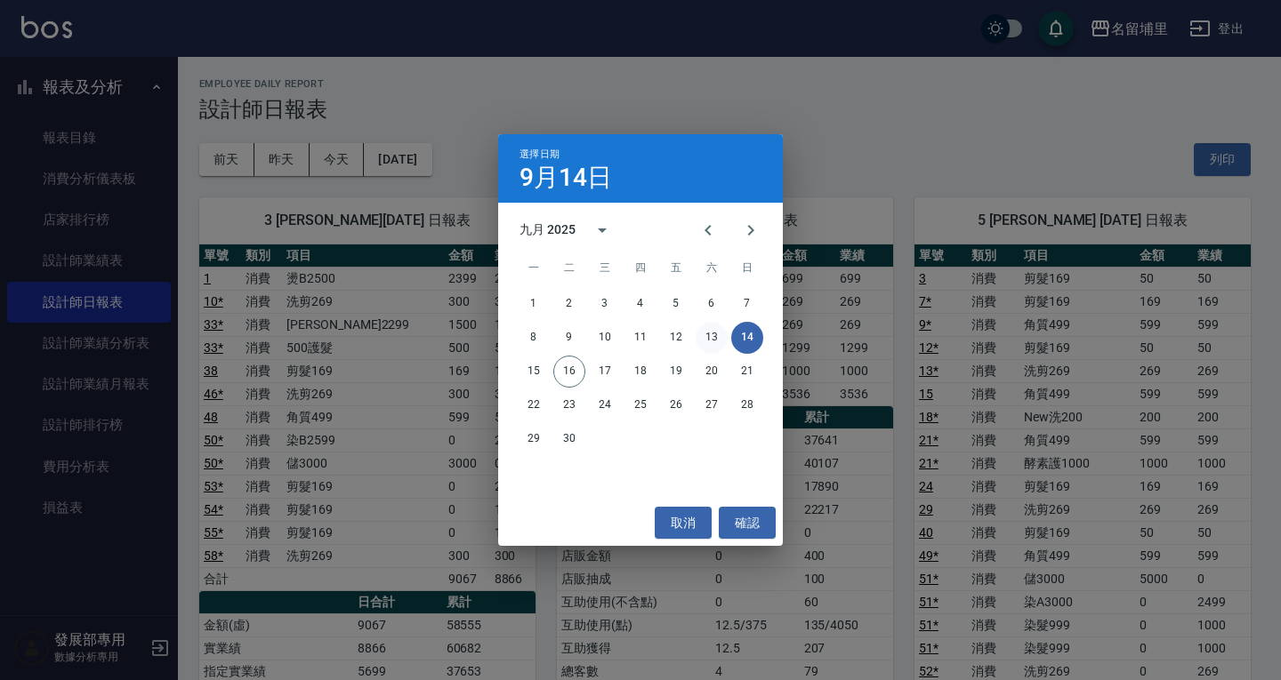
click at [702, 338] on button "13" at bounding box center [711, 338] width 32 height 32
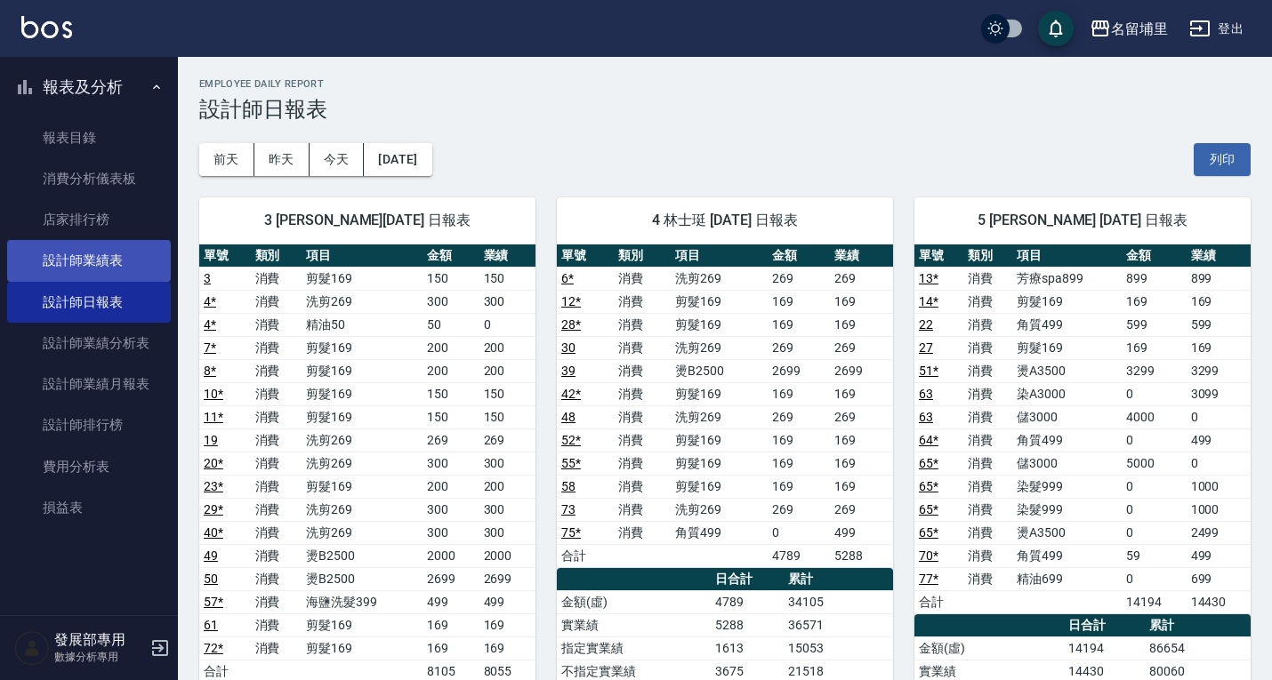
click at [112, 263] on link "設計師業績表" at bounding box center [89, 260] width 164 height 41
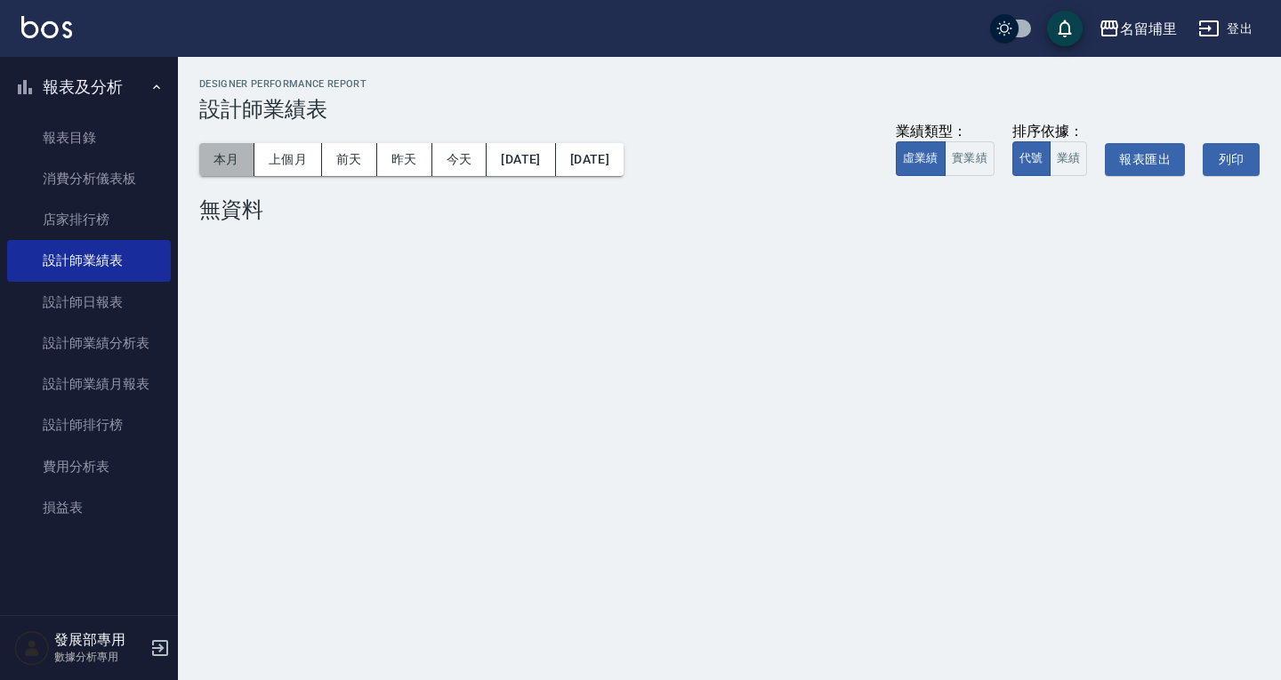
click at [207, 171] on button "本月" at bounding box center [226, 159] width 55 height 33
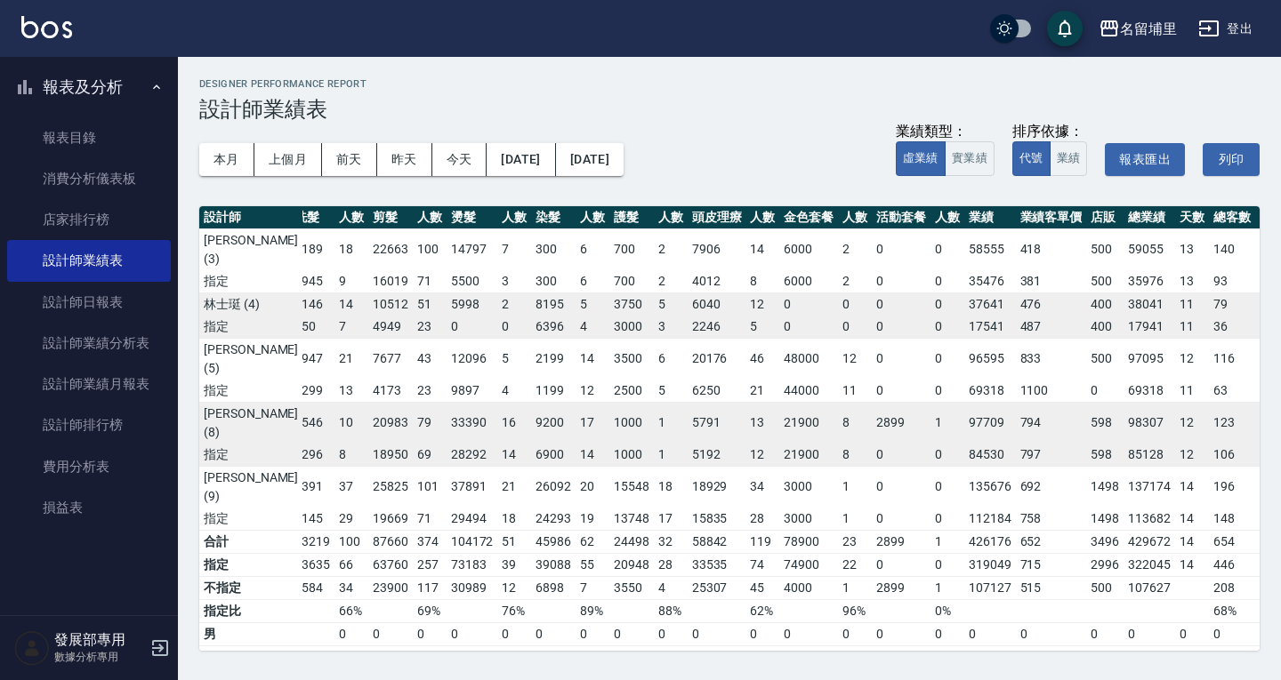
scroll to position [1, 12]
